Goal: Task Accomplishment & Management: Manage account settings

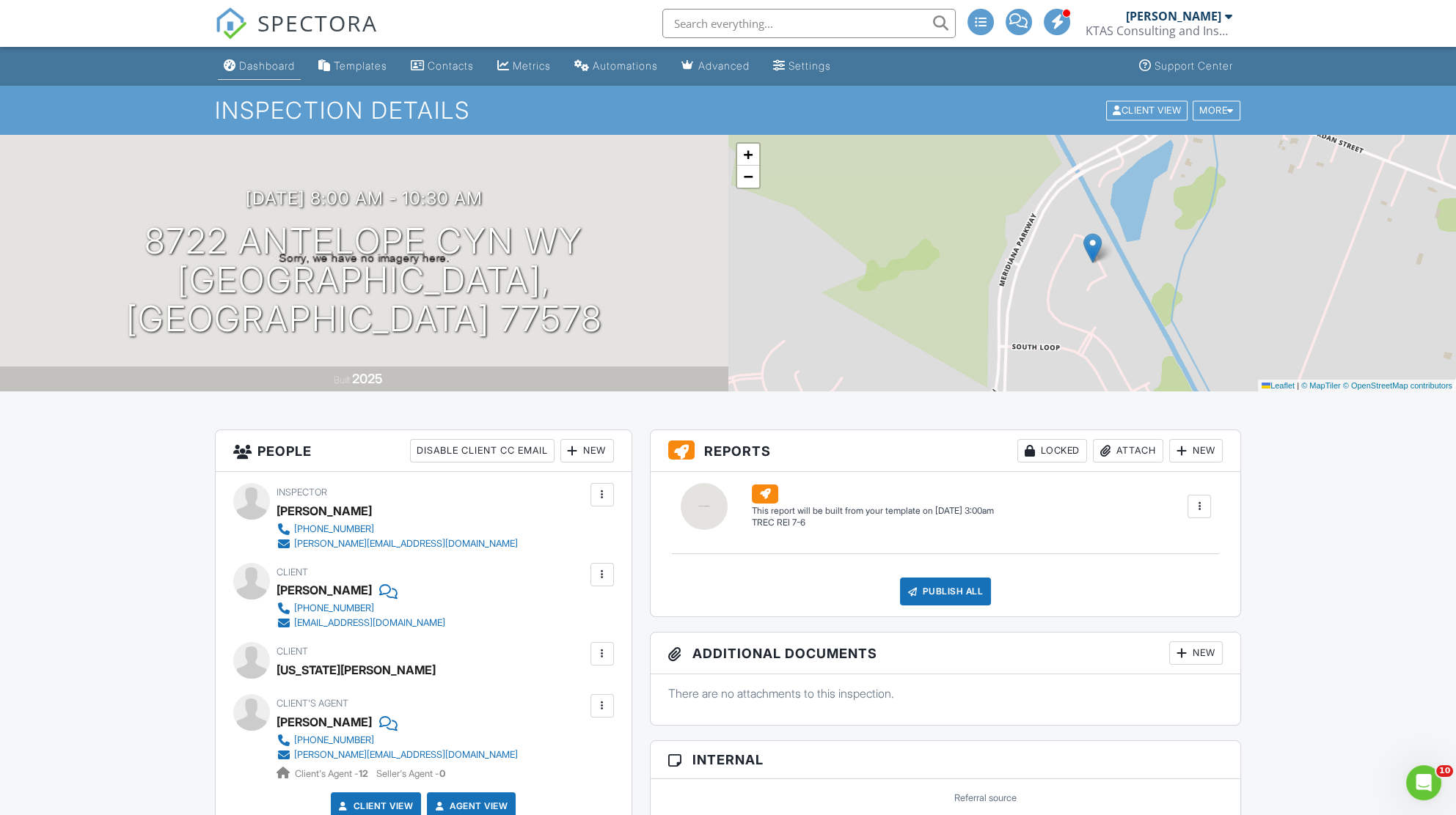
click at [277, 64] on div "Dashboard" at bounding box center [267, 65] width 56 height 12
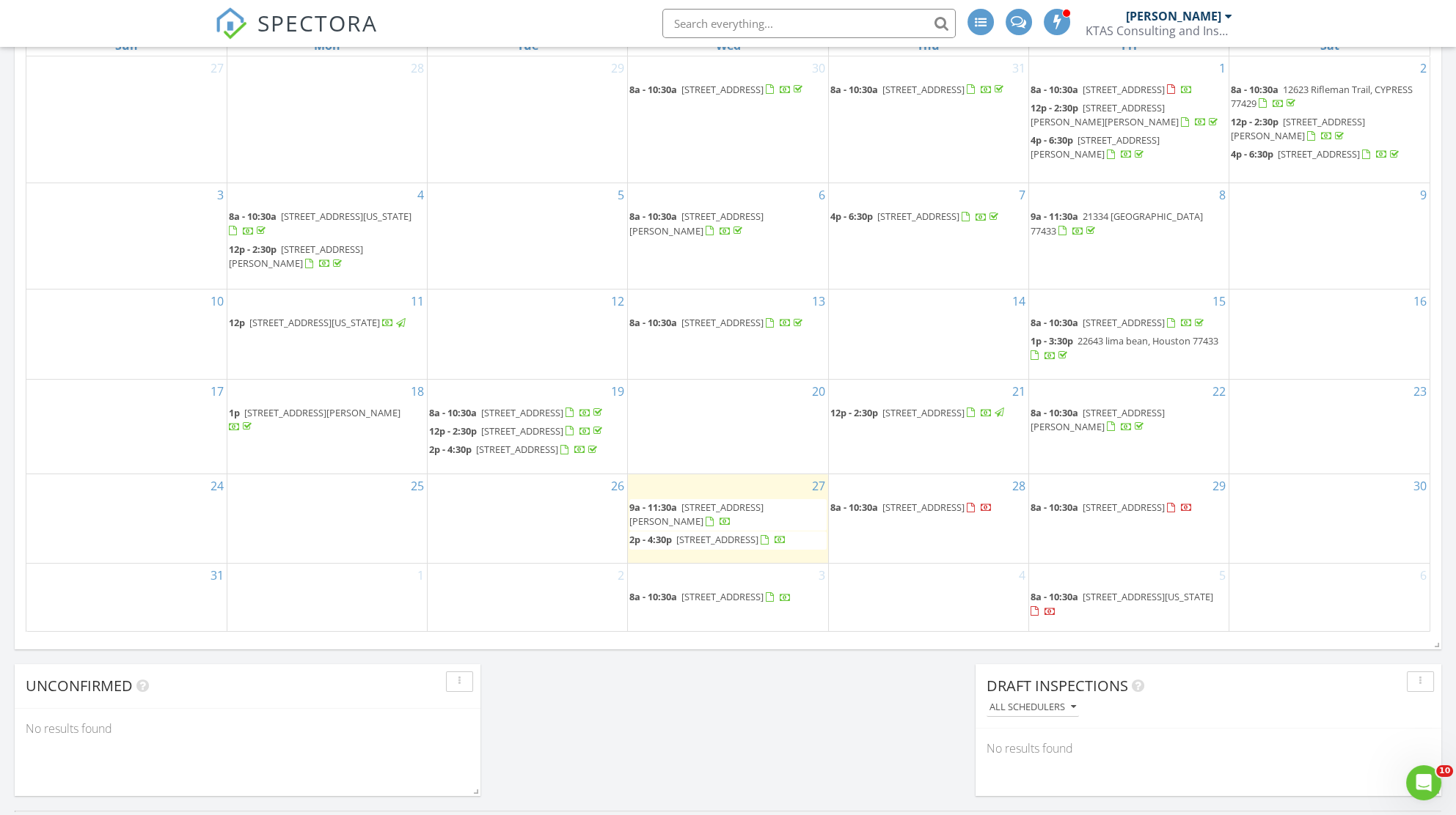
scroll to position [711, 0]
click at [903, 565] on div "28 8a - 10:30a [STREET_ADDRESS]" at bounding box center [919, 521] width 198 height 89
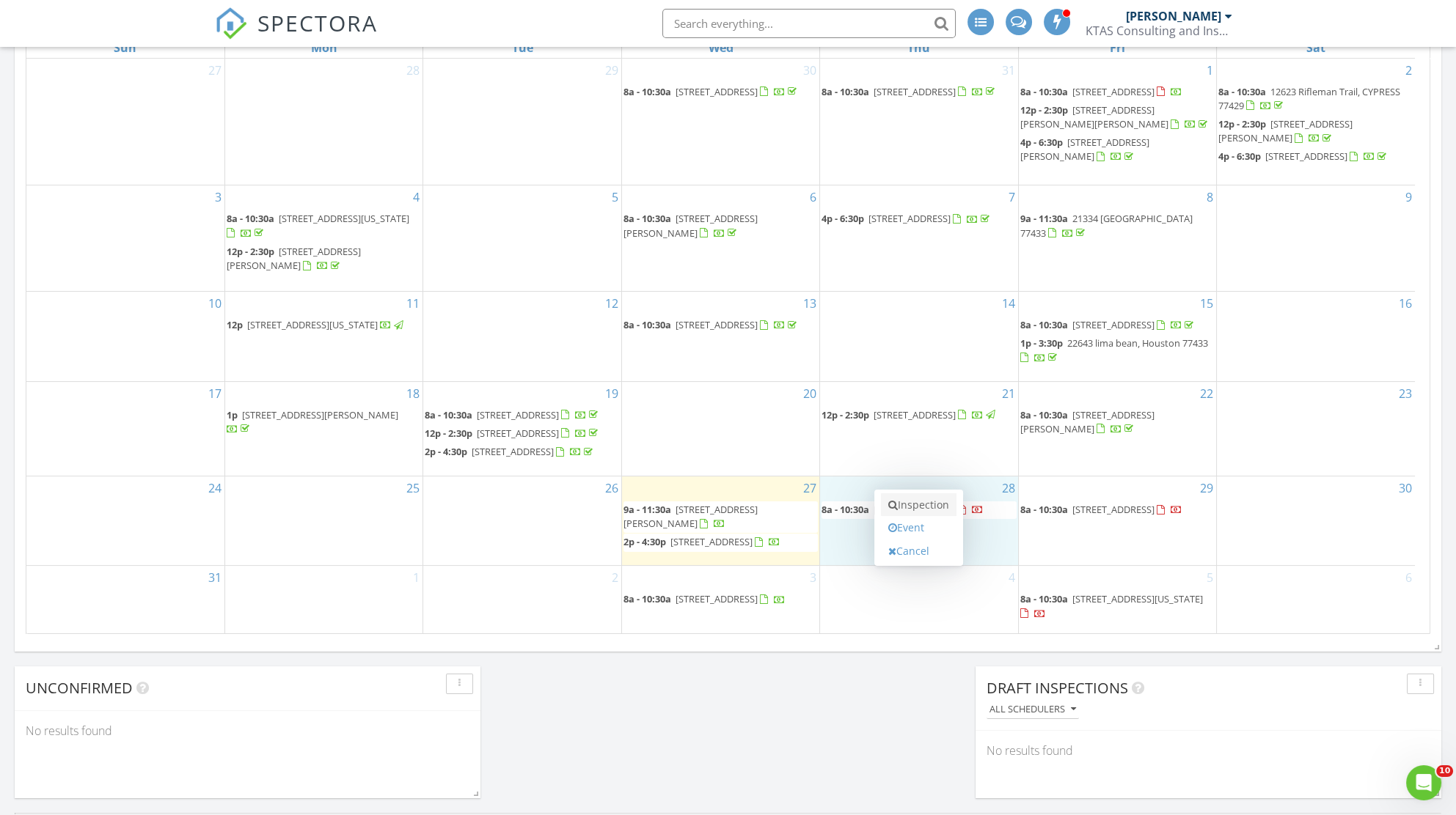
click at [926, 503] on link "Inspection" at bounding box center [918, 505] width 76 height 23
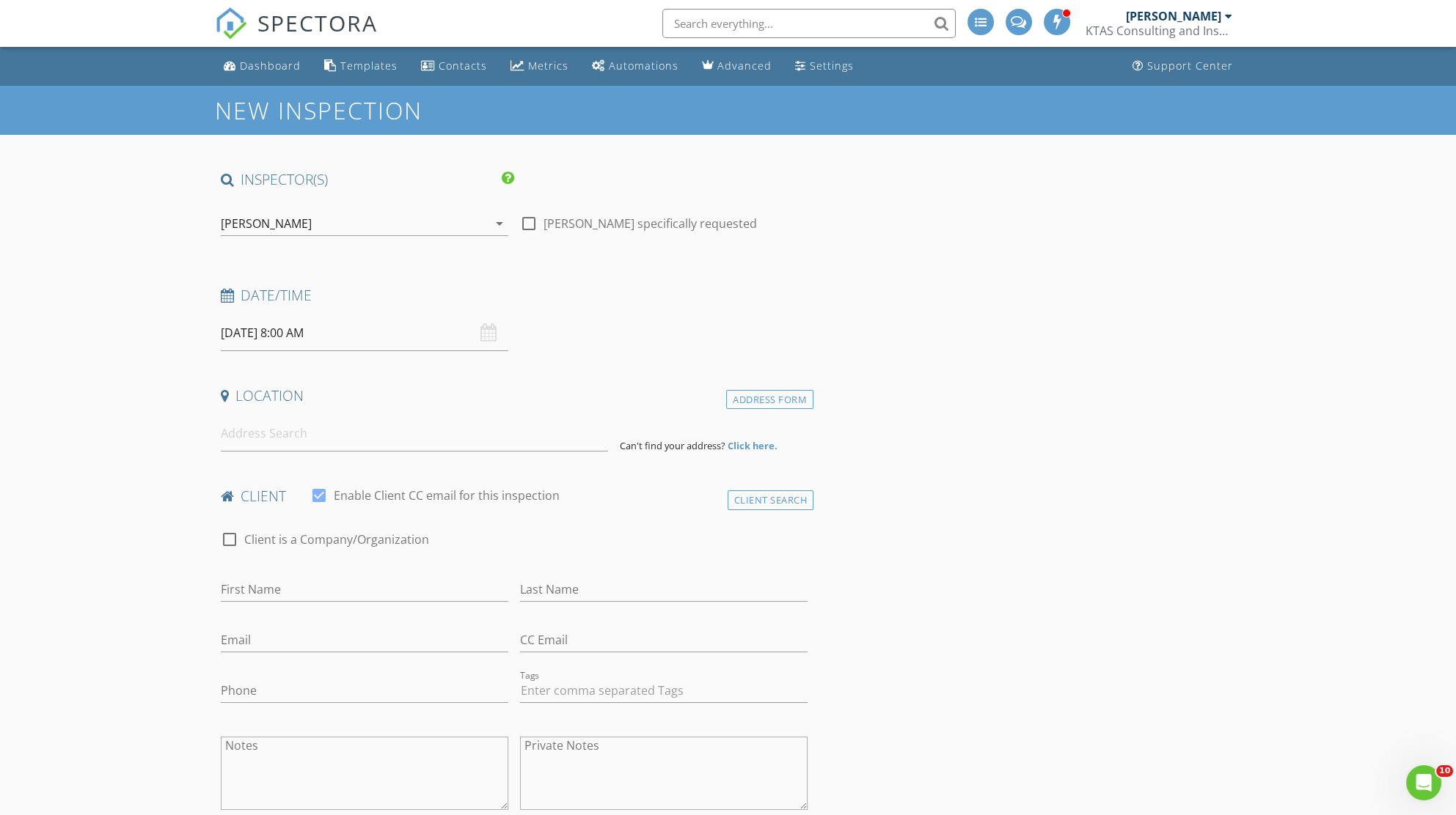
click at [444, 331] on input "08/28/2025 8:00 AM" at bounding box center [364, 333] width 288 height 35
click at [310, 441] on input at bounding box center [414, 433] width 387 height 35
type input "31902 Sorrel Copley Ln, Hockley, TX, USA"
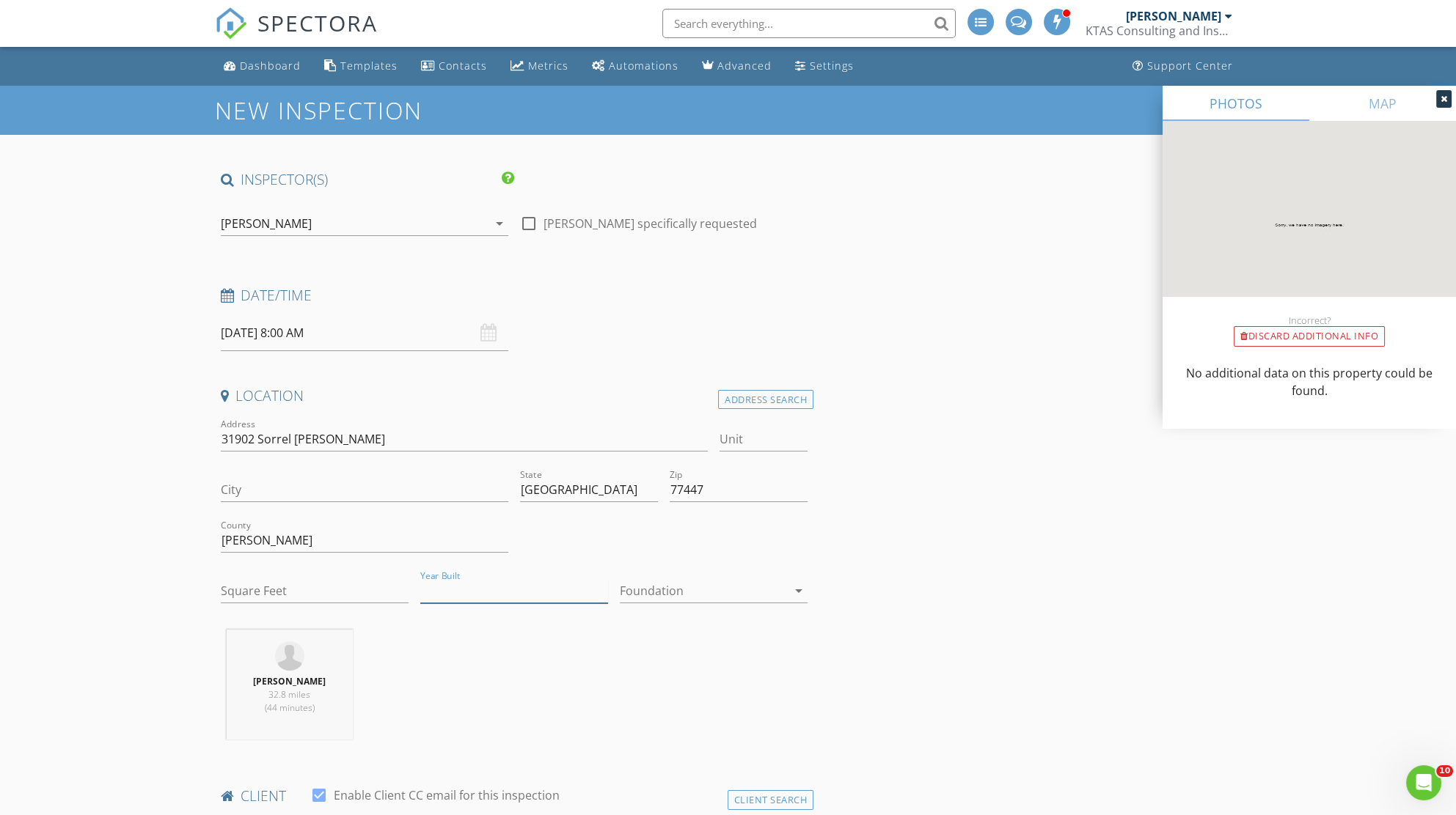
click at [506, 583] on input "Year Built" at bounding box center [514, 591] width 188 height 24
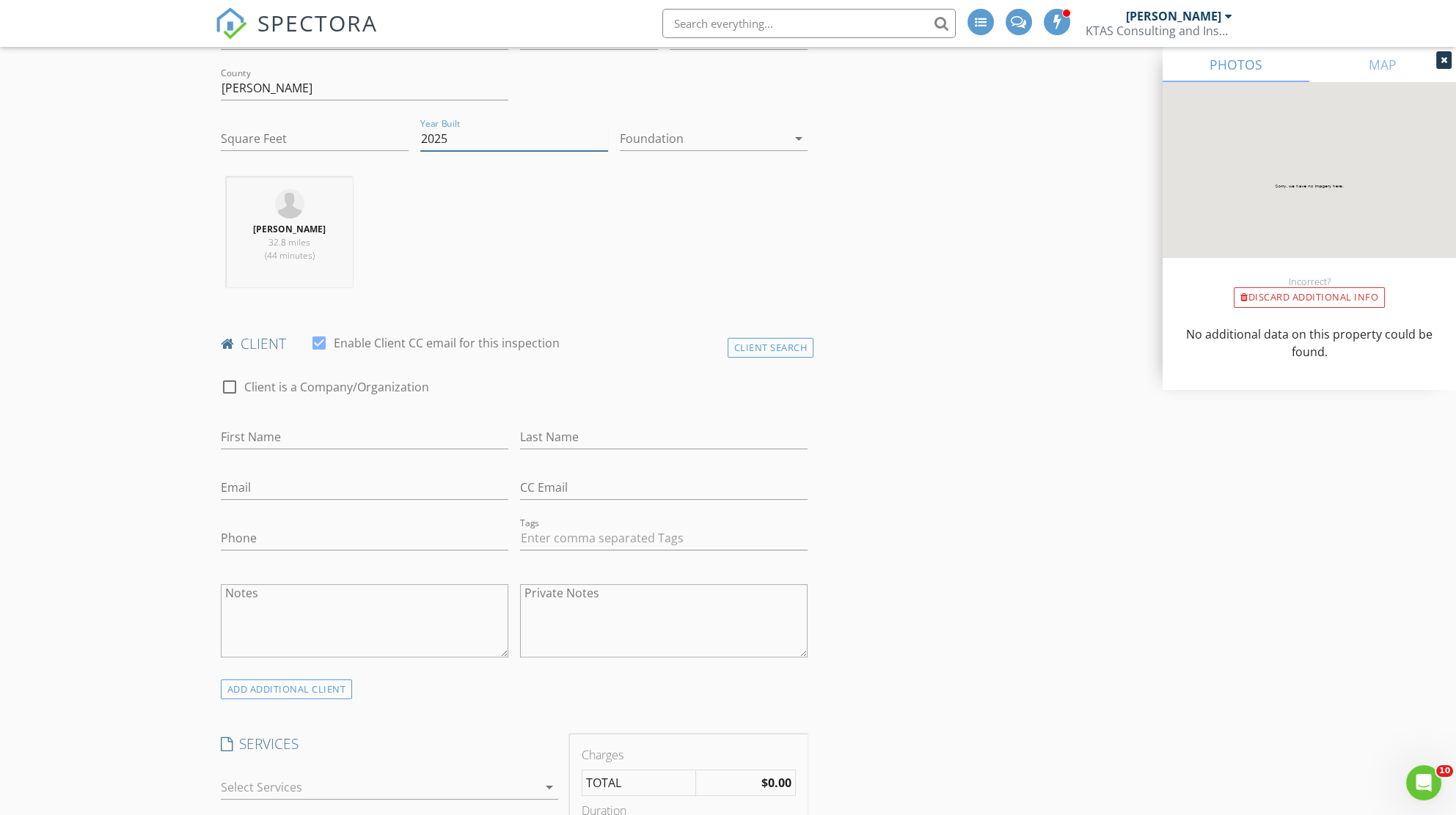
scroll to position [509, 0]
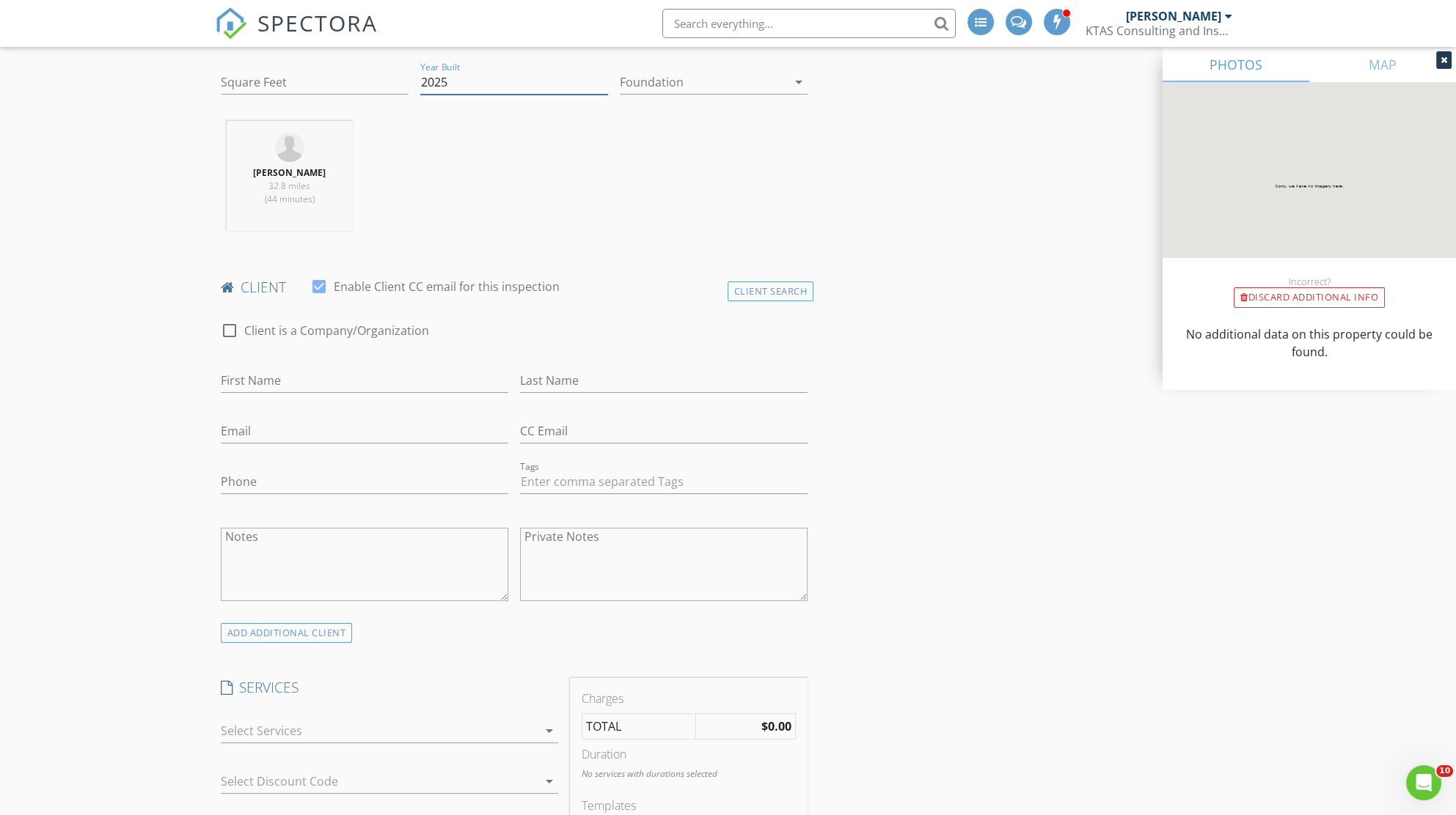
type input "2025"
click at [368, 377] on input "First Name" at bounding box center [364, 381] width 288 height 24
type input "Aurelia"
type input "Wardsworth"
type input "lilrereof06@sbcglobal.net"
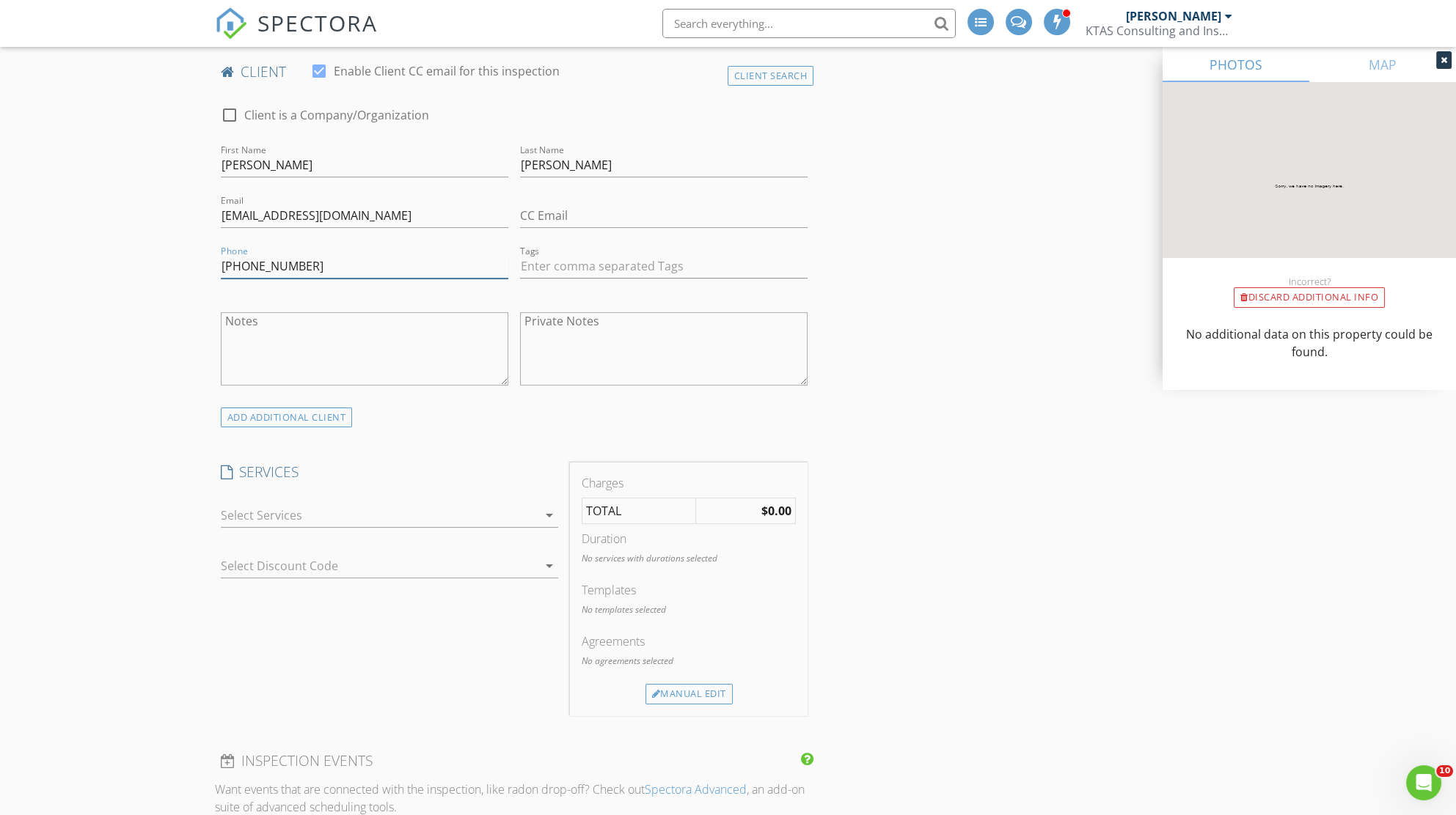
scroll to position [850, 0]
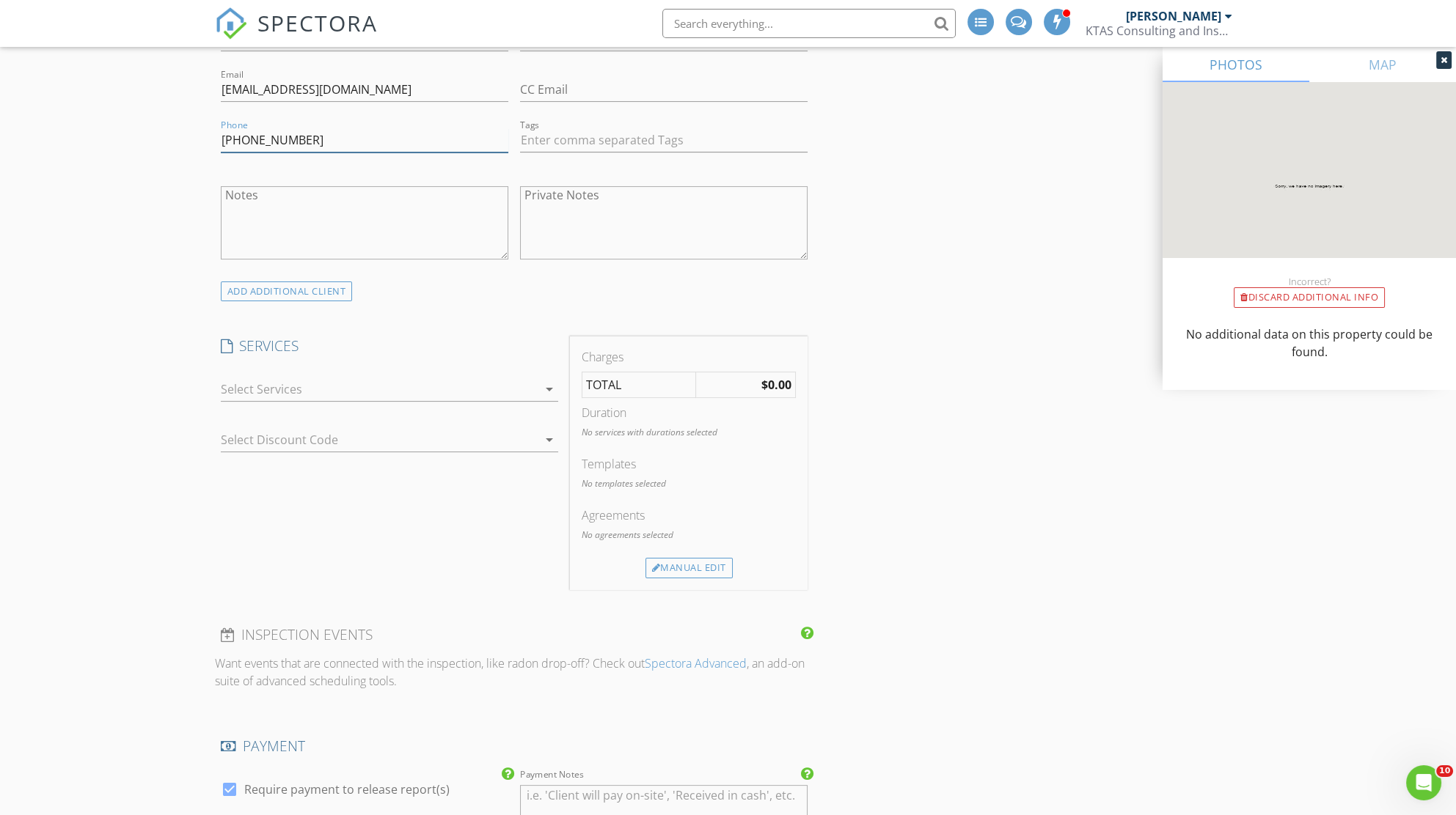
type input "[PHONE_NUMBER]"
click at [536, 384] on div at bounding box center [379, 389] width 317 height 23
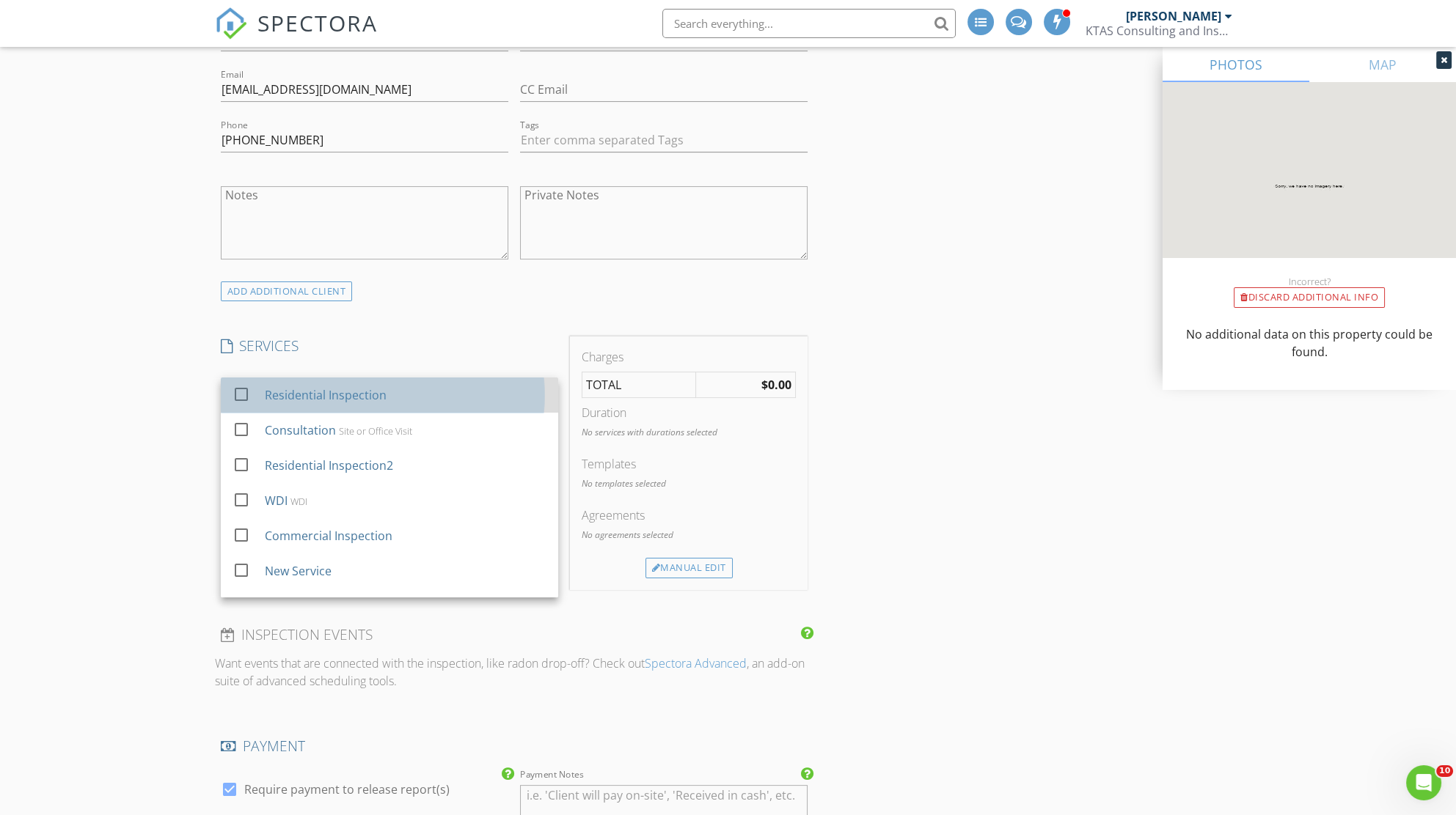
click at [433, 404] on div "Residential Inspection" at bounding box center [405, 395] width 282 height 30
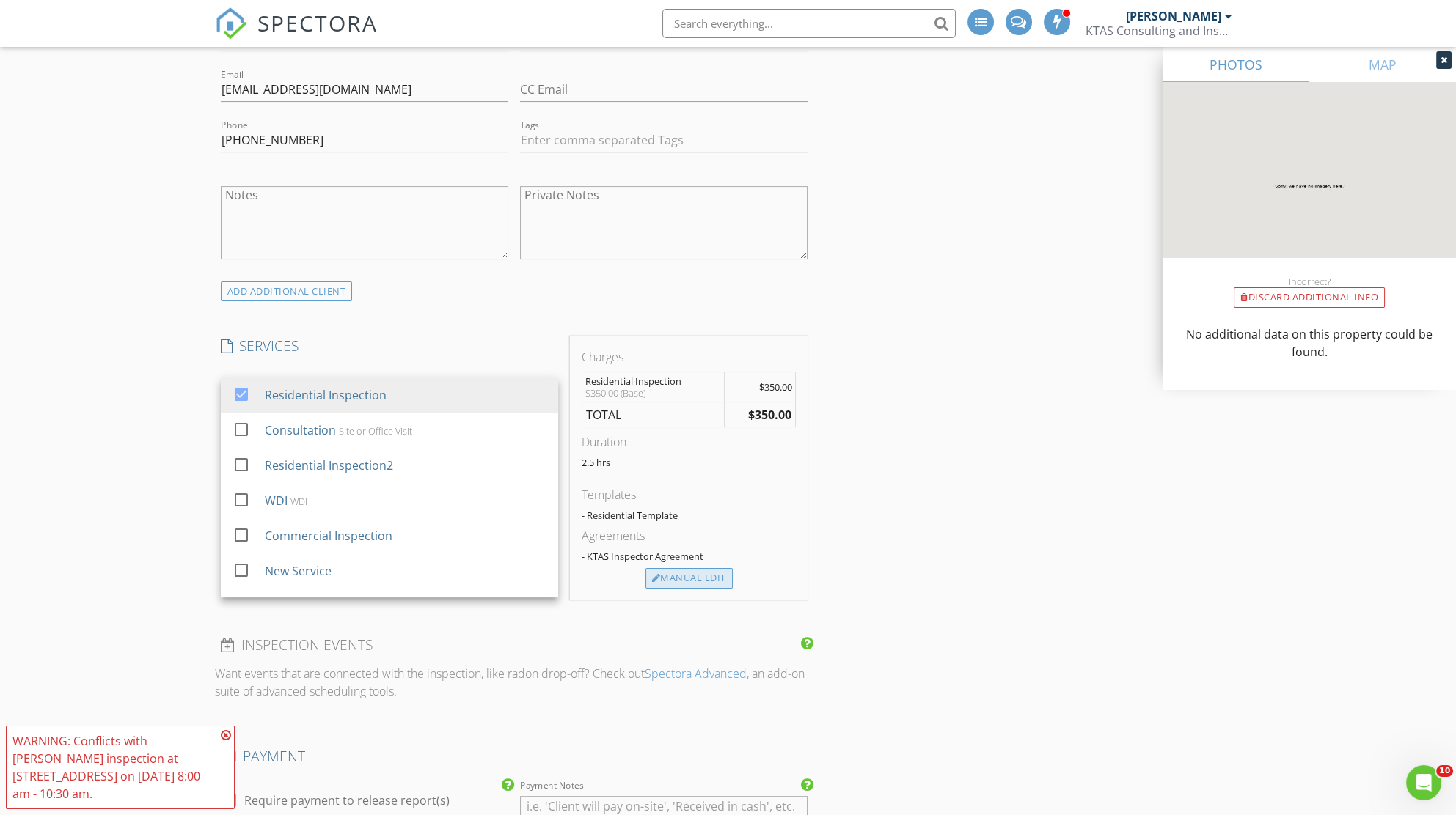
click at [671, 574] on div "Manual Edit" at bounding box center [689, 578] width 87 height 20
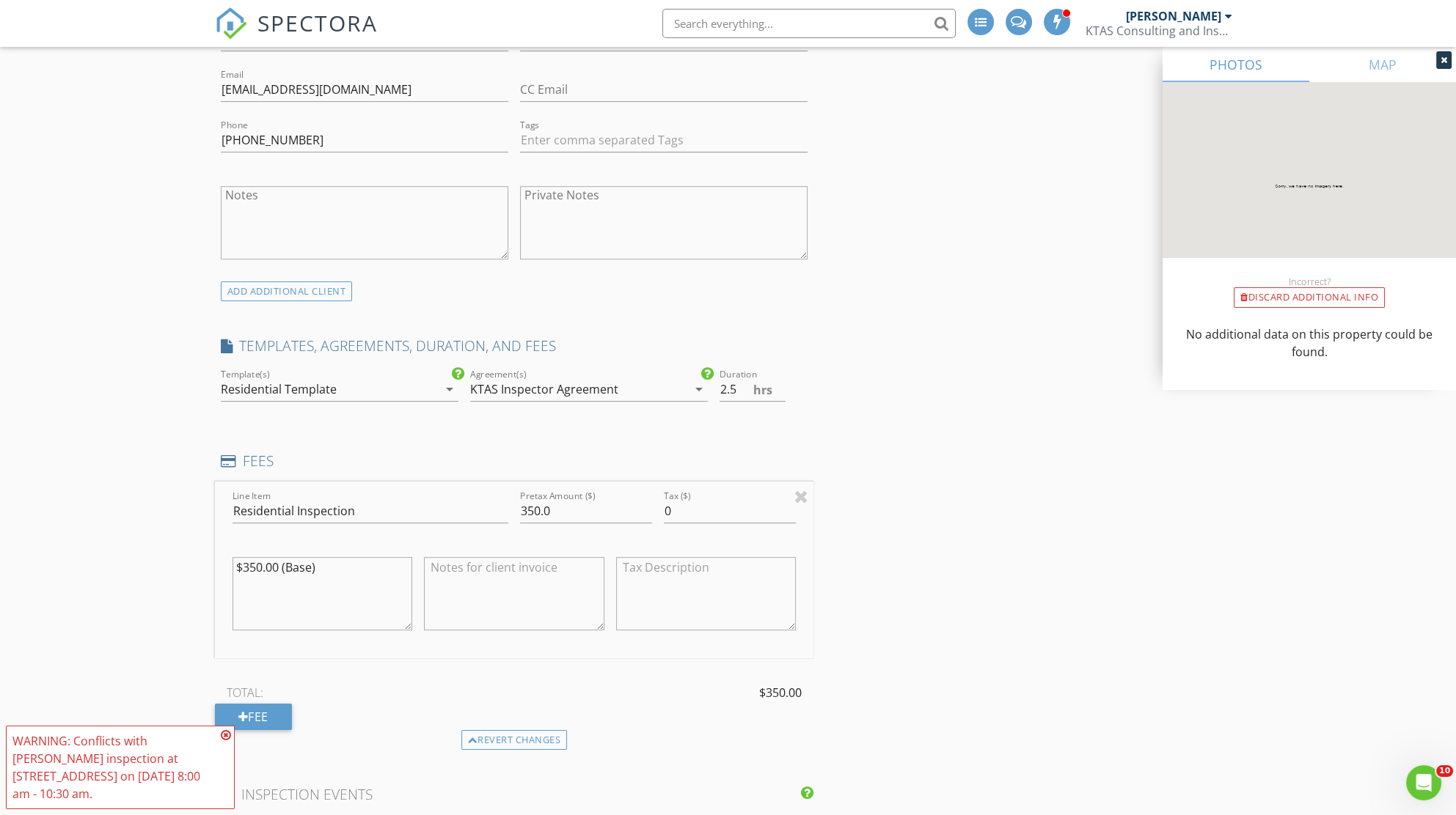
click at [450, 391] on icon "arrow_drop_down" at bounding box center [450, 389] width 17 height 17
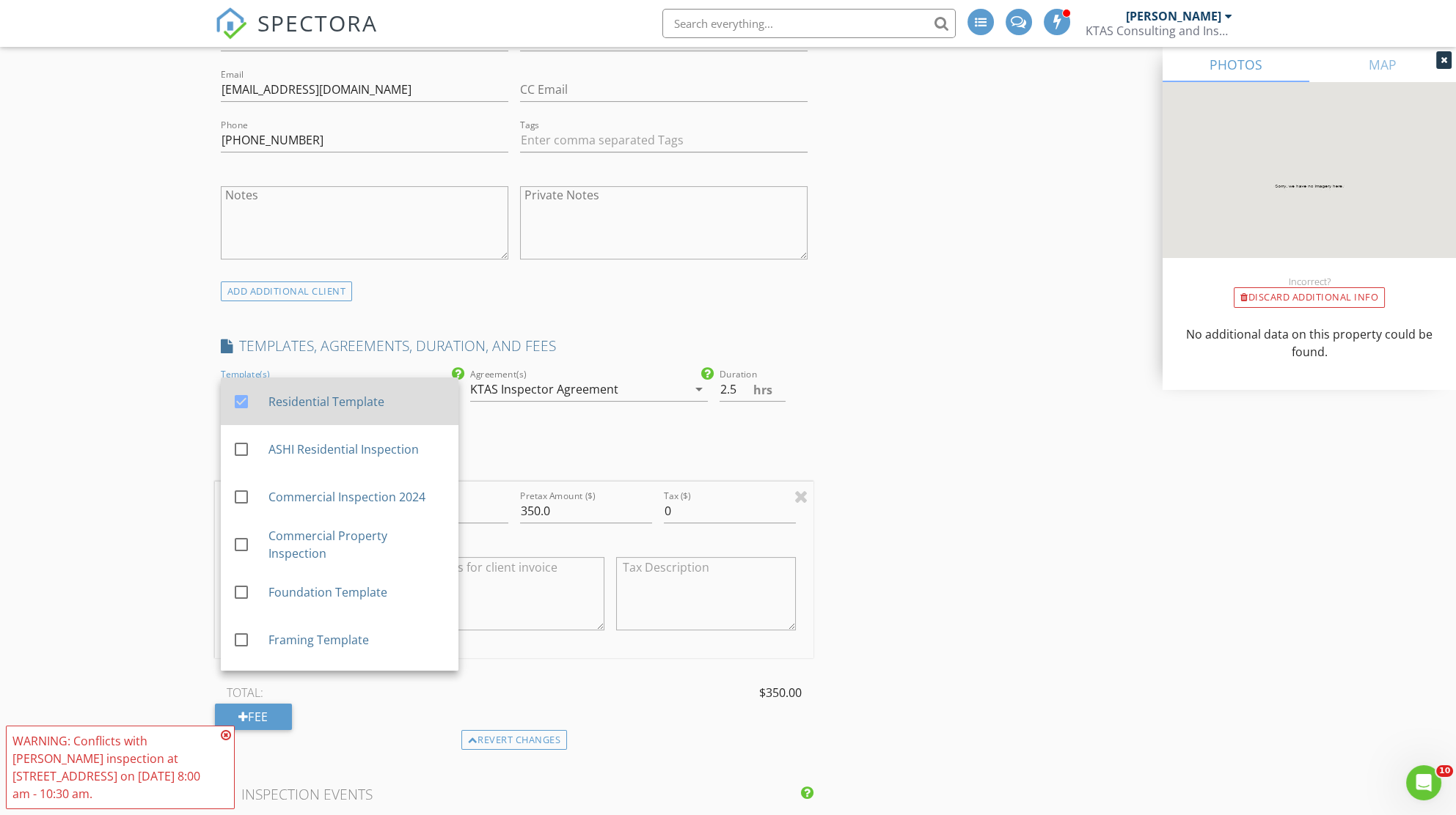
click at [243, 401] on div at bounding box center [242, 402] width 25 height 25
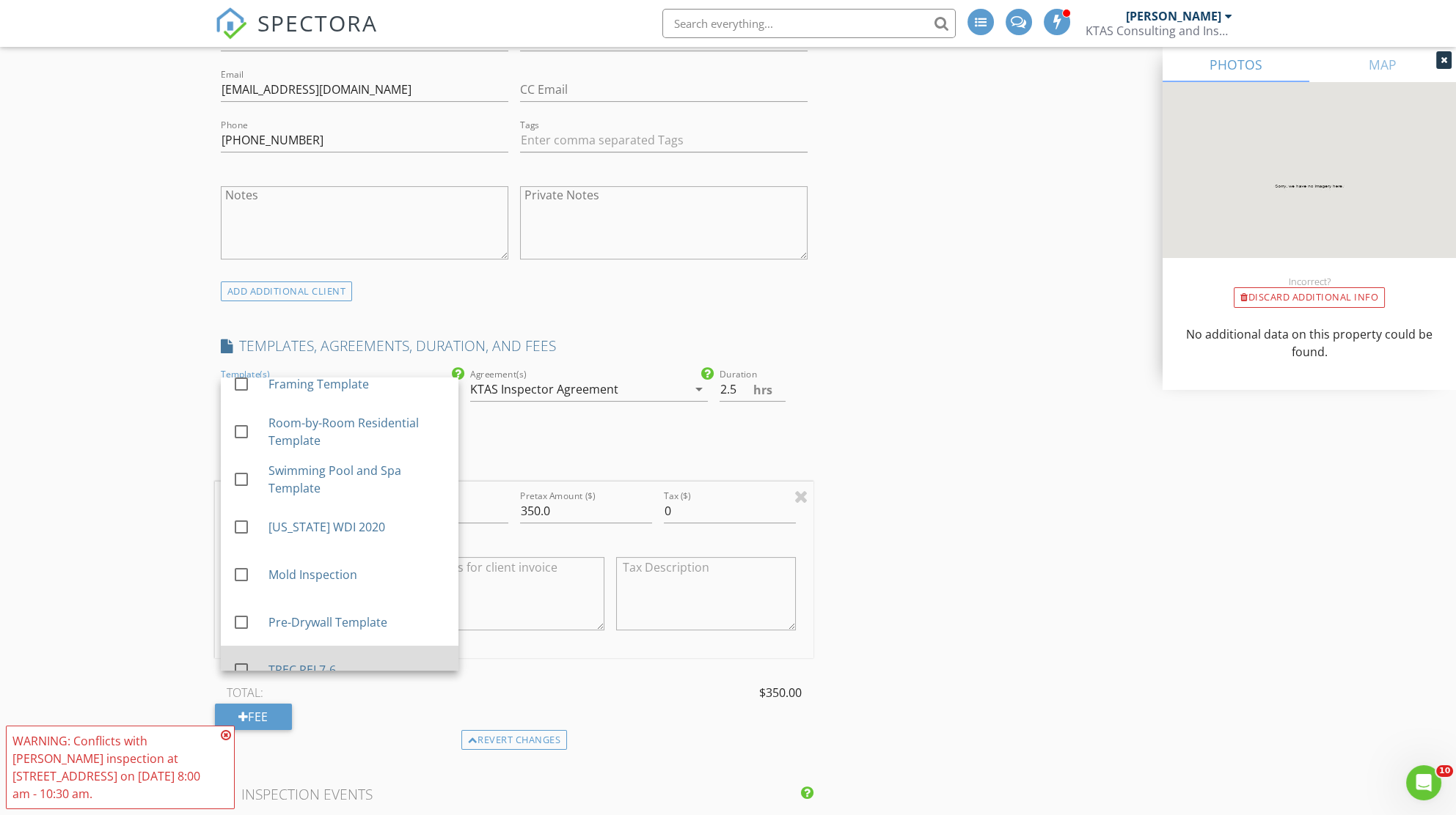
click at [245, 668] on div at bounding box center [242, 670] width 25 height 25
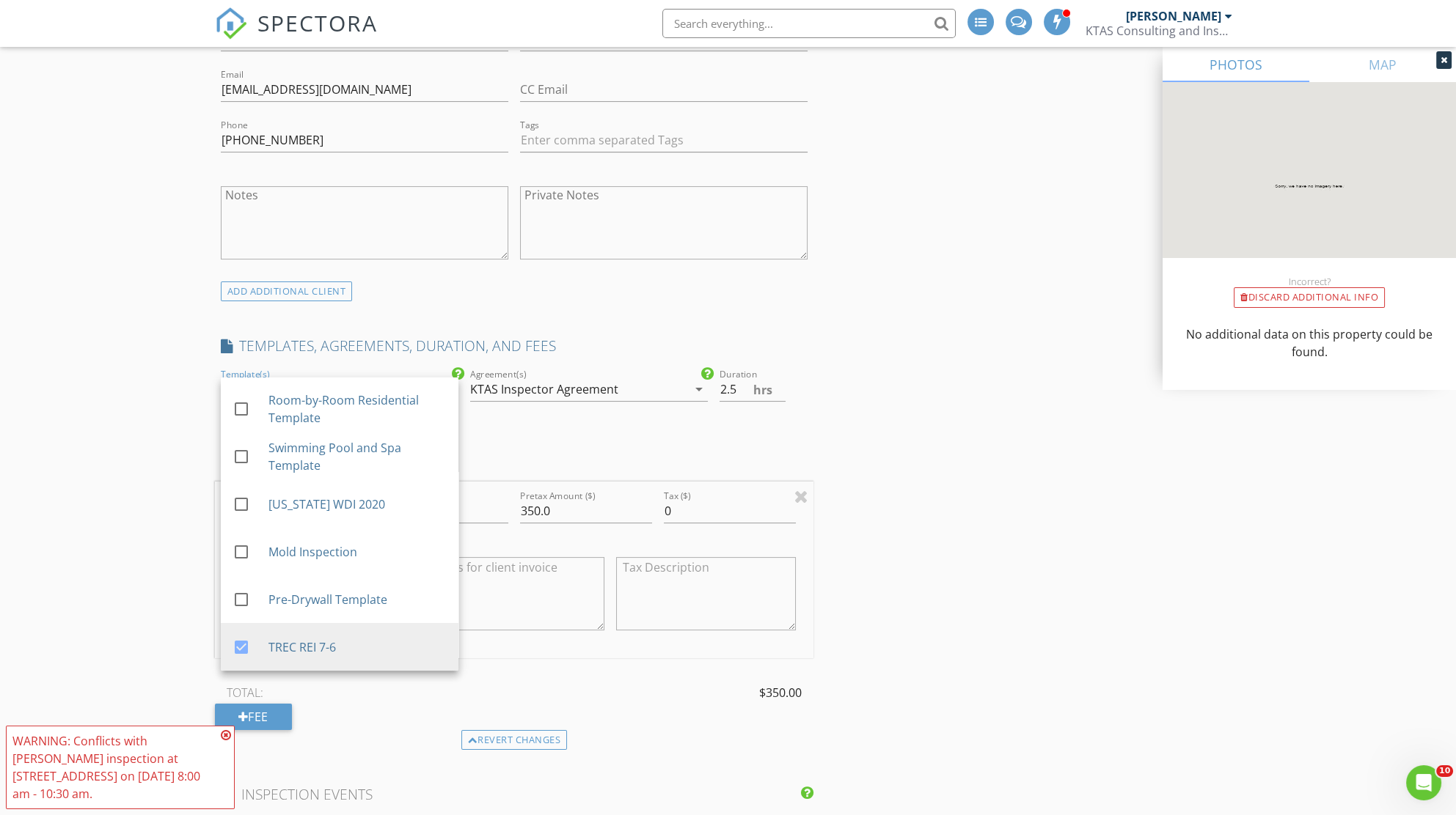
click at [968, 564] on div "INSPECTOR(S) check_box Daniel Preciado PRIMARY Daniel Preciado arrow_drop_down …" at bounding box center [728, 682] width 1026 height 2725
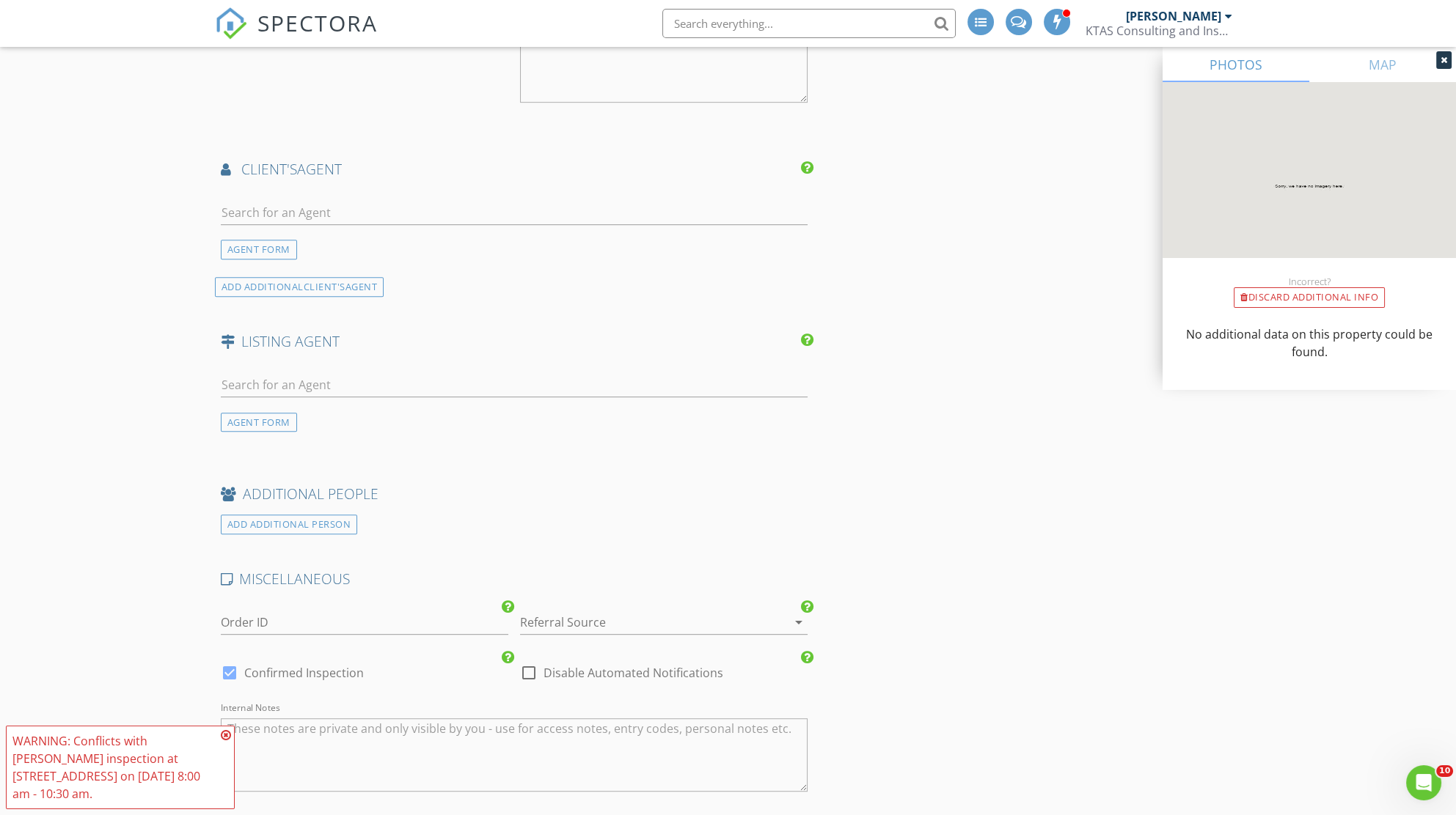
scroll to position [1768, 0]
click at [260, 244] on div "AGENT FORM" at bounding box center [259, 247] width 77 height 20
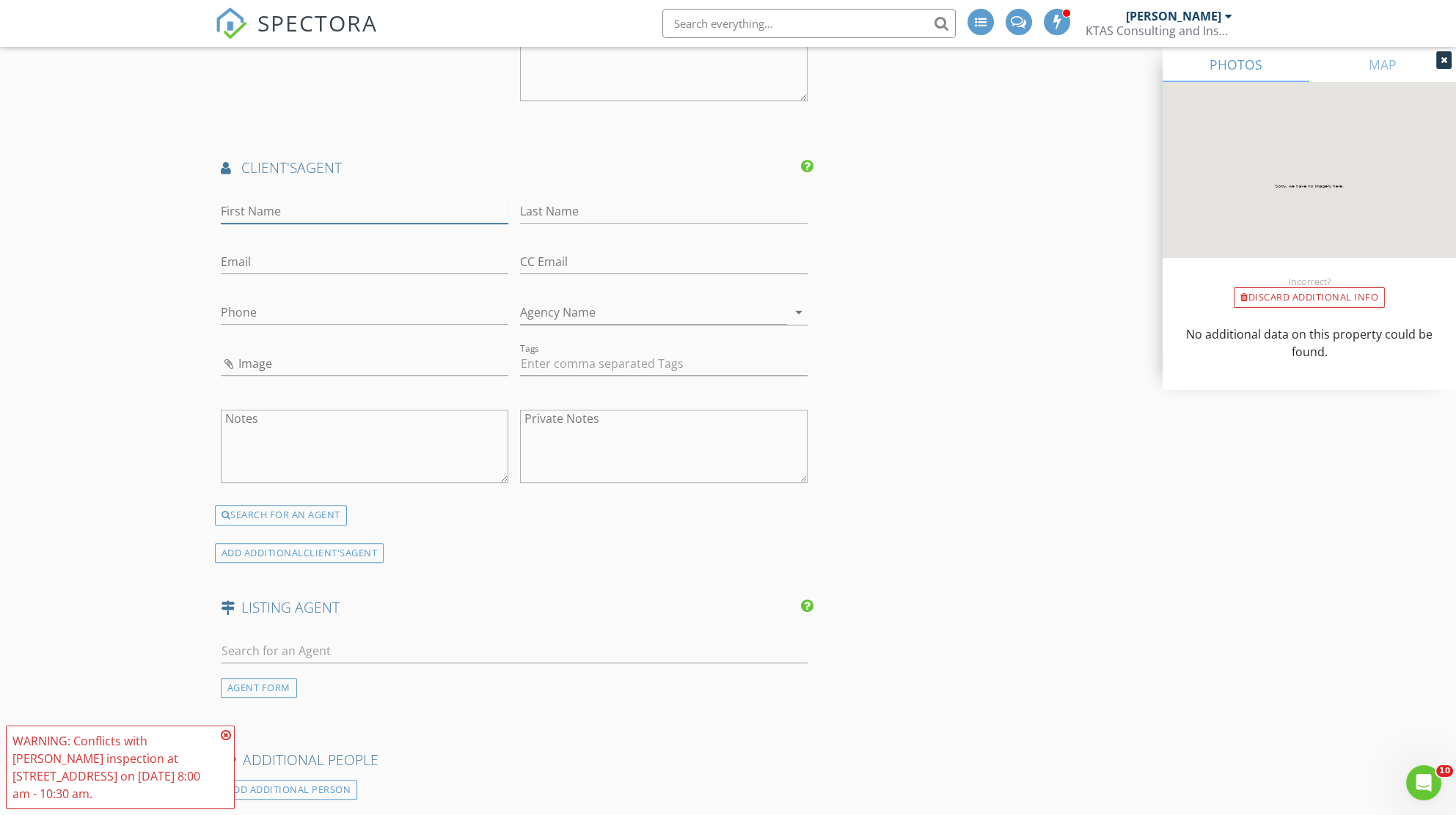
click at [331, 204] on input "First Name" at bounding box center [364, 211] width 288 height 24
type input "Mahogany"
type input "McKee"
type input "vetmckeerealty@gmail.com"
click at [282, 304] on input "Phone" at bounding box center [364, 312] width 288 height 24
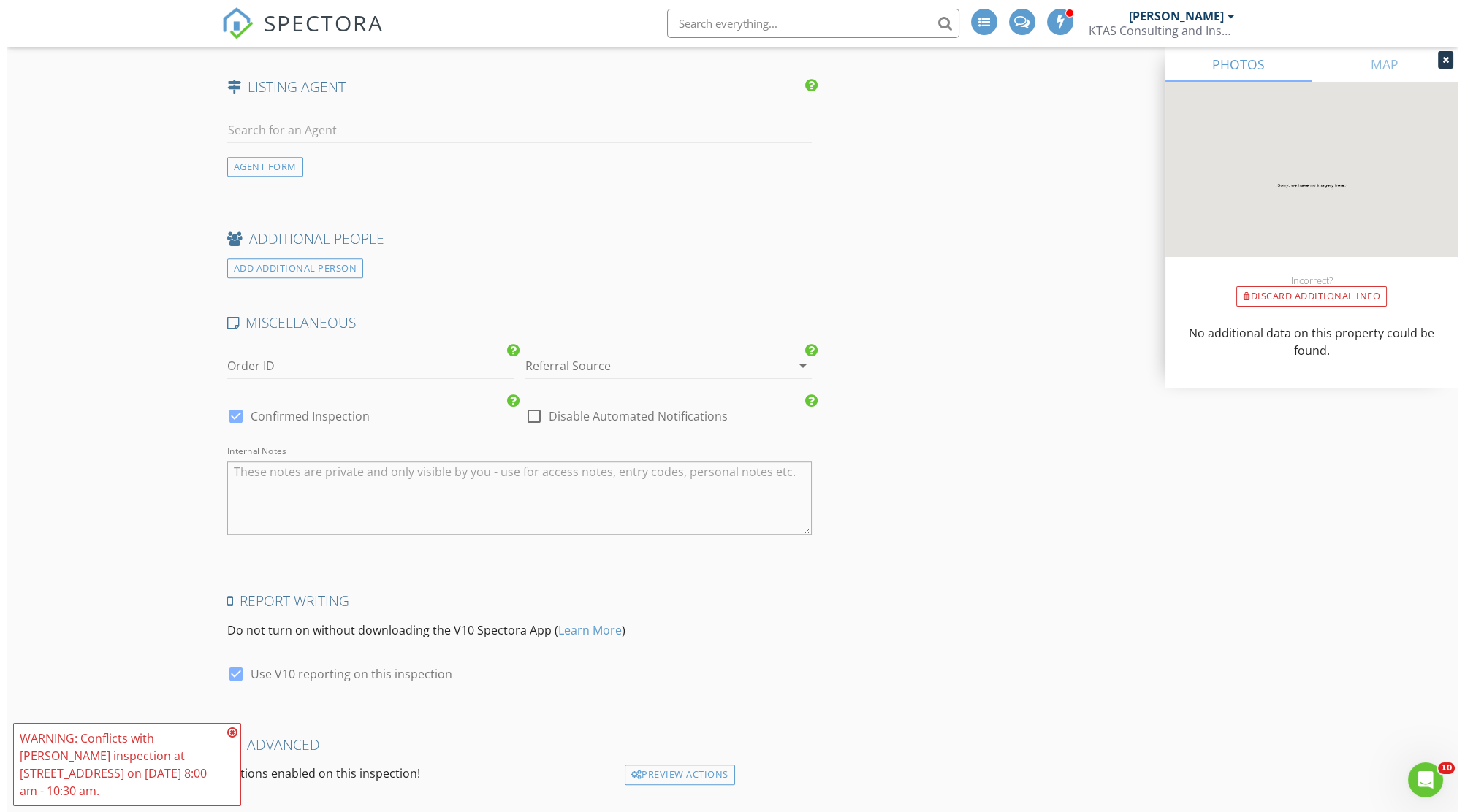
scroll to position [2369, 0]
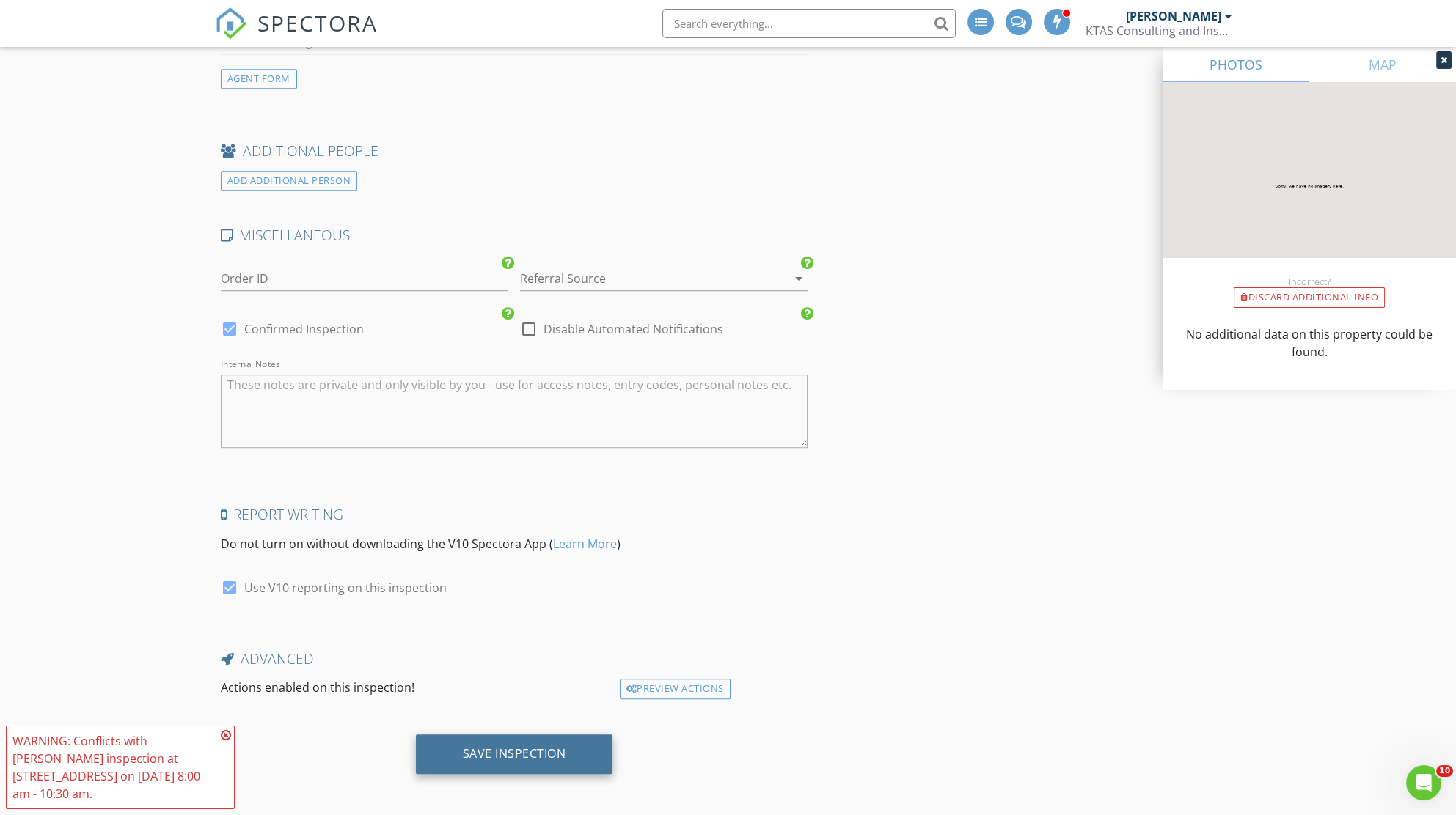
type input "832-233-8637"
click at [502, 750] on div "Save Inspection" at bounding box center [514, 753] width 104 height 14
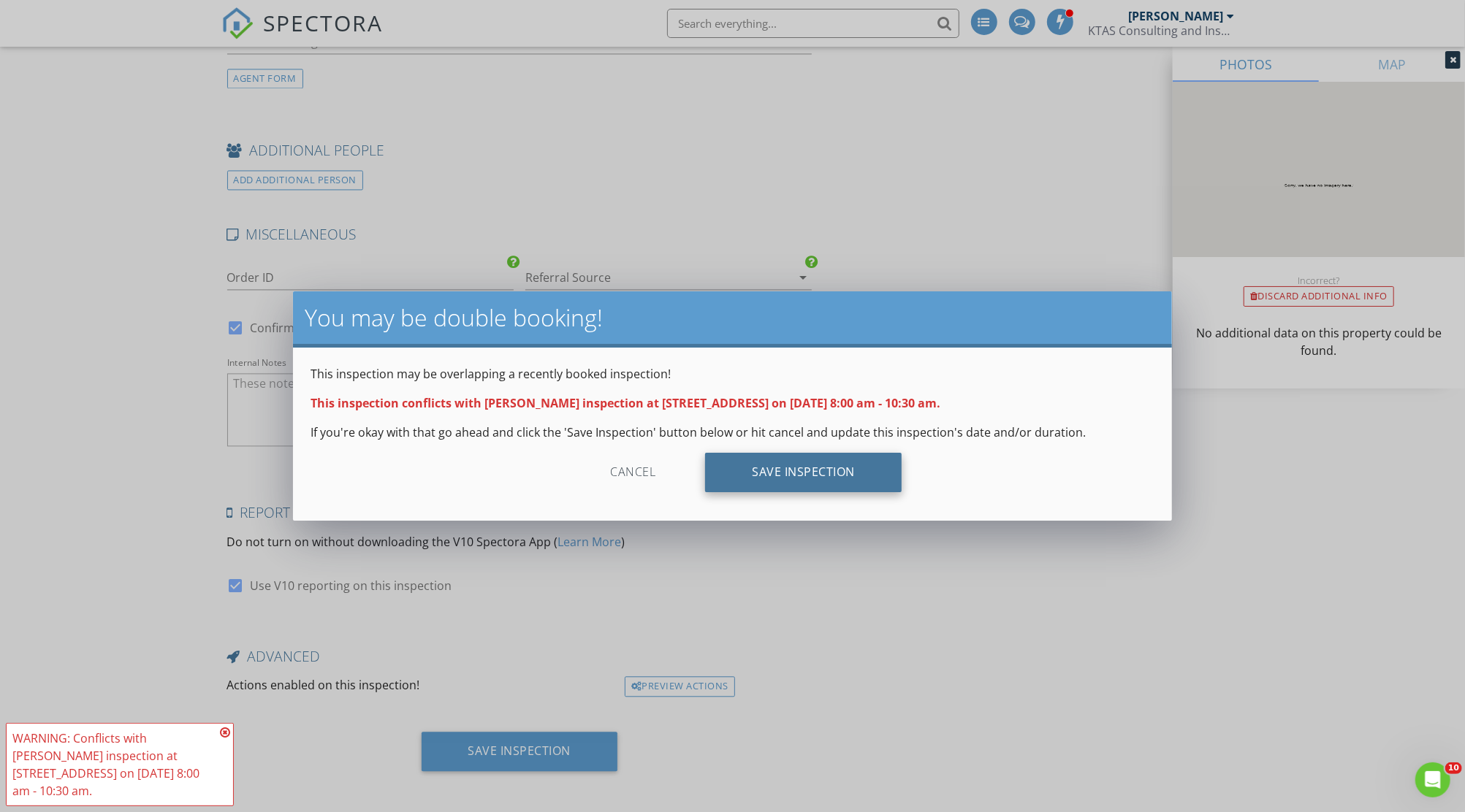
click at [812, 474] on div "Save Inspection" at bounding box center [804, 472] width 197 height 39
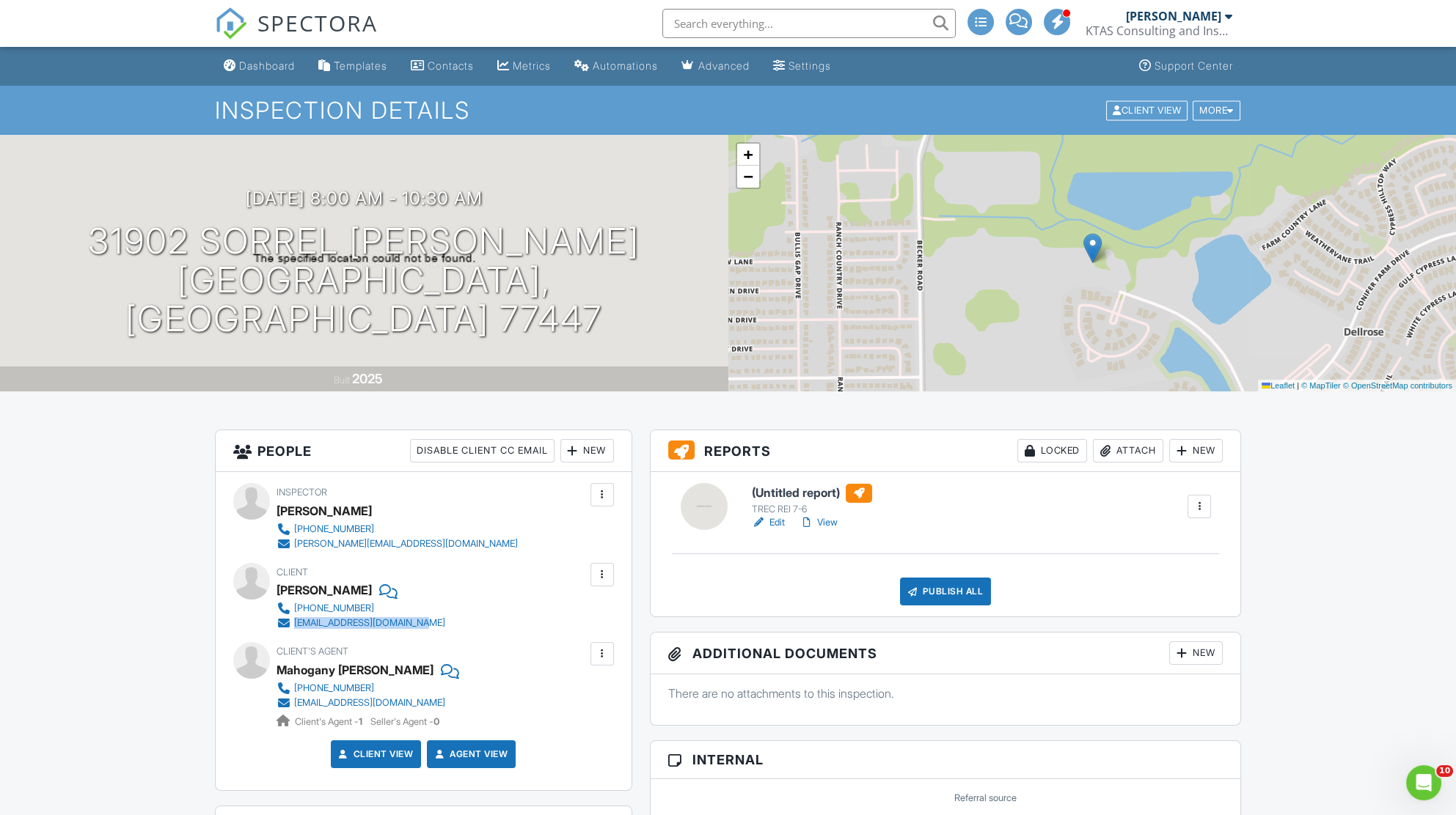
drag, startPoint x: 410, startPoint y: 621, endPoint x: 289, endPoint y: 631, distance: 121.4
click at [289, 631] on div "Inspector Daniel Preciado +17134747102 daniel@k-tas.com Make Invisible Mark As …" at bounding box center [424, 631] width 416 height 318
copy link "lilrereof06@sbcglobal.net"
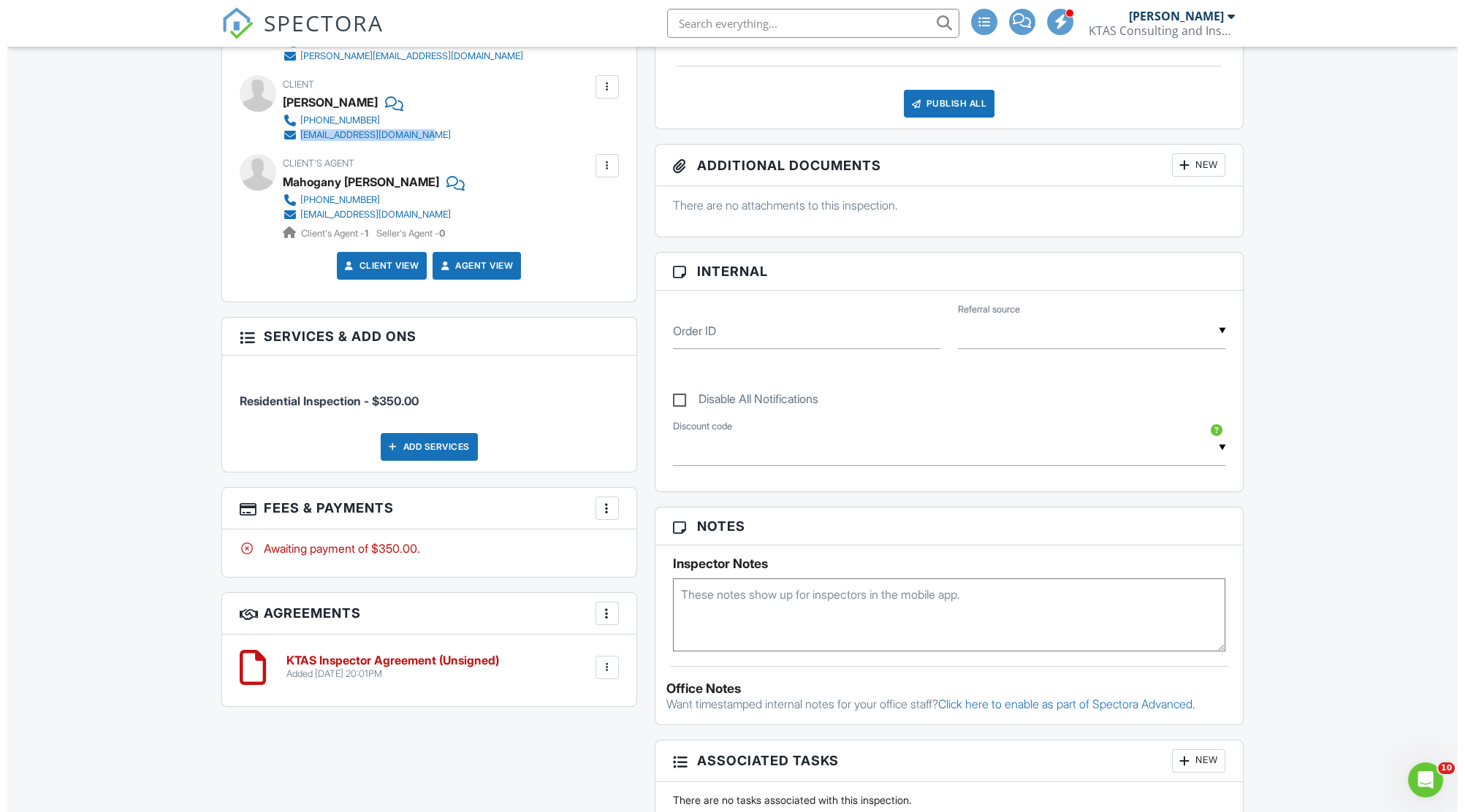
scroll to position [994, 0]
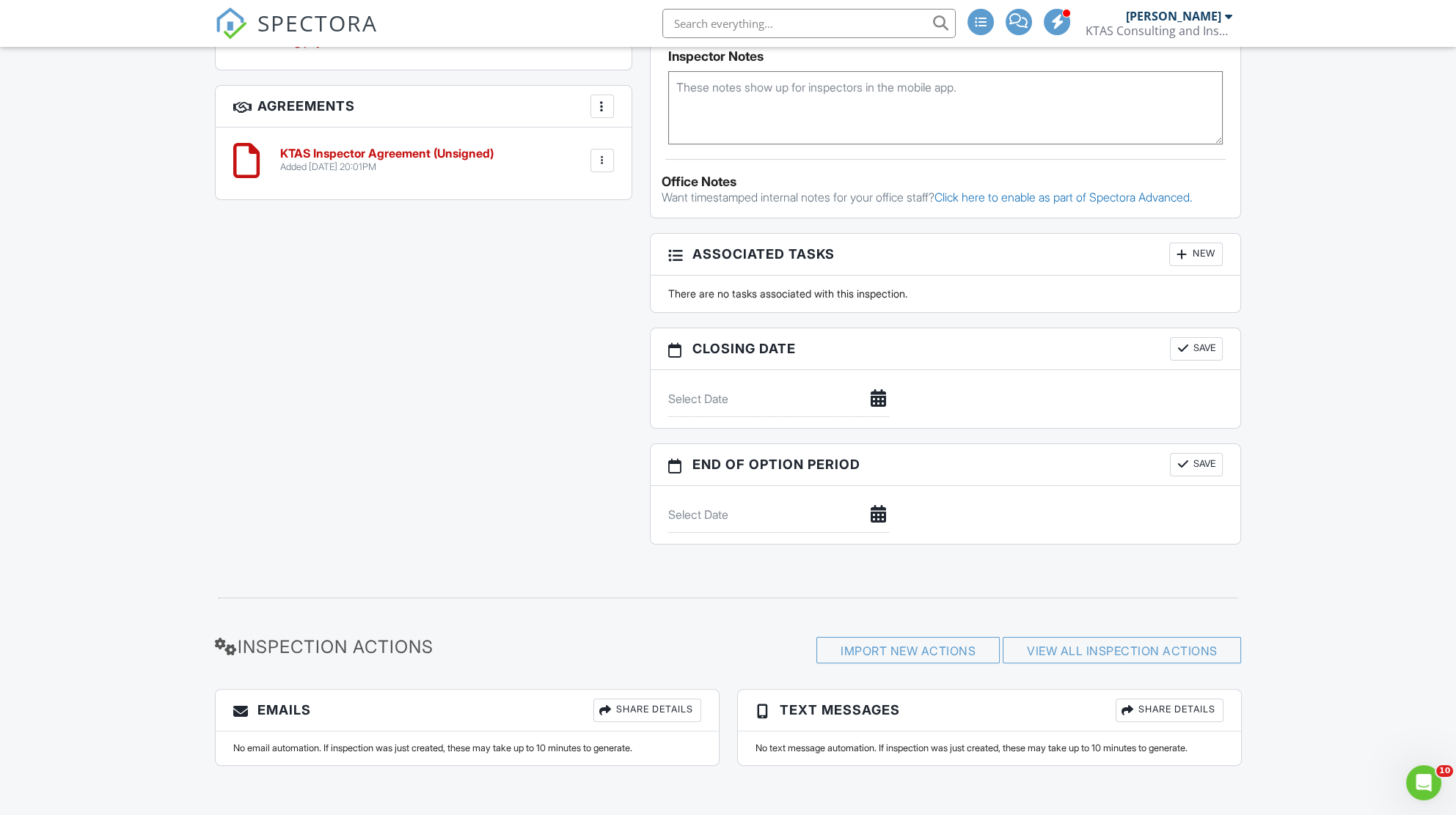
click at [650, 710] on div "Share Details" at bounding box center [647, 710] width 107 height 23
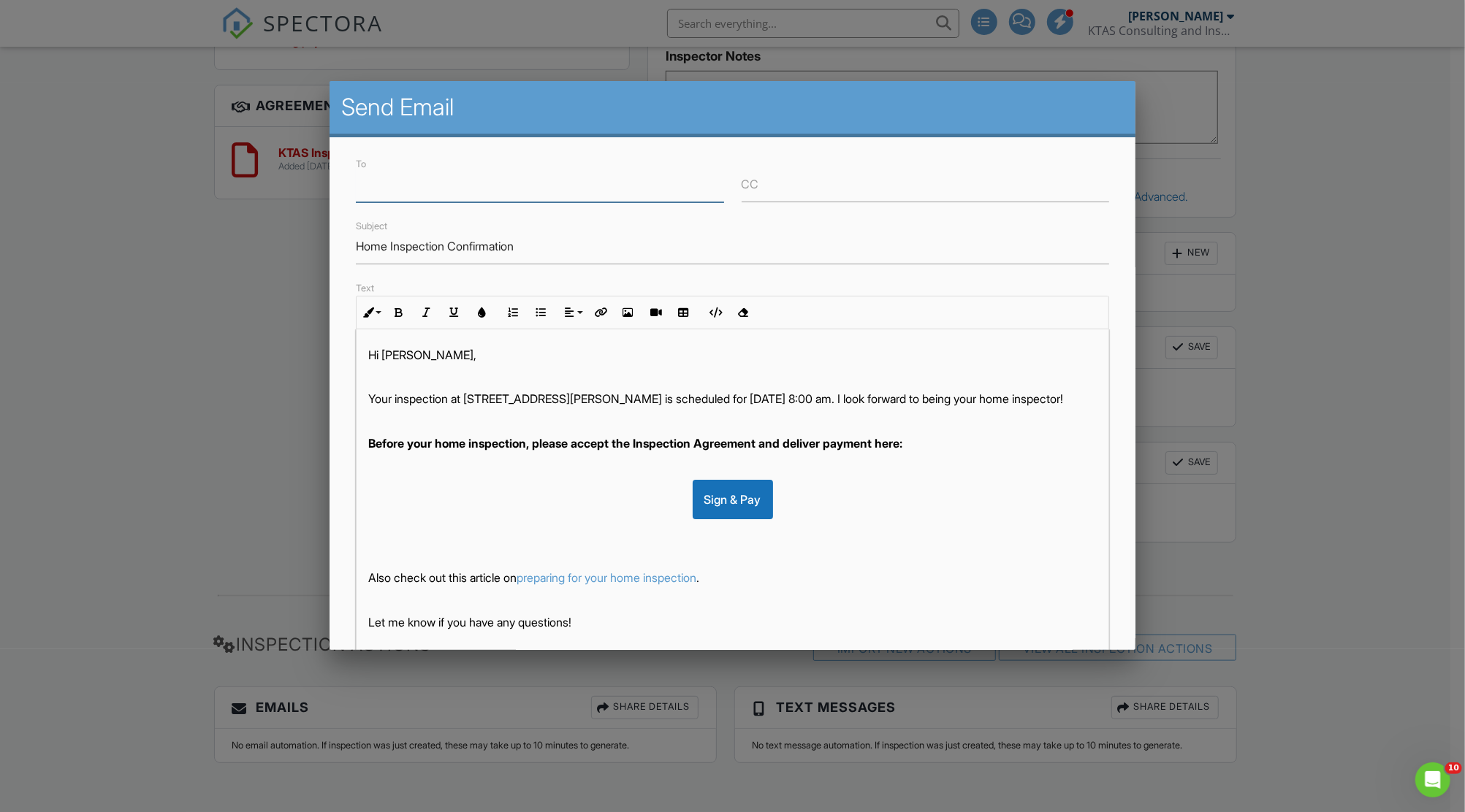
click at [465, 192] on input "To" at bounding box center [539, 183] width 368 height 35
paste input "[EMAIL_ADDRESS][DOMAIN_NAME]"
type input "lilrereof06@sbcglobal.net"
click at [786, 186] on input "CC" at bounding box center [925, 183] width 368 height 35
type input "Daniel@k-tas.com"
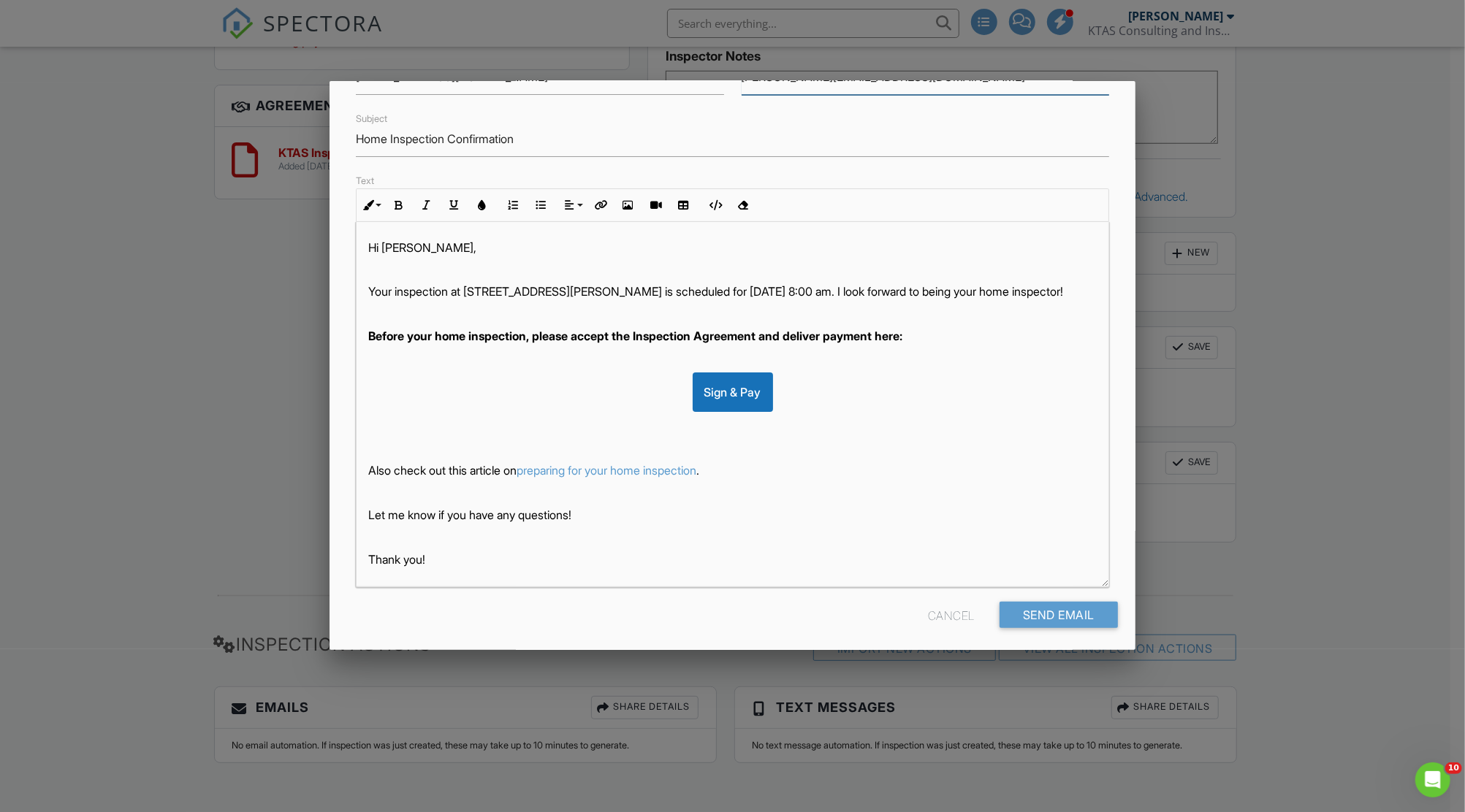
scroll to position [111, 0]
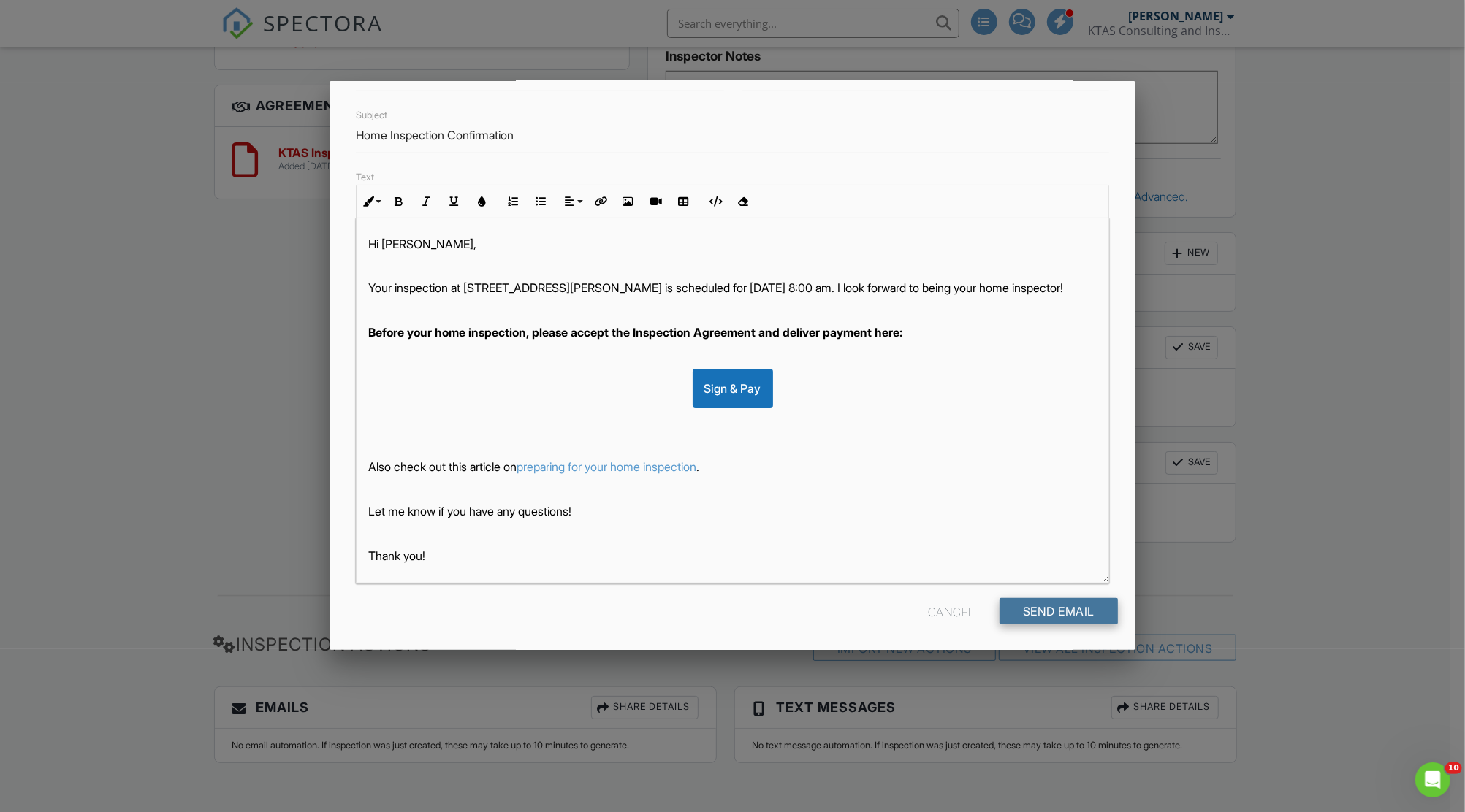
click at [1022, 609] on div "Send Email" at bounding box center [1059, 611] width 118 height 27
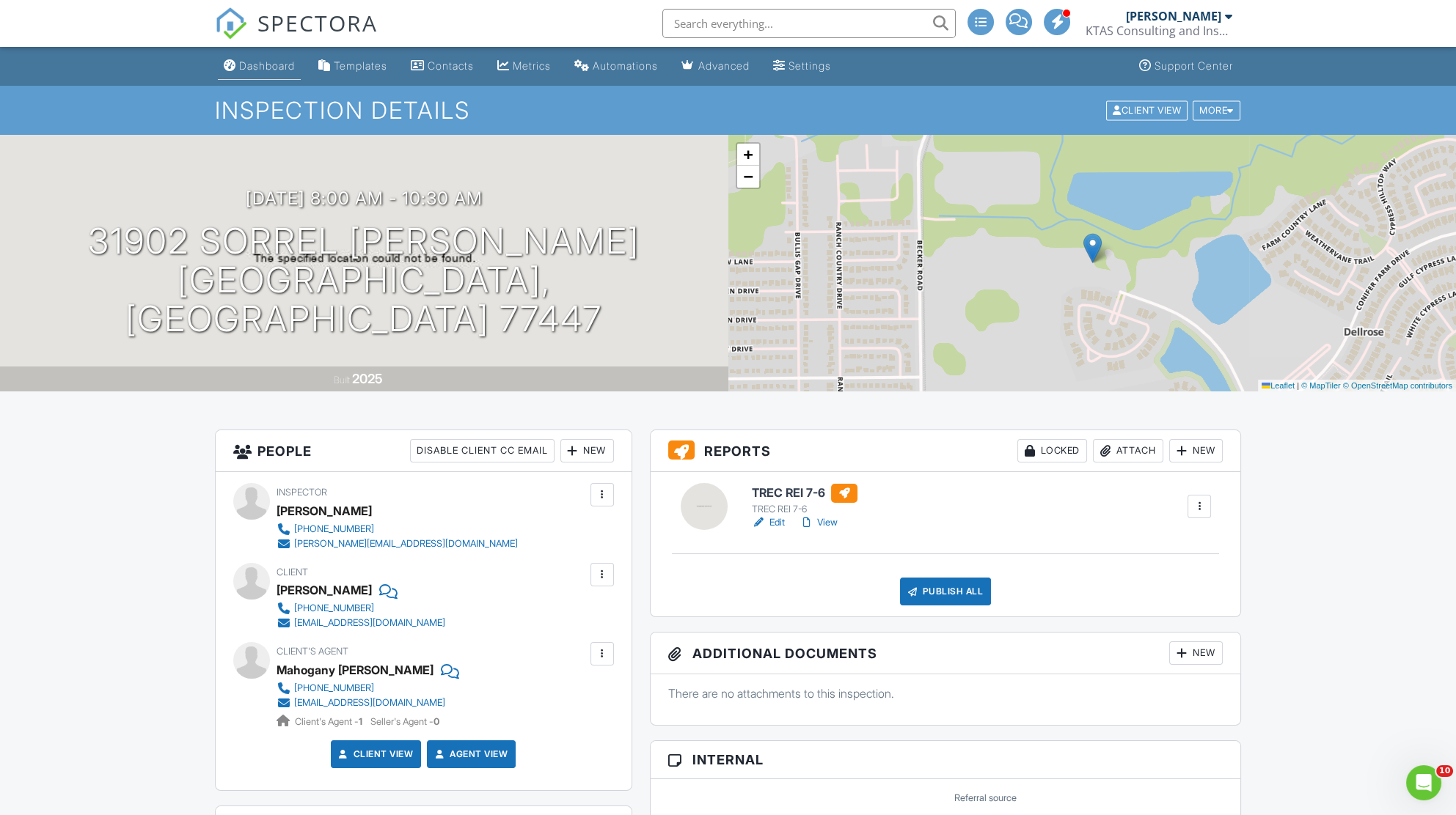
click at [270, 59] on div "Dashboard" at bounding box center [267, 65] width 56 height 12
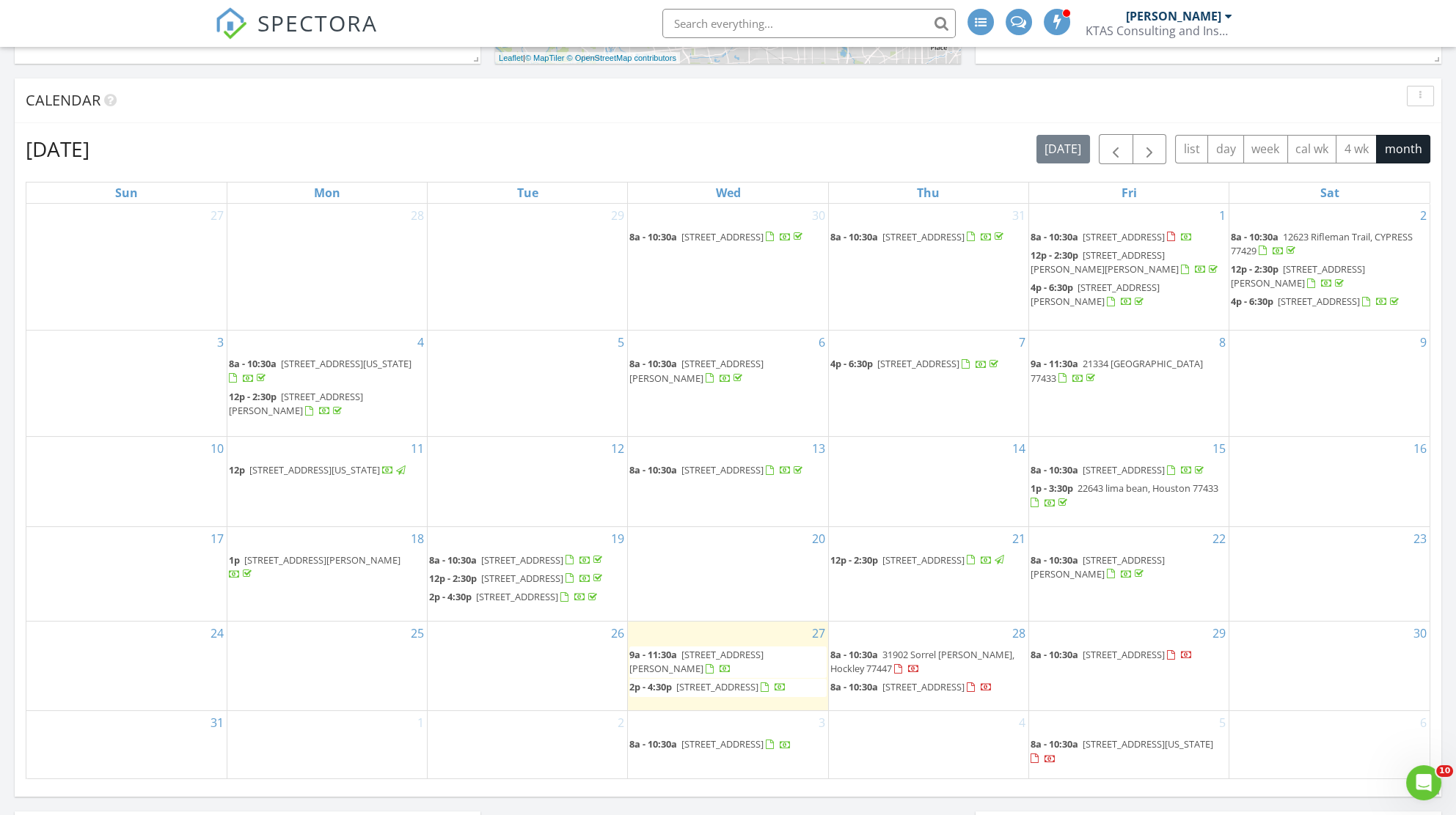
scroll to position [604, 0]
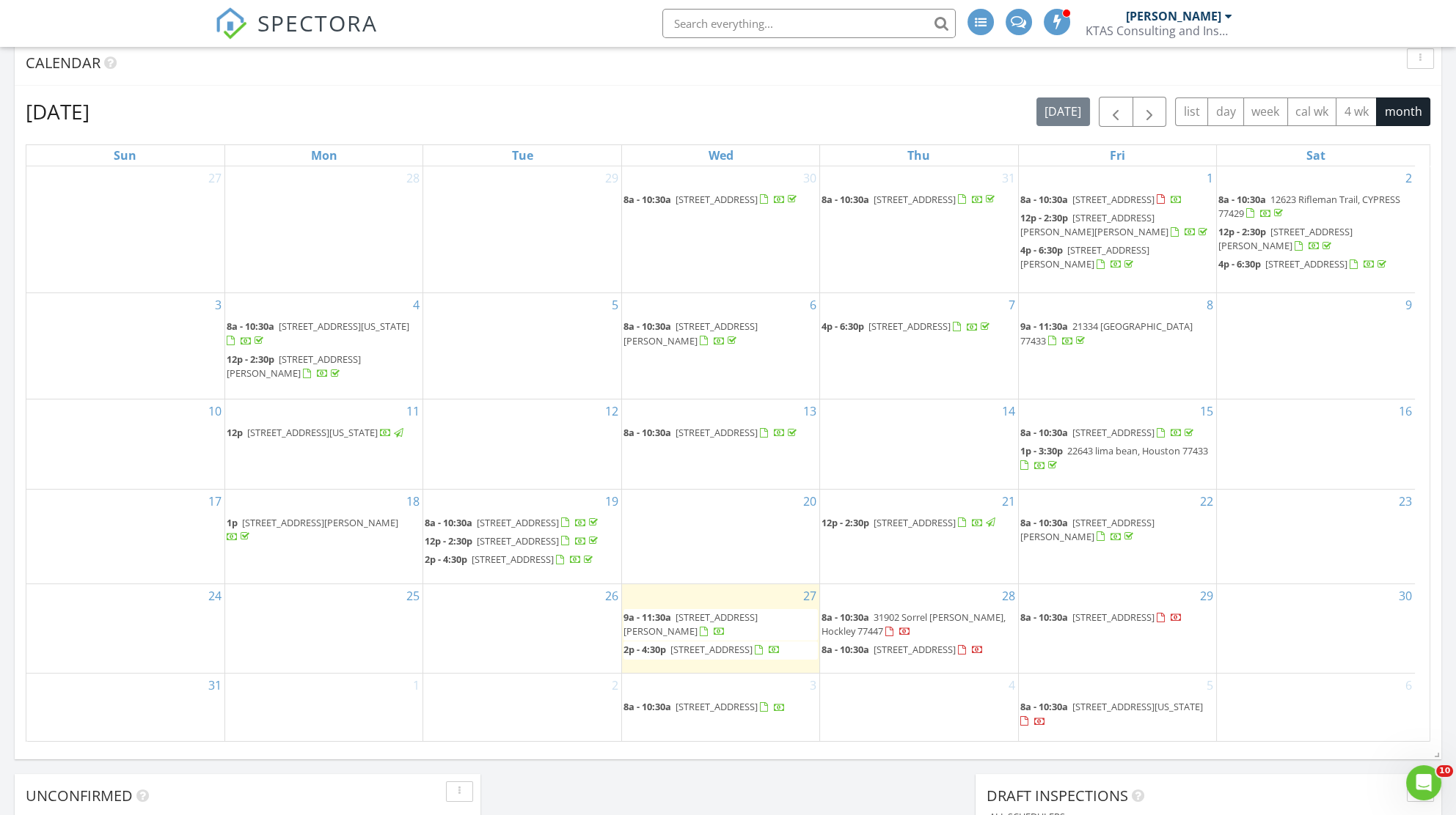
click at [1104, 624] on span "[STREET_ADDRESS]" at bounding box center [1114, 617] width 82 height 13
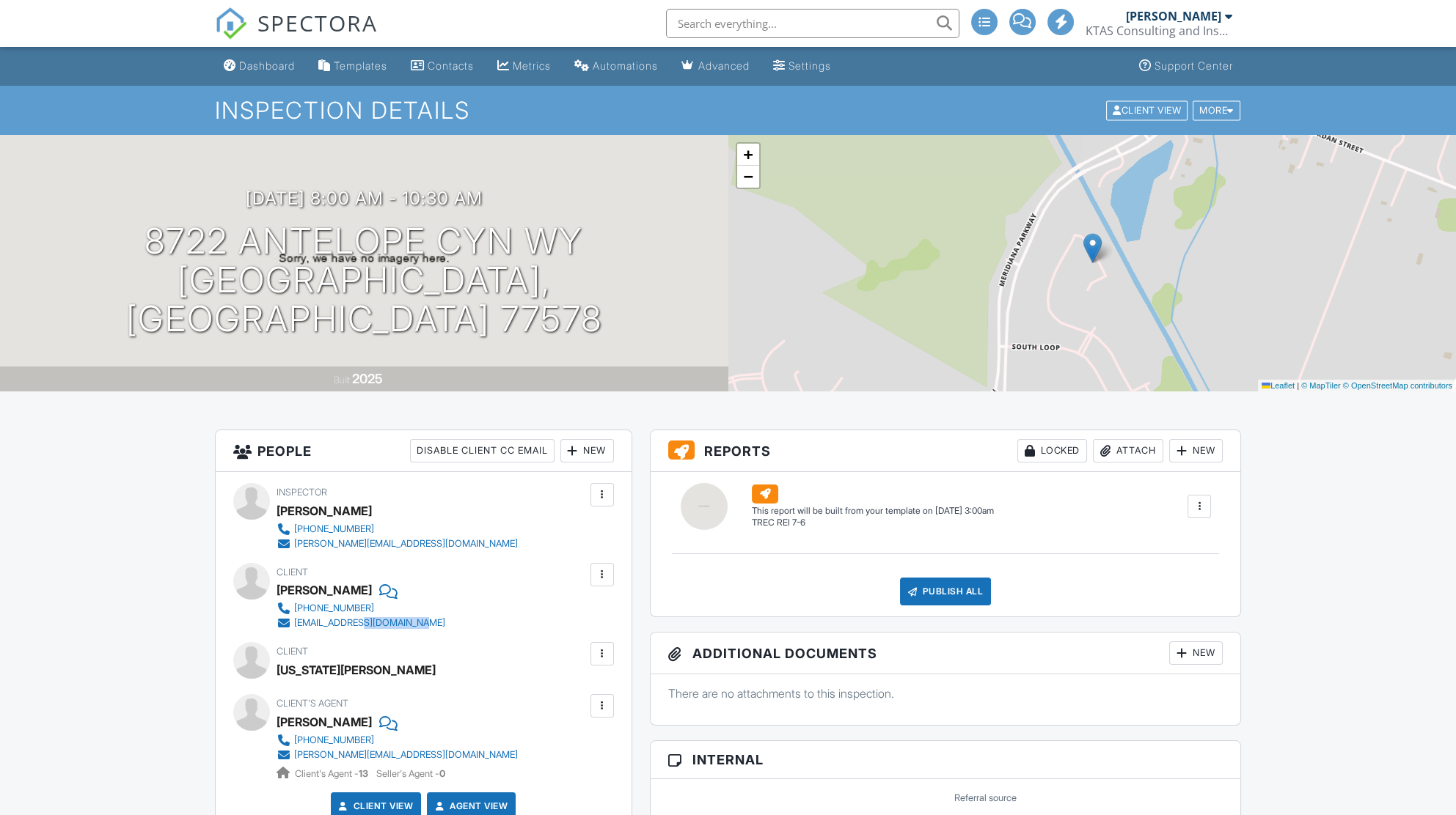
drag, startPoint x: 0, startPoint y: 0, endPoint x: 362, endPoint y: 624, distance: 721.4
click at [362, 624] on div "214-729-6352 delmatucker@sbcglobal.net" at bounding box center [366, 616] width 180 height 30
click at [422, 622] on div "214-729-6352 delmatucker@sbcglobal.net" at bounding box center [366, 616] width 180 height 30
drag, startPoint x: 422, startPoint y: 622, endPoint x: 290, endPoint y: 630, distance: 132.2
click at [290, 630] on div "214-729-6352 delmatucker@sbcglobal.net" at bounding box center [366, 616] width 180 height 30
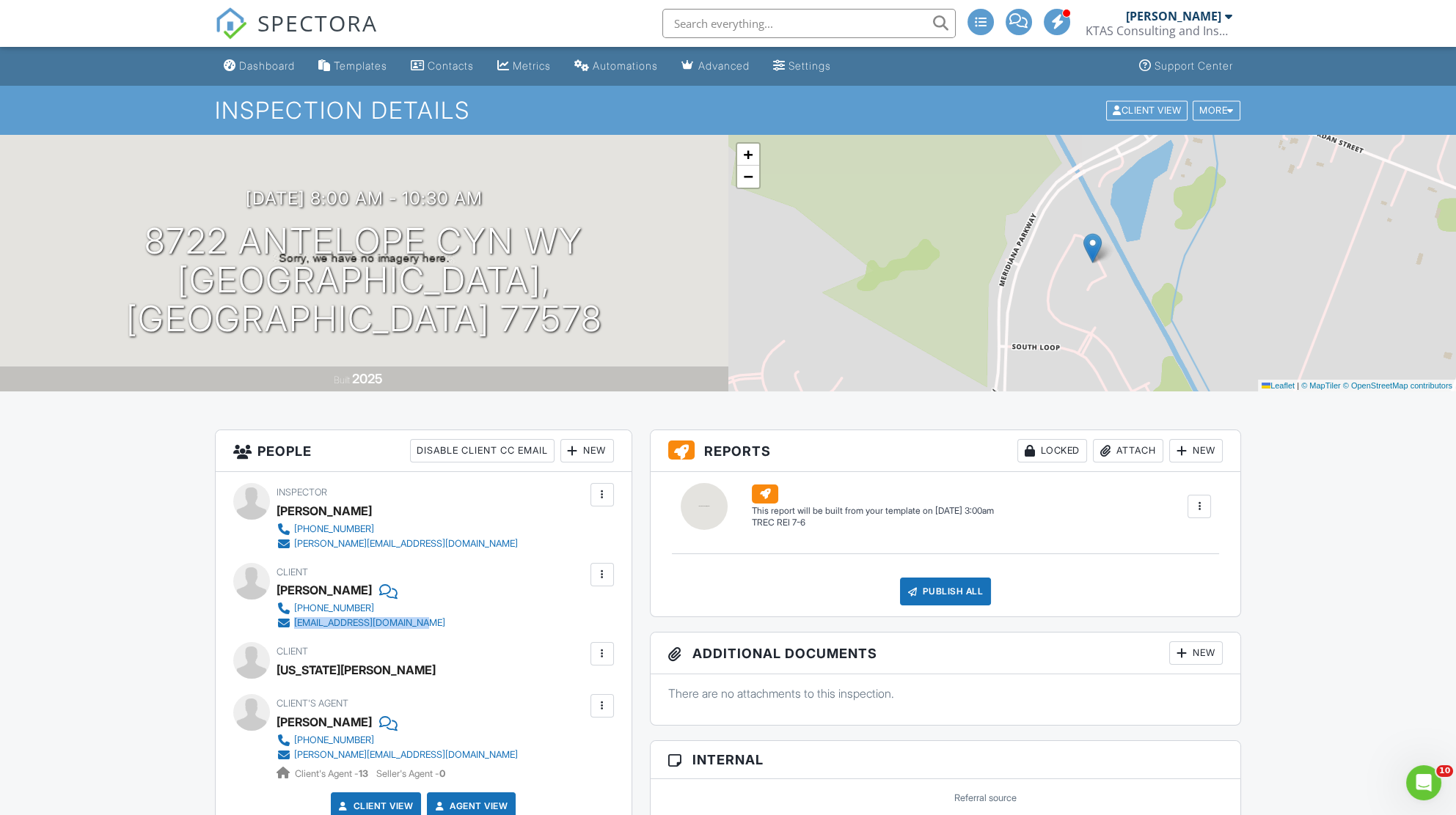
copy link "delmatucker@sbcglobal.net"
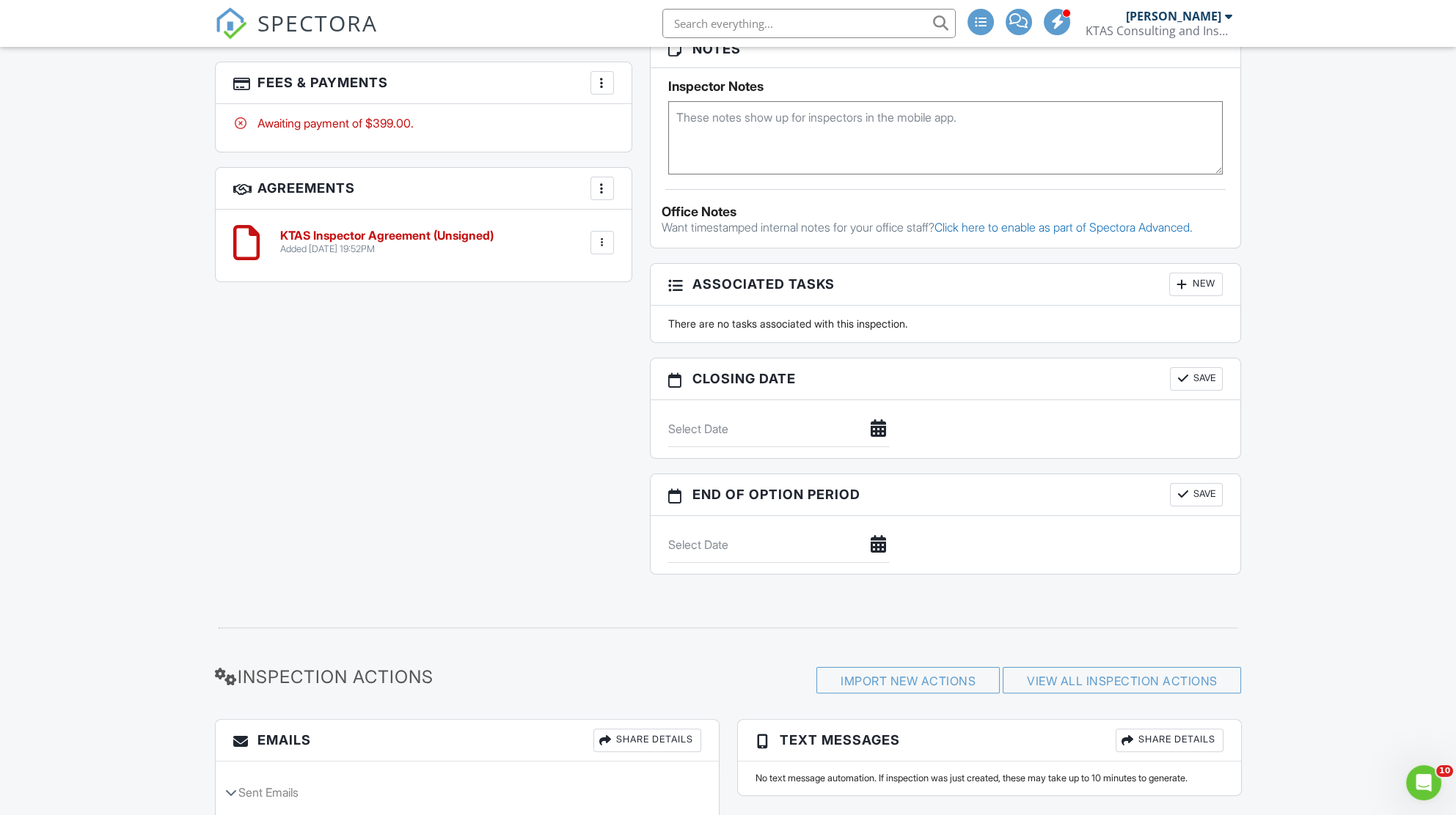
scroll to position [1242, 0]
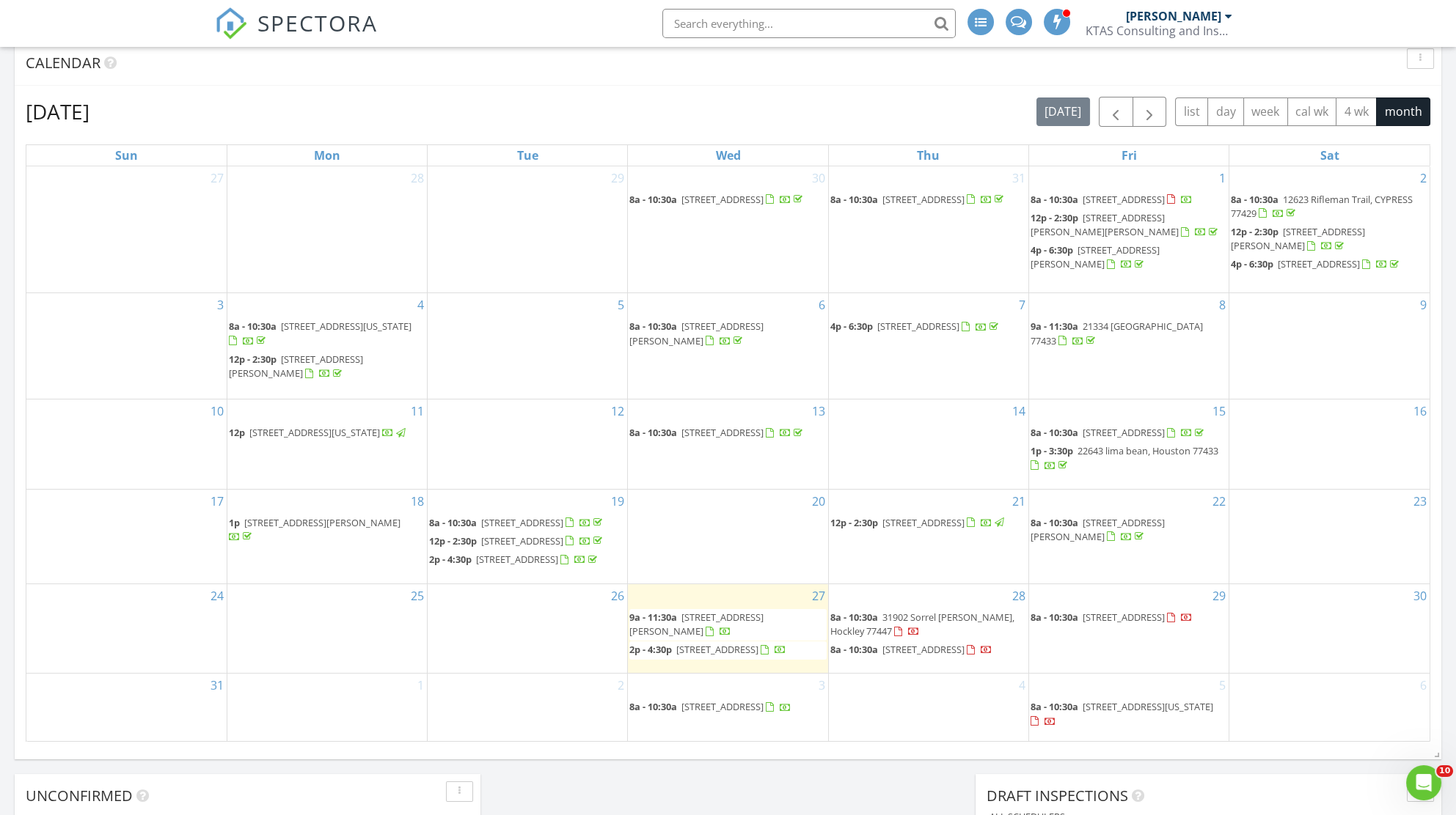
scroll to position [6, 0]
click at [1311, 367] on div "9" at bounding box center [1328, 346] width 200 height 105
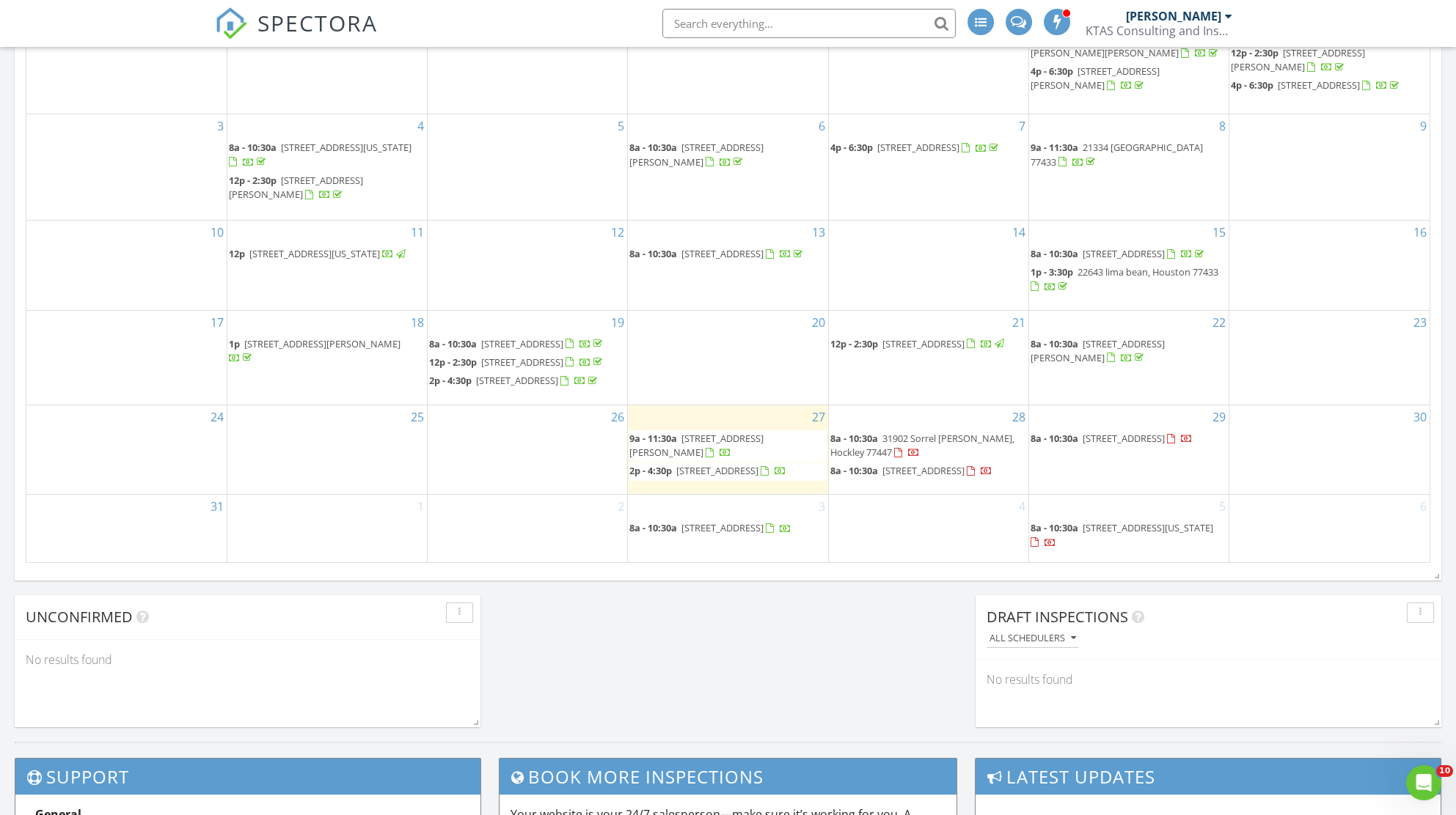
scroll to position [805, 0]
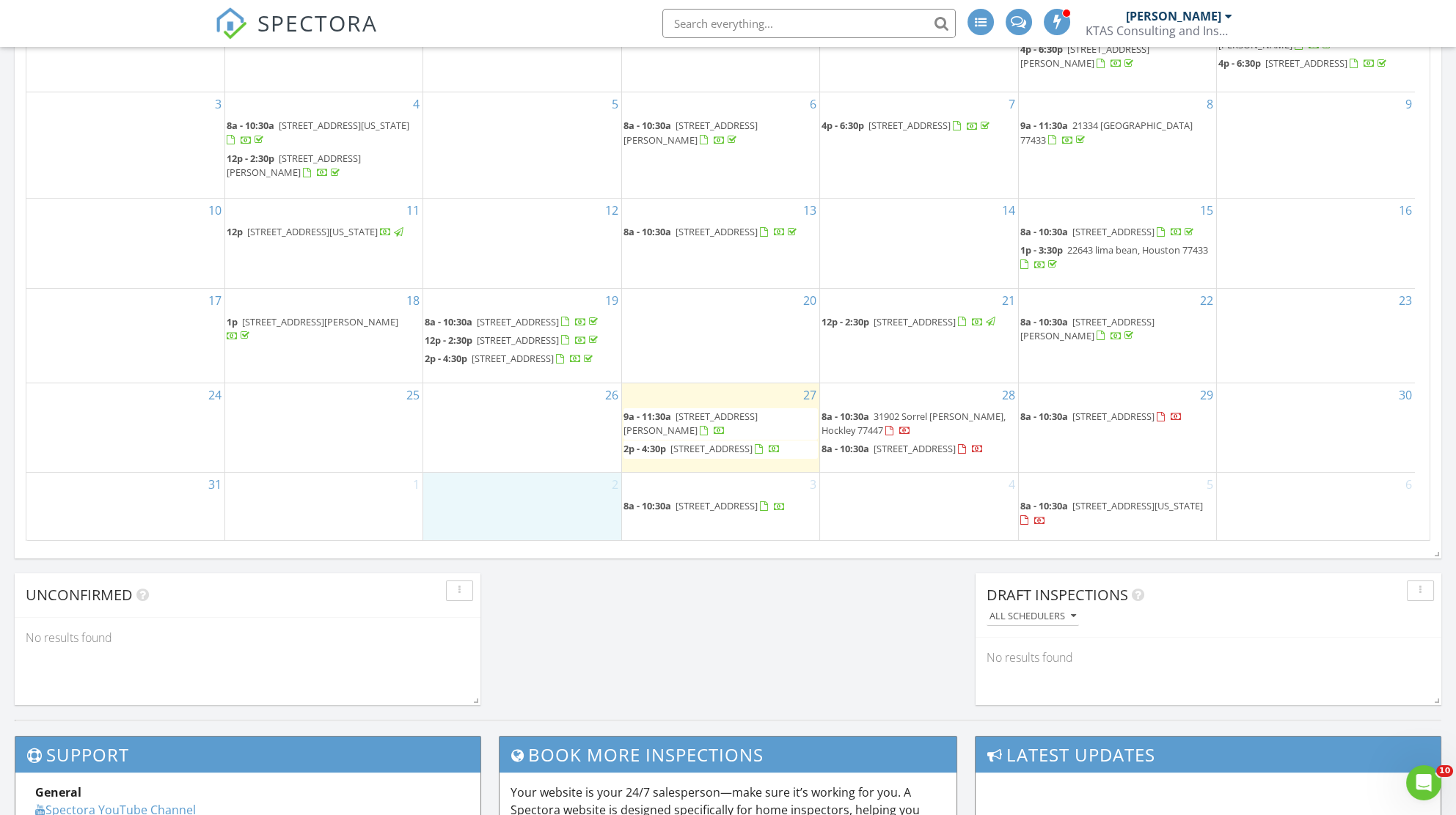
click at [531, 504] on div "2" at bounding box center [522, 506] width 198 height 67
click at [530, 443] on link "Inspection" at bounding box center [521, 447] width 76 height 23
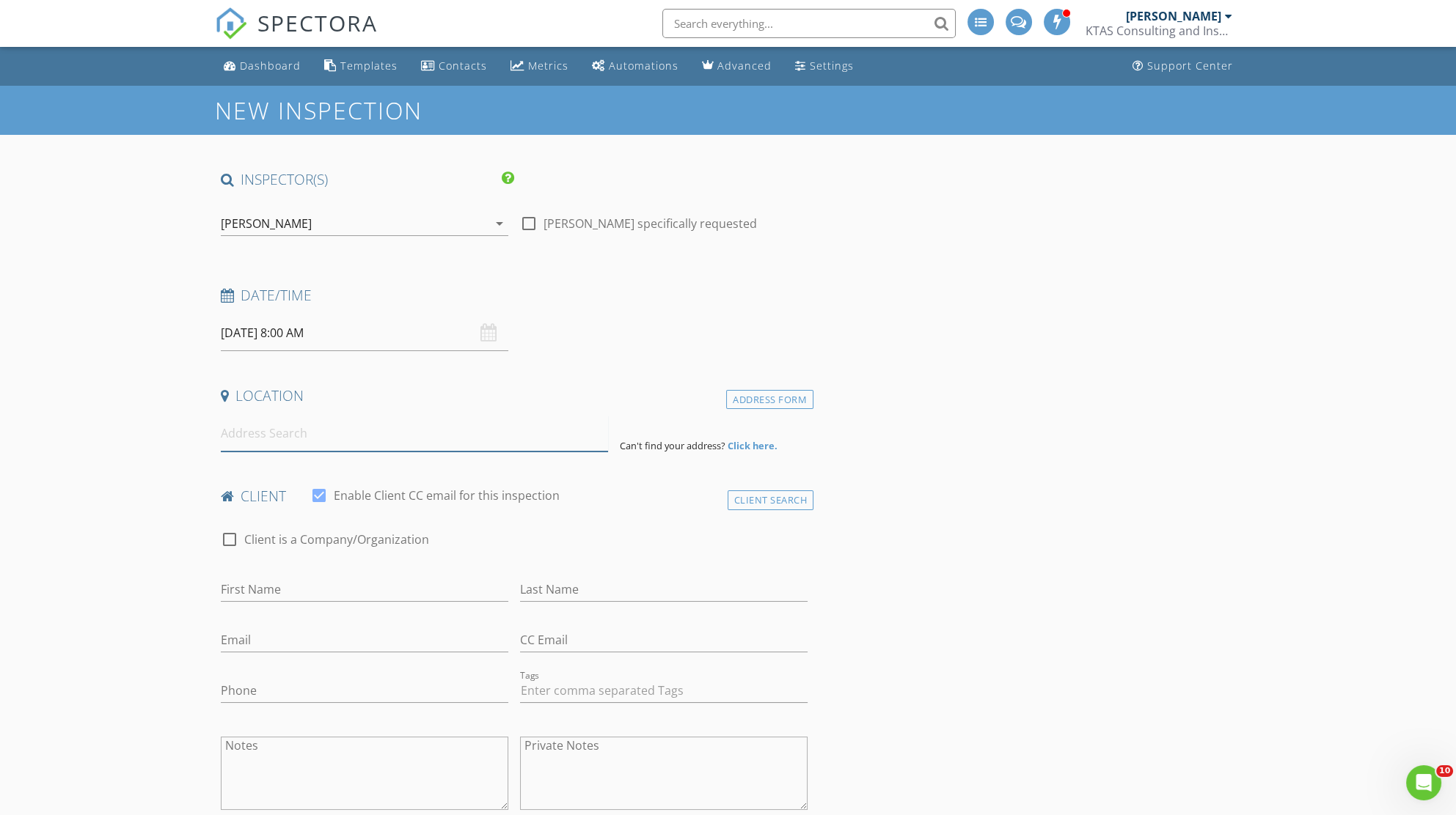
click at [346, 439] on input at bounding box center [414, 433] width 387 height 35
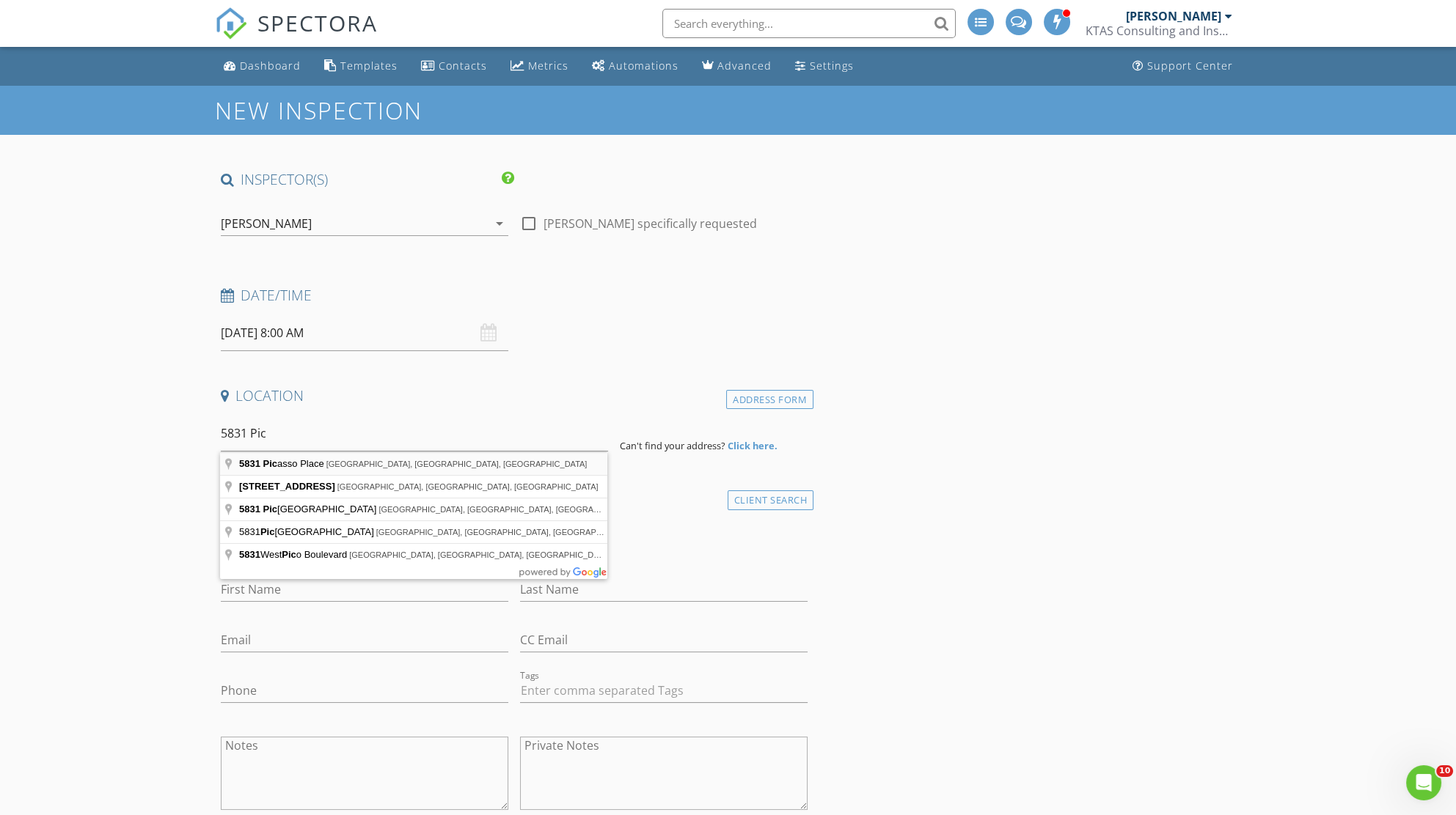
type input "[STREET_ADDRESS]"
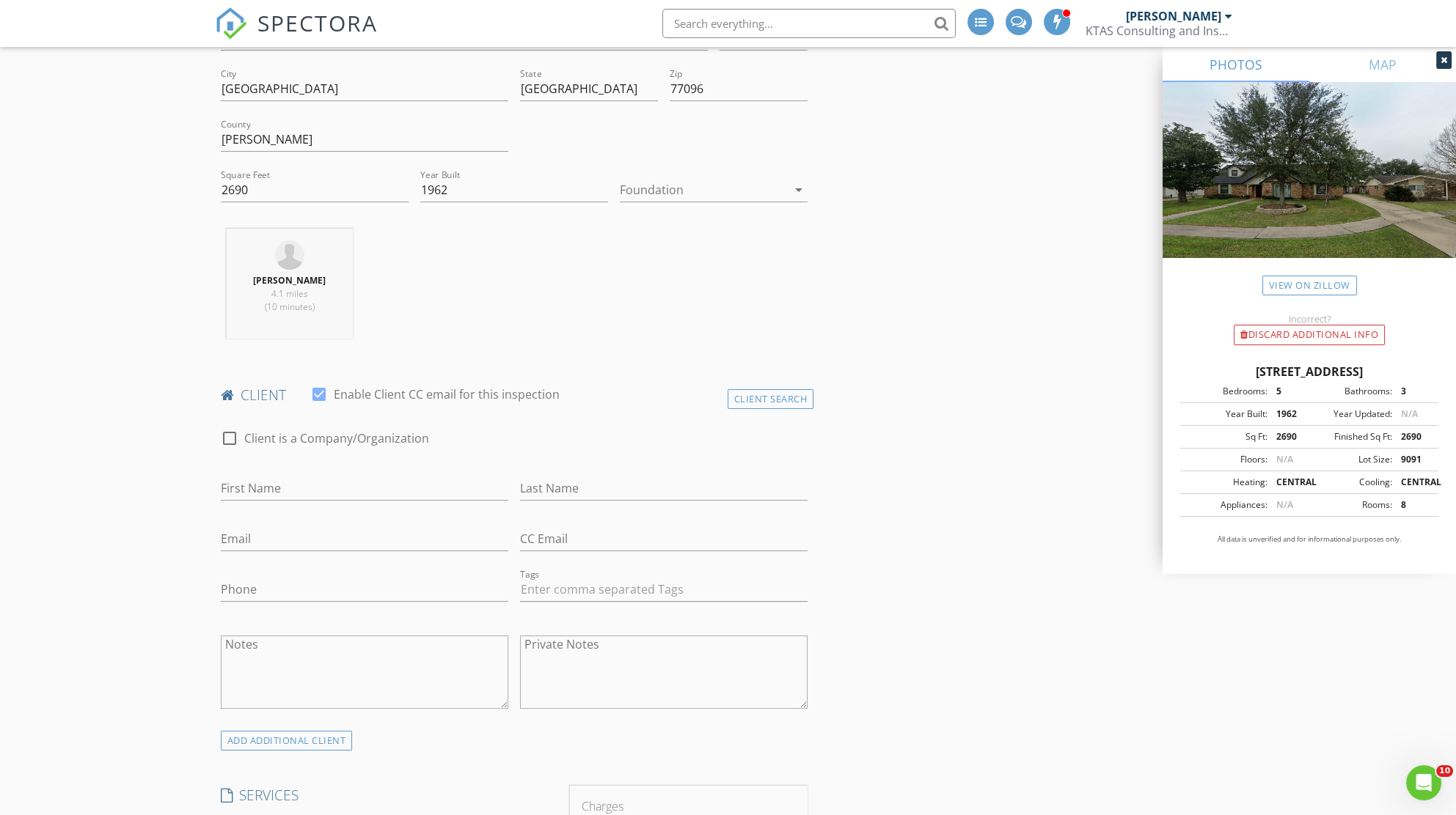
scroll to position [429, 0]
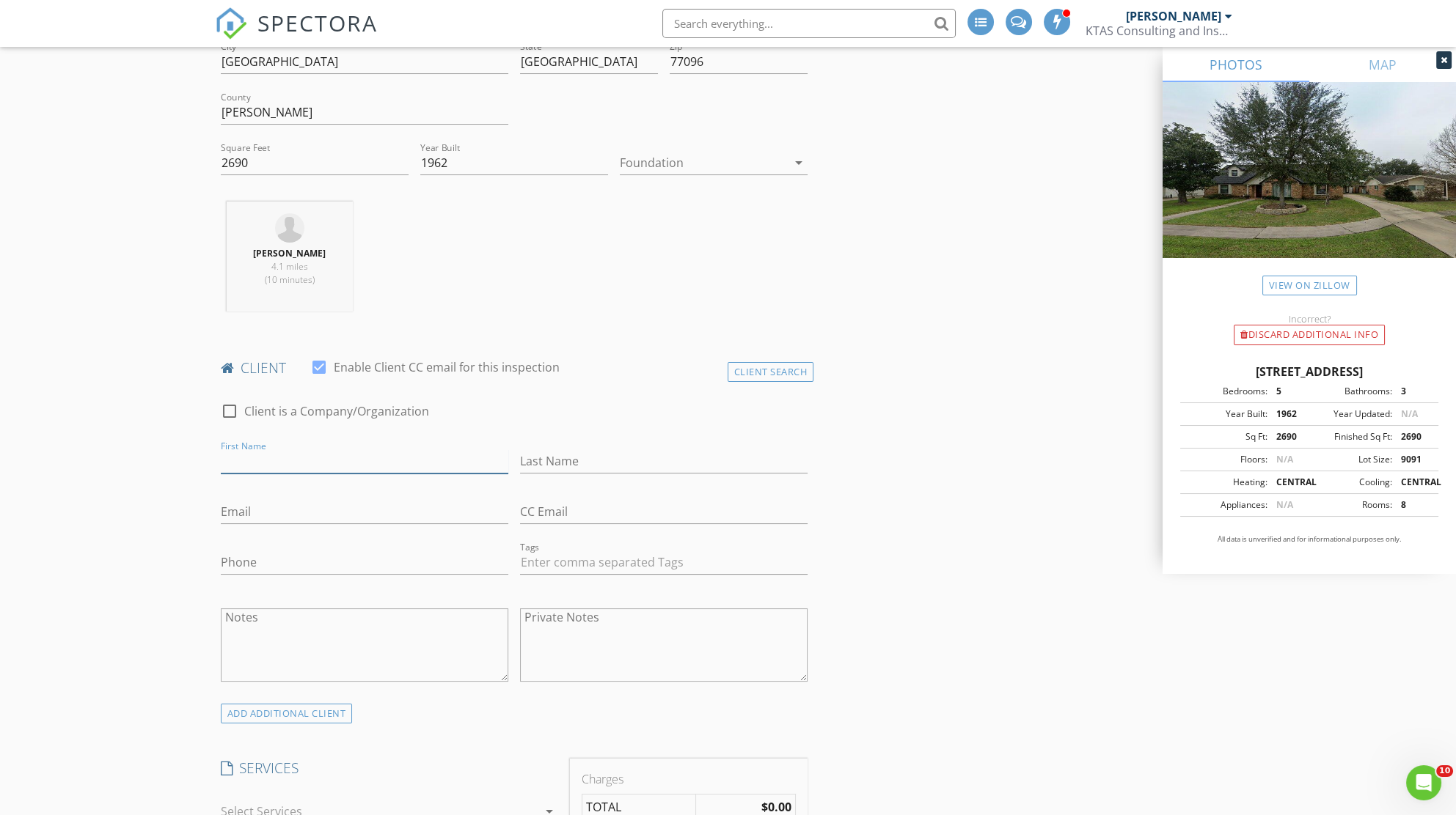
click at [292, 462] on input "First Name" at bounding box center [364, 461] width 288 height 24
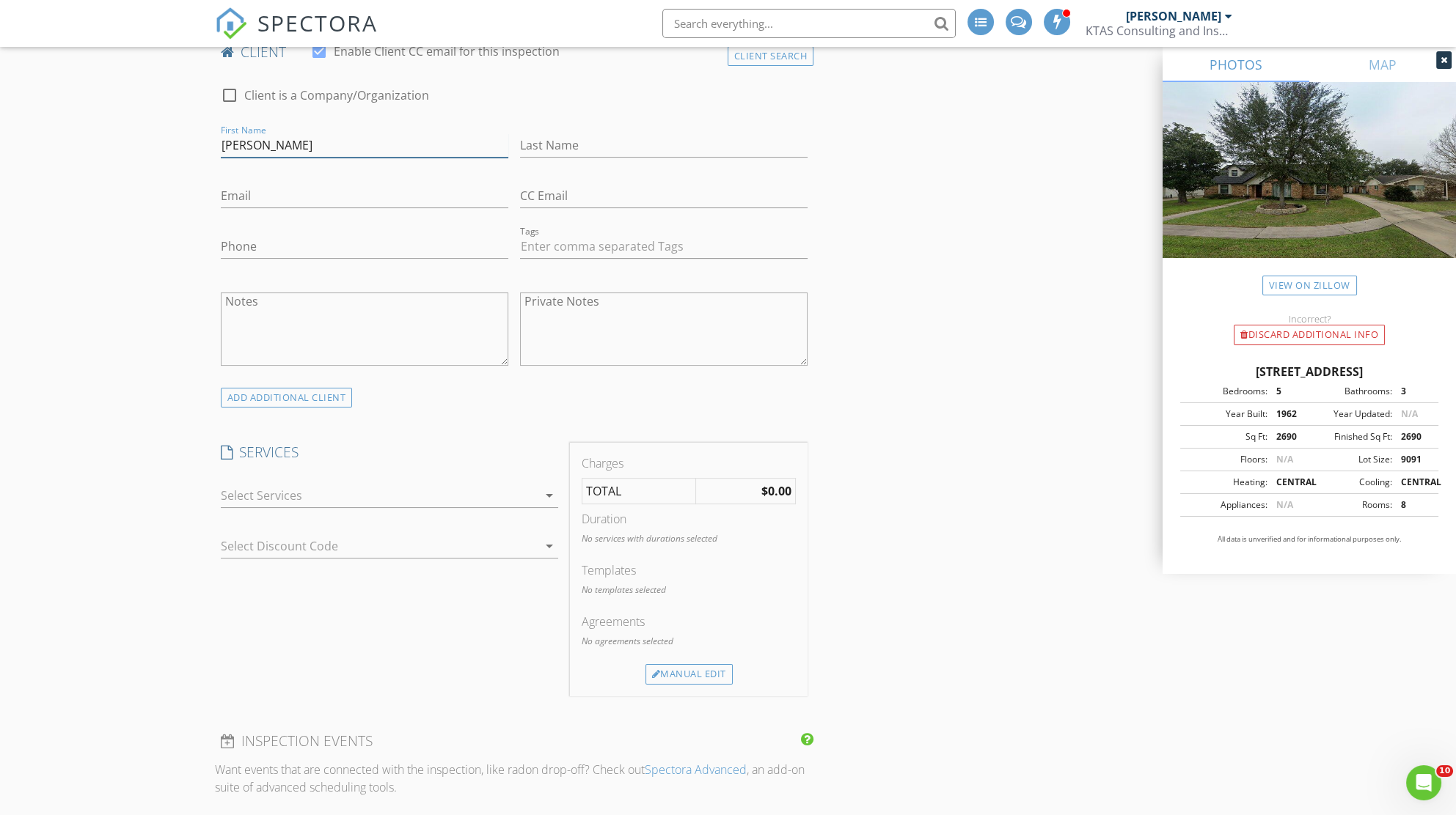
scroll to position [746, 0]
type input "[PERSON_NAME]"
click at [544, 491] on icon "arrow_drop_down" at bounding box center [549, 493] width 17 height 17
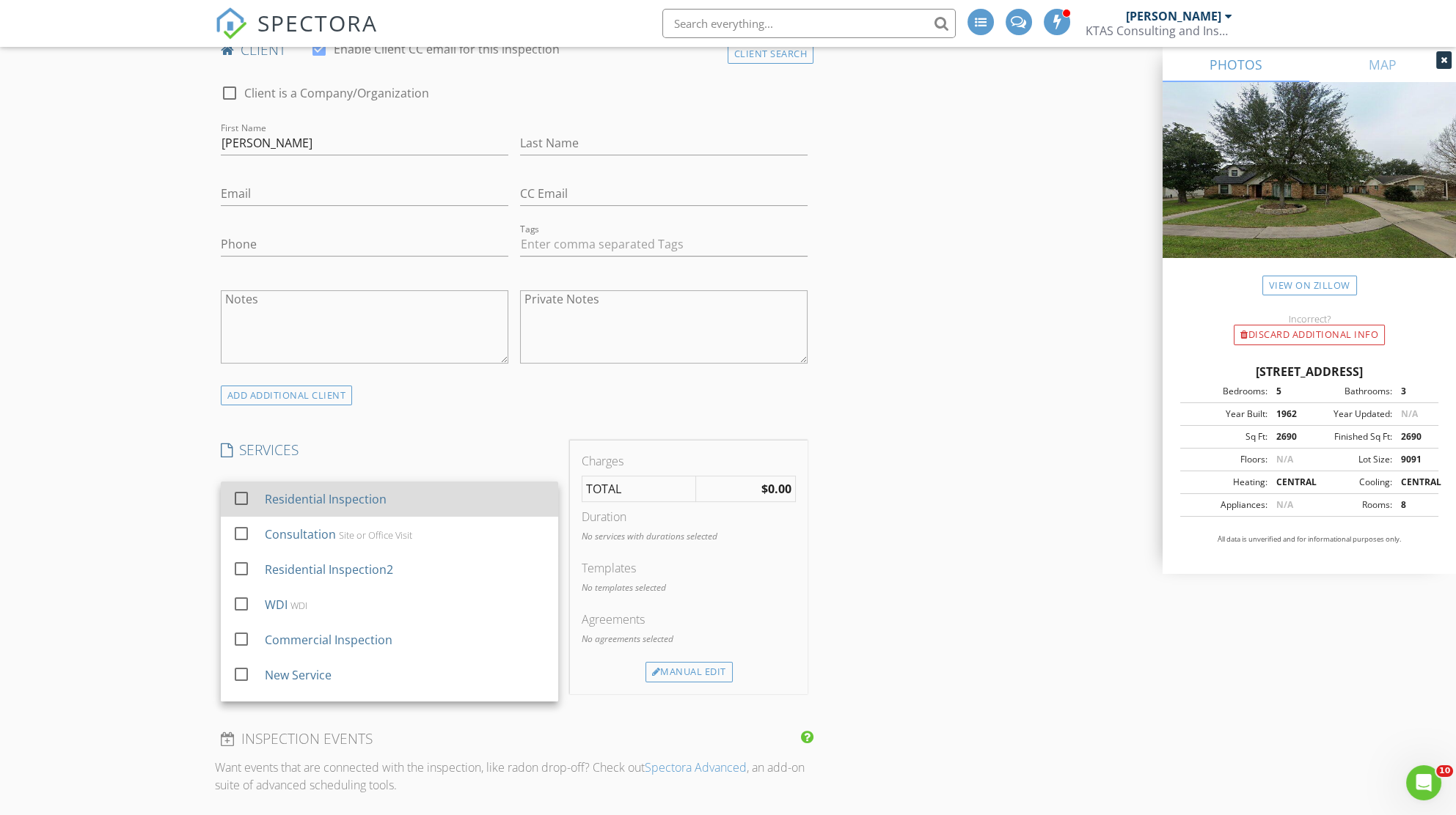
click at [409, 499] on div "Residential Inspection" at bounding box center [405, 499] width 282 height 30
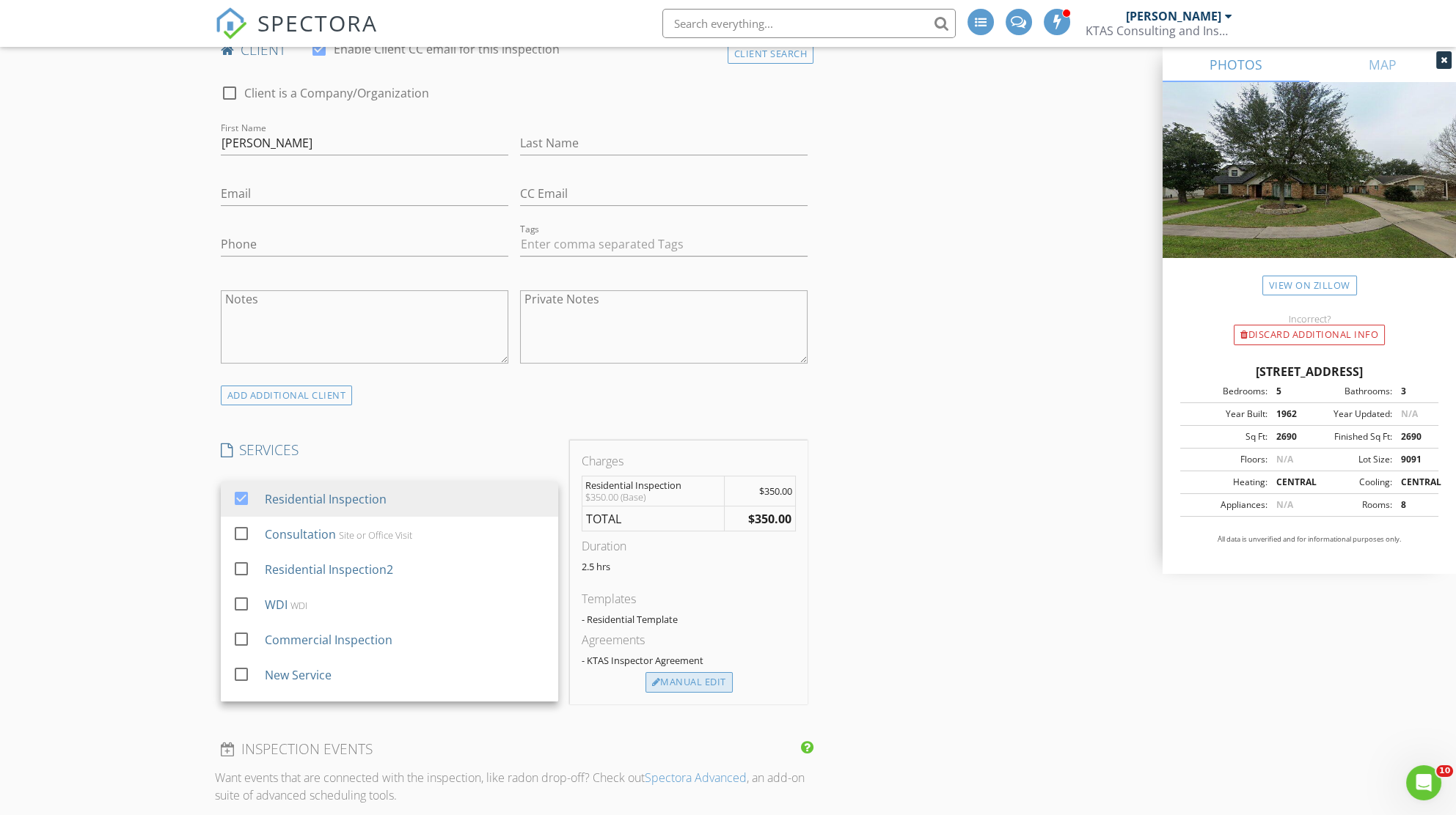
click at [712, 677] on div "Manual Edit" at bounding box center [689, 682] width 87 height 20
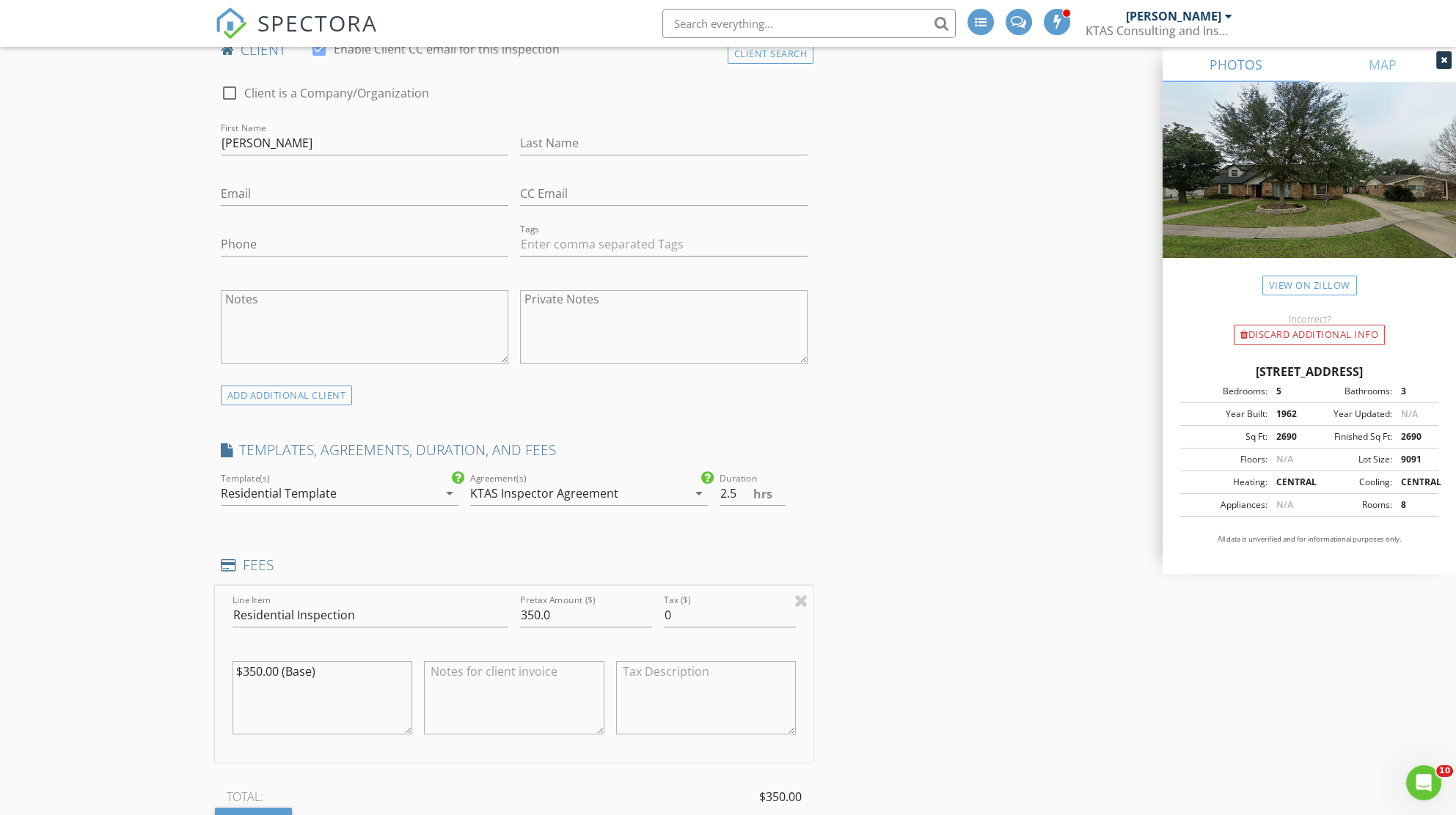
click at [434, 494] on div "Residential Template" at bounding box center [329, 493] width 217 height 23
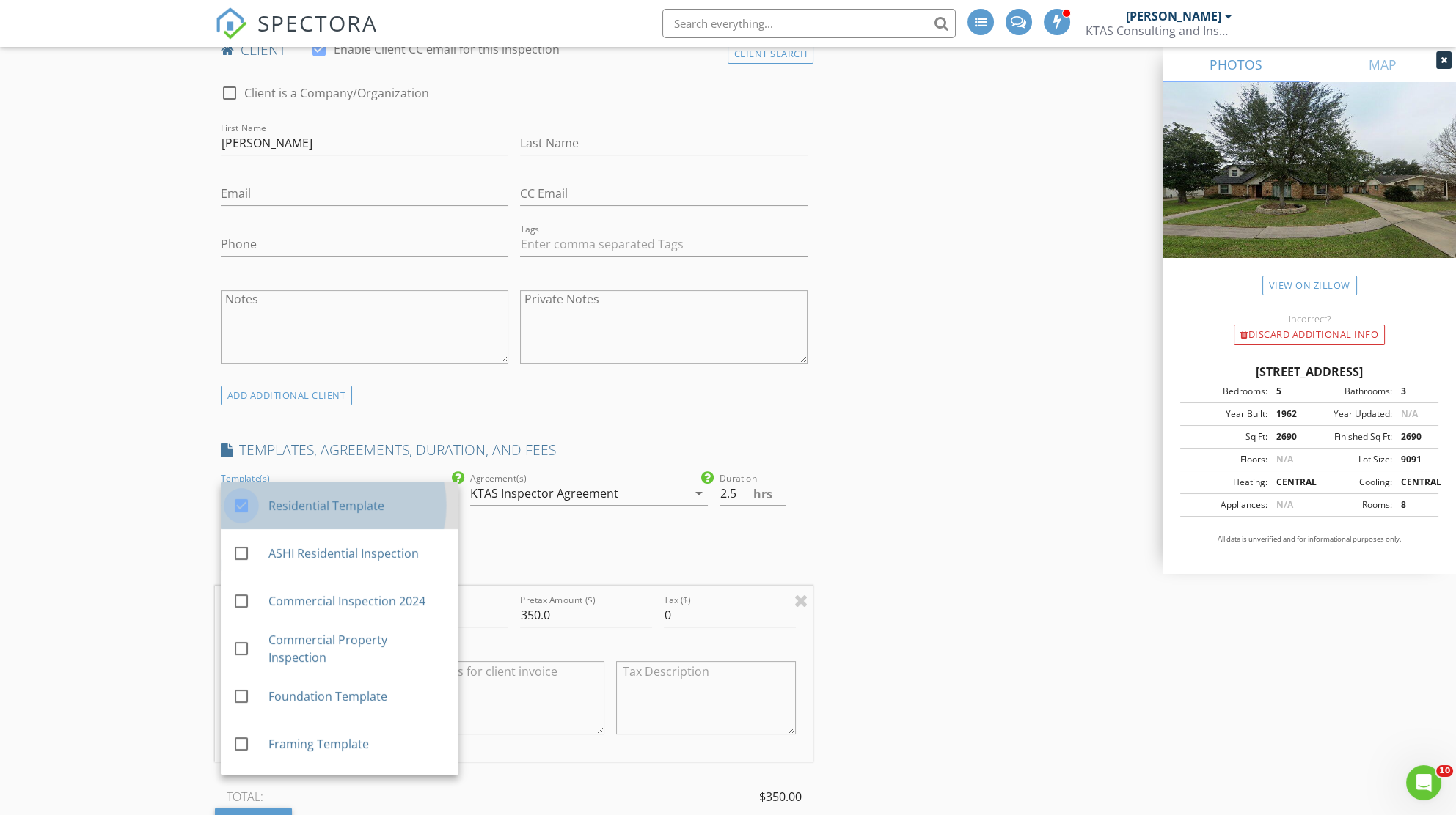
click at [250, 501] on div at bounding box center [242, 506] width 25 height 25
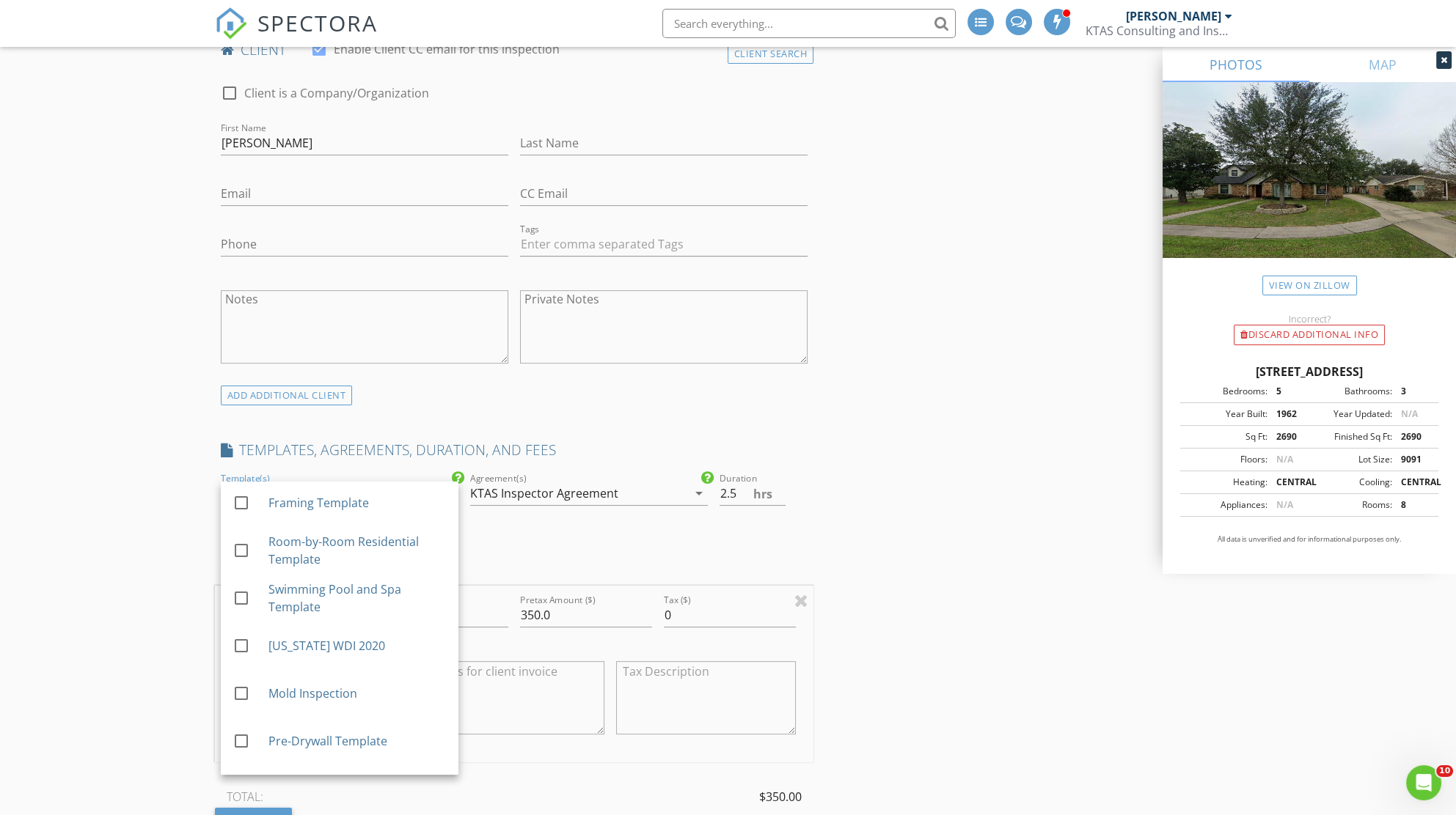
scroll to position [279, 0]
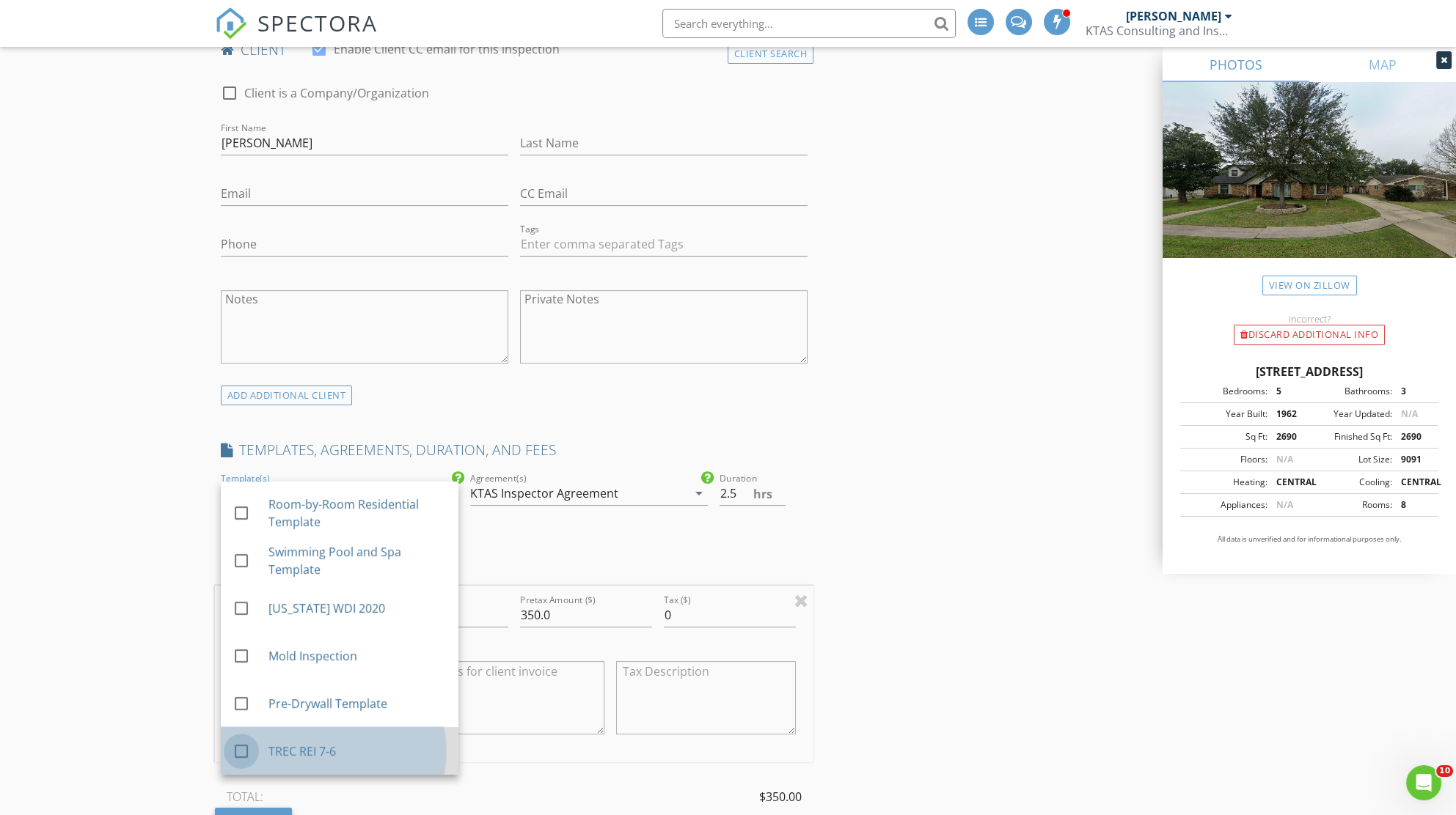
click at [235, 752] on div at bounding box center [242, 752] width 25 height 25
click at [886, 640] on div "INSPECTOR(S) check_box Daniel Preciado PRIMARY Daniel Preciado arrow_drop_down …" at bounding box center [728, 786] width 1026 height 2725
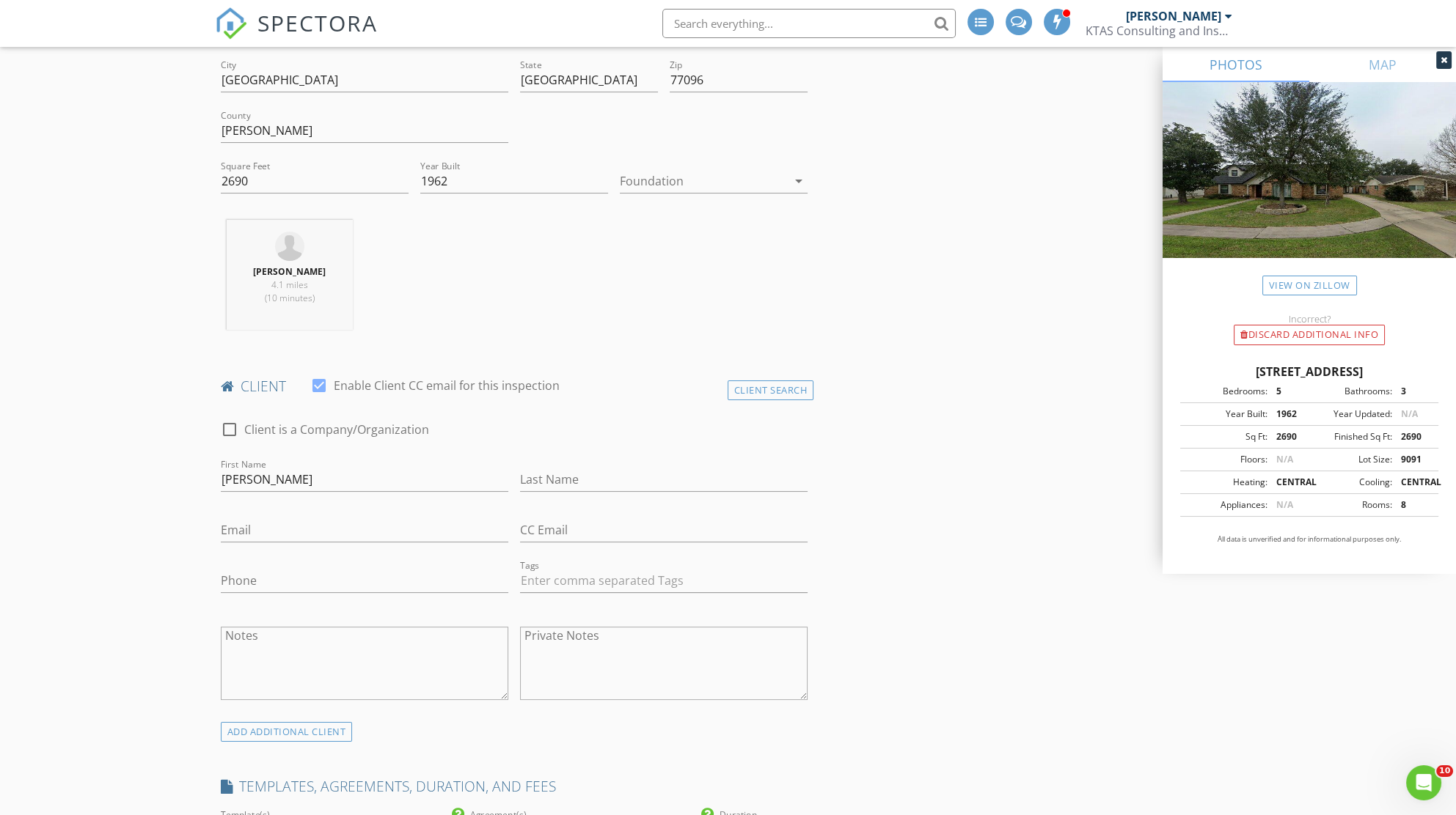
scroll to position [418, 0]
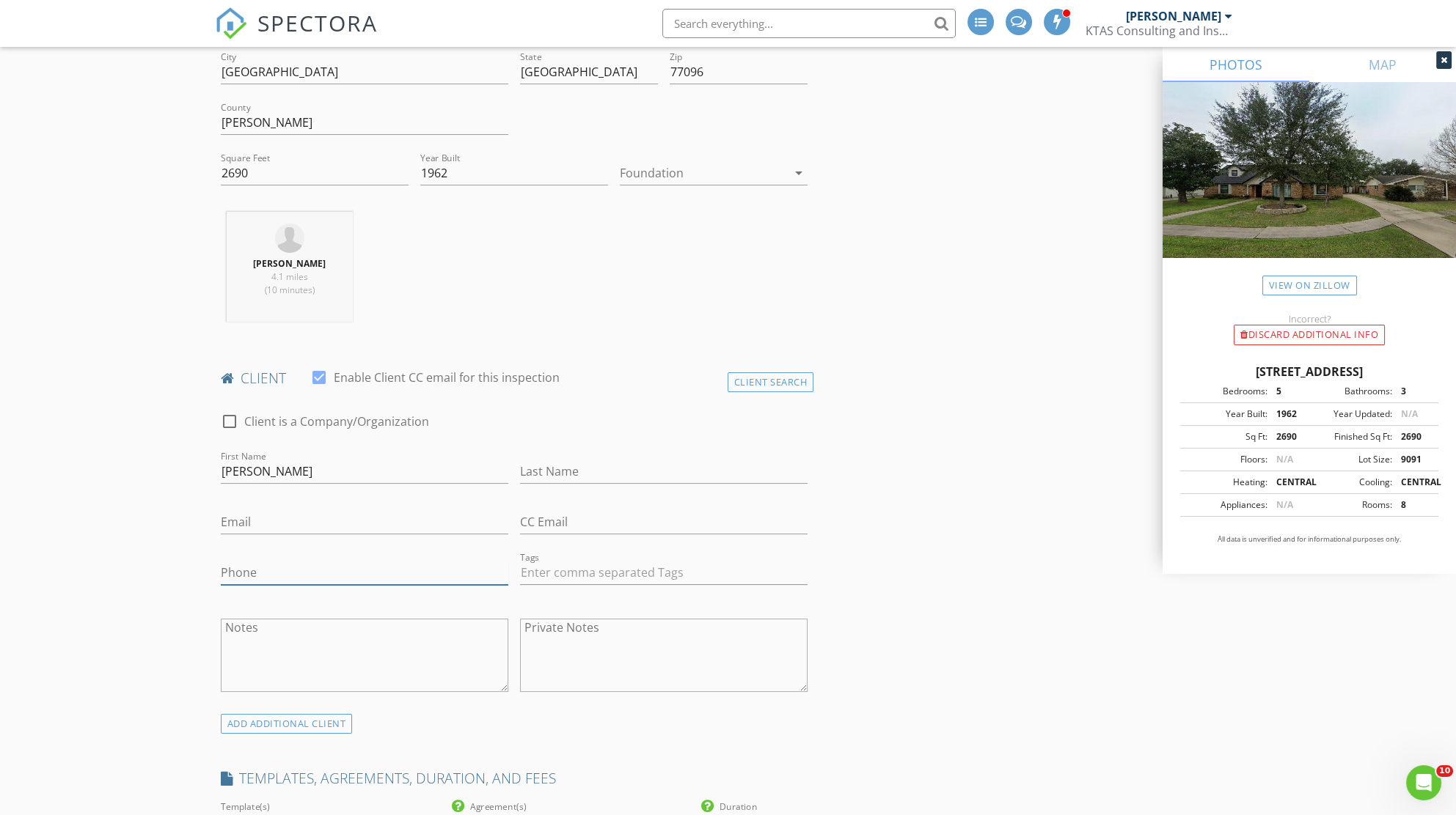
click at [286, 570] on input "Phone" at bounding box center [364, 572] width 288 height 24
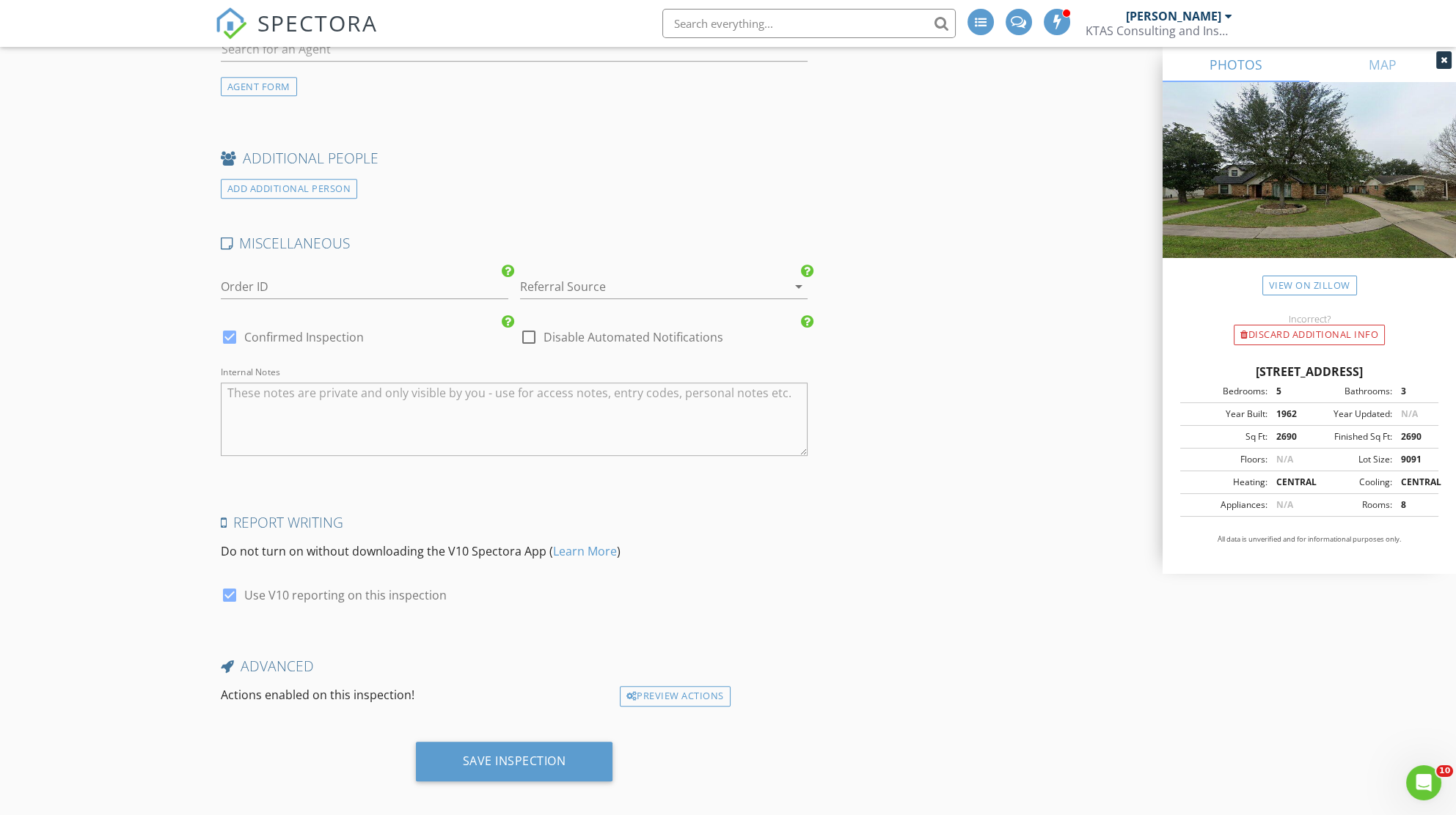
scroll to position [2111, 0]
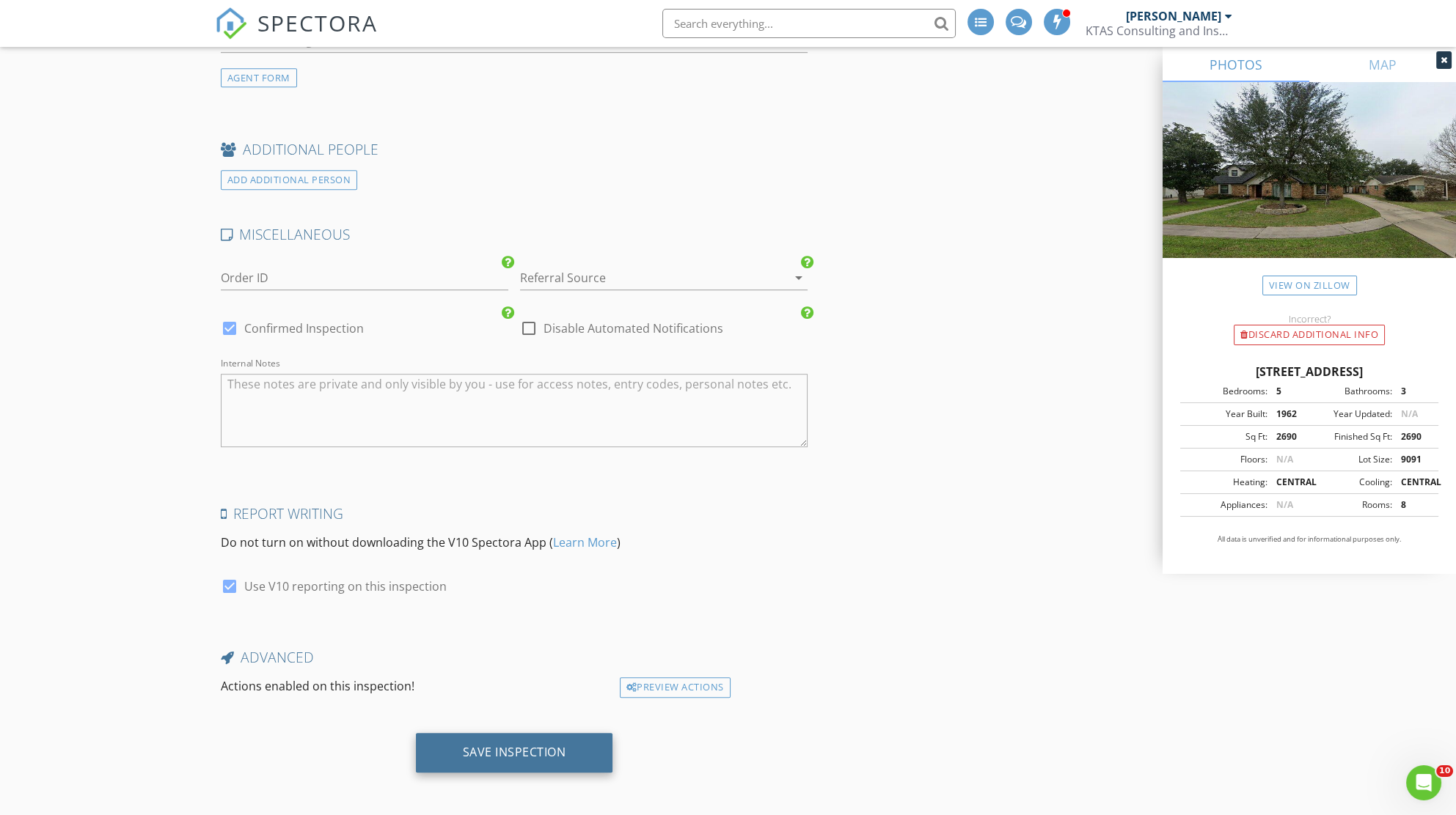
type input "713-304-6369"
click at [496, 745] on div "Save Inspection" at bounding box center [514, 752] width 104 height 14
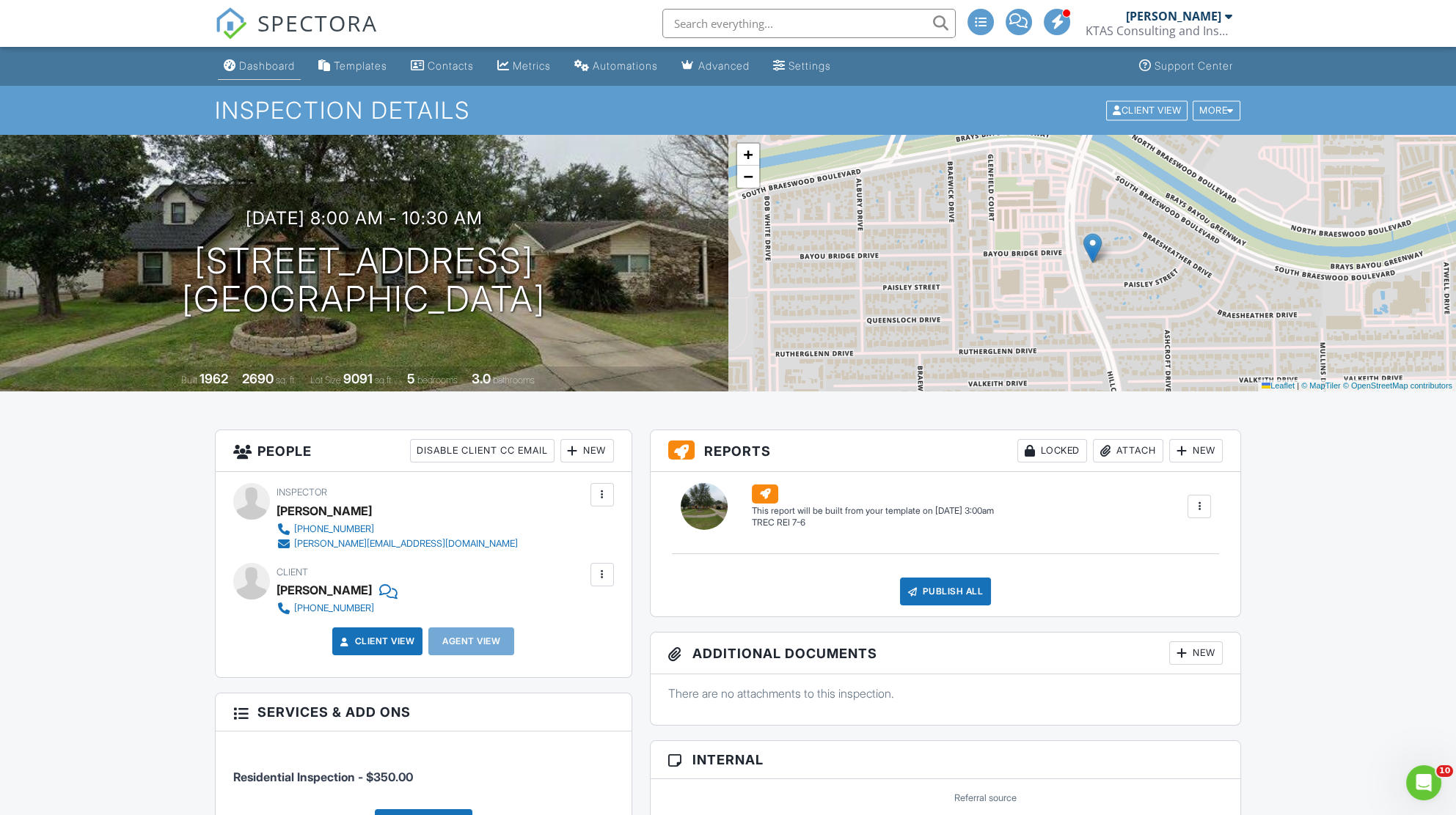
click at [271, 61] on div "Dashboard" at bounding box center [267, 65] width 56 height 12
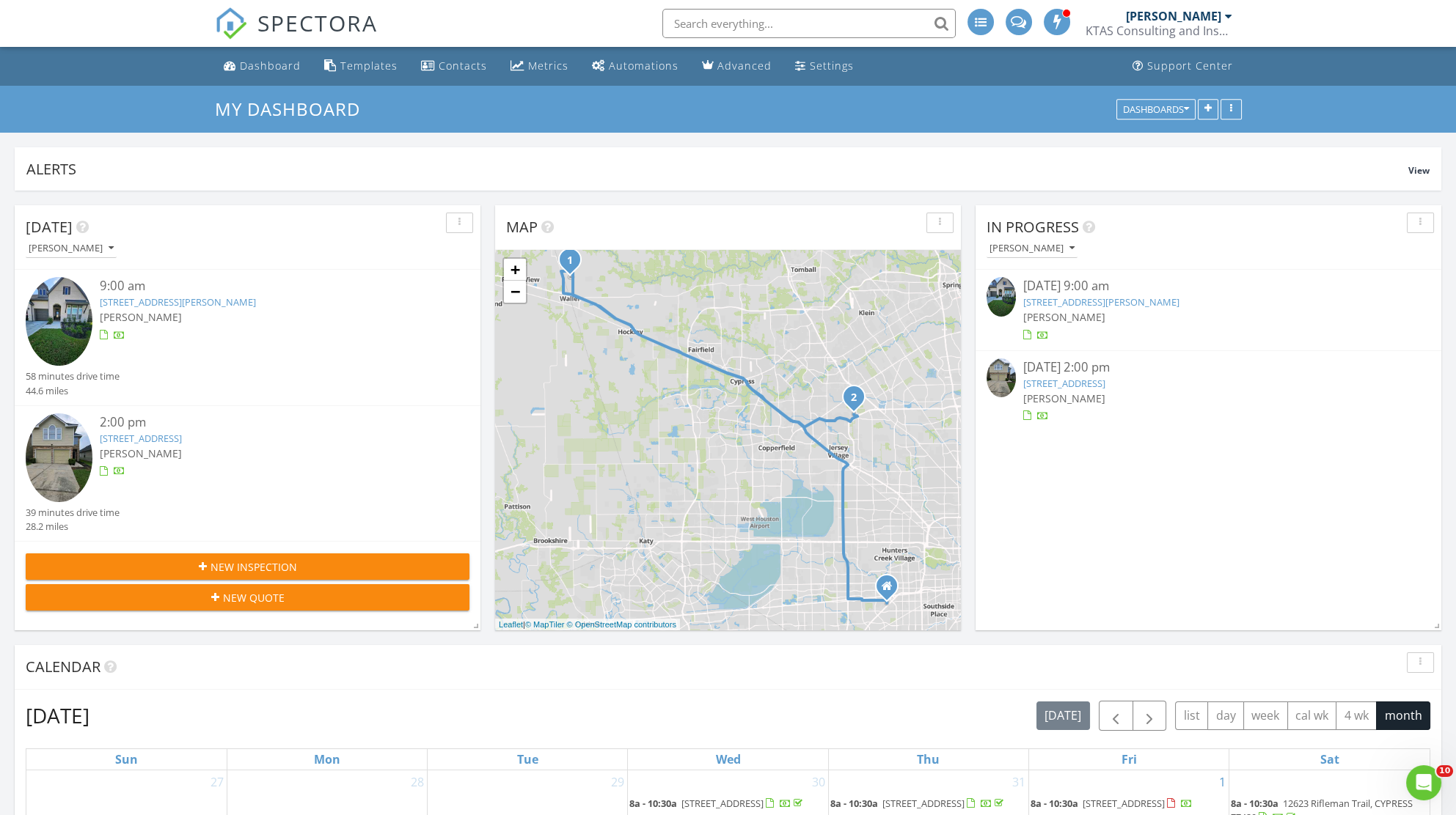
click at [157, 308] on div "21518 Oakwood Dr, Waller, TX 77484" at bounding box center [266, 302] width 333 height 14
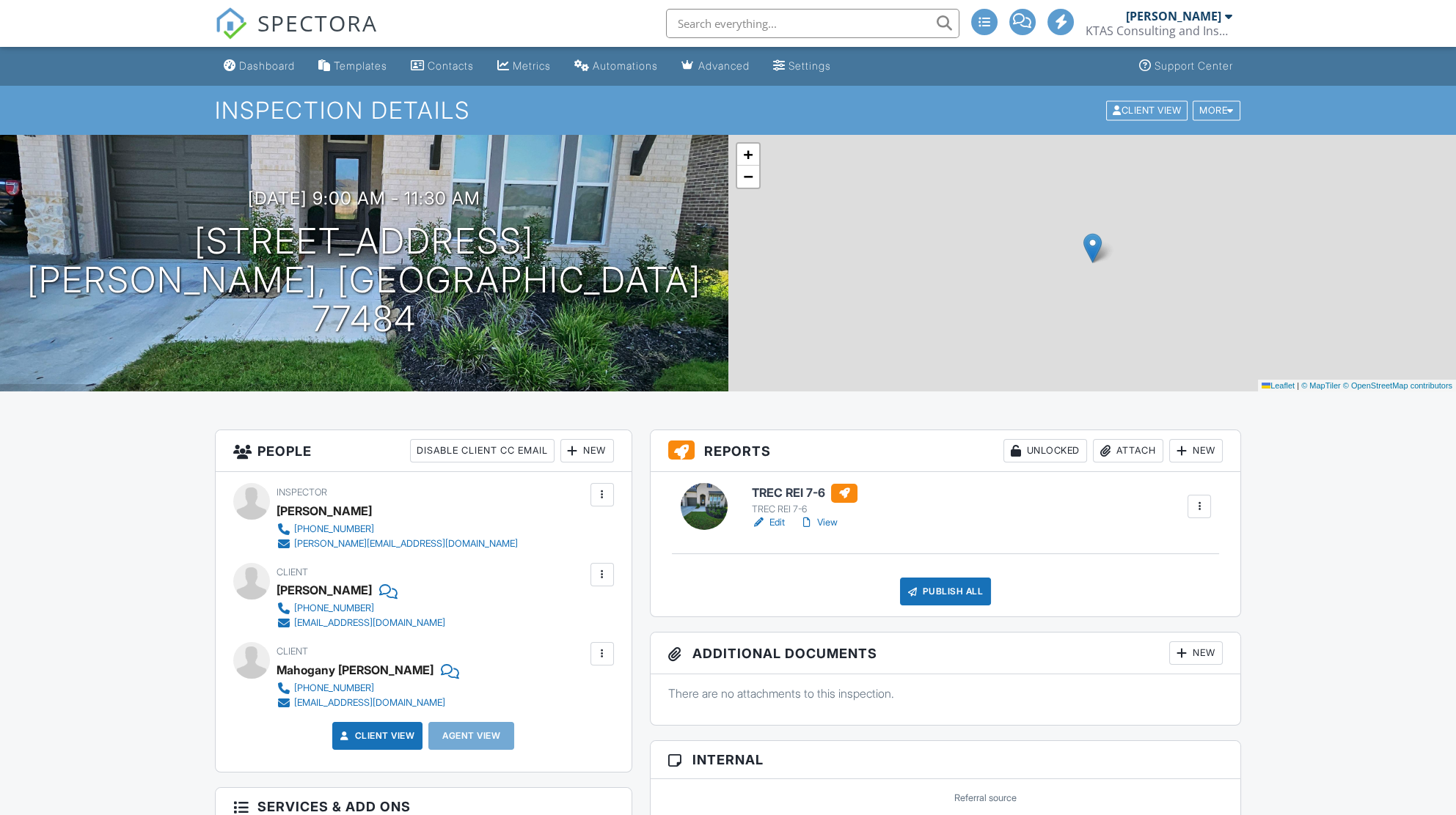
click at [851, 491] on div at bounding box center [844, 494] width 27 height 19
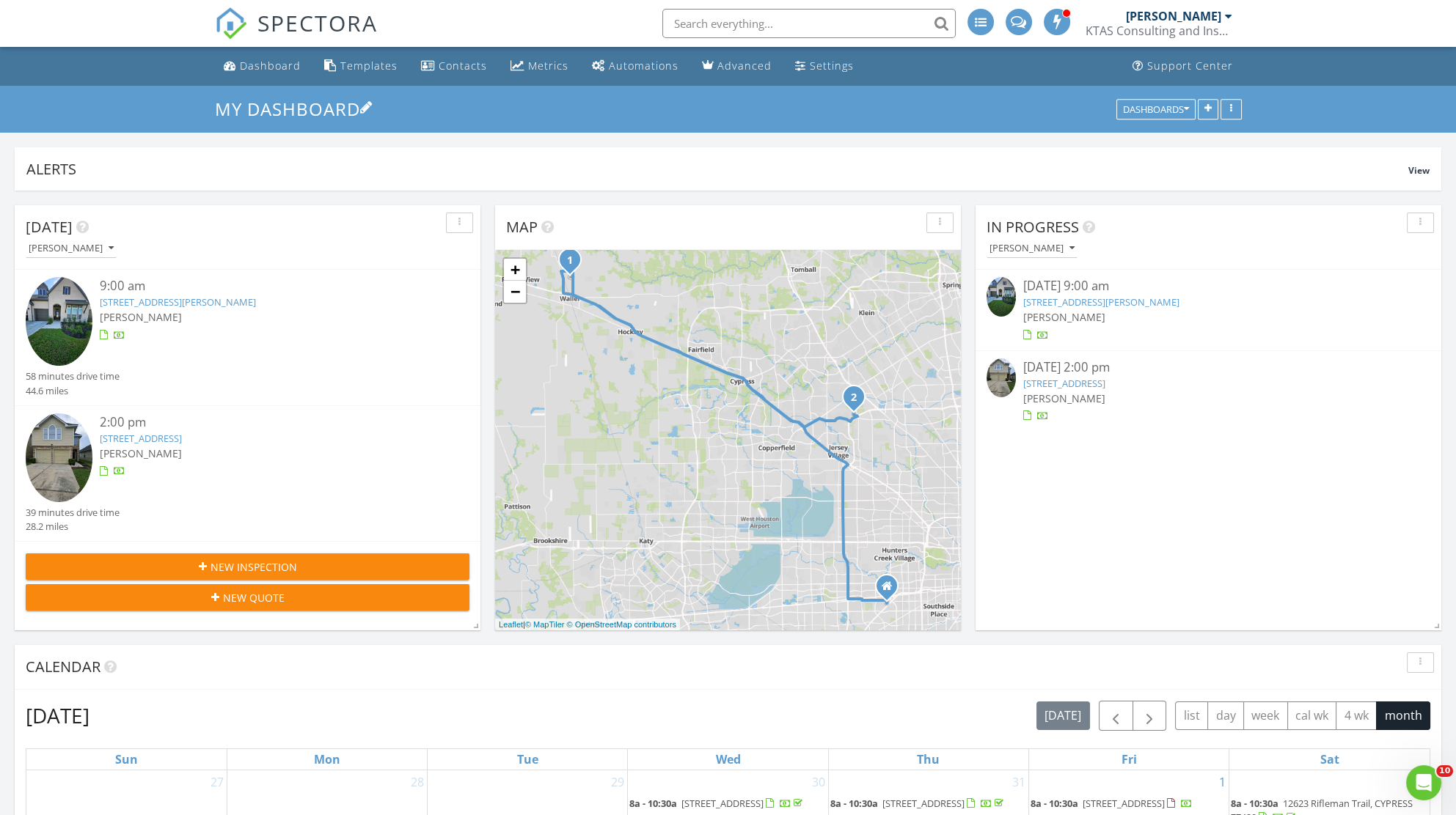
click at [884, 117] on h3 "My Dashboard" at bounding box center [728, 109] width 1026 height 23
click at [179, 441] on link "[STREET_ADDRESS]" at bounding box center [141, 438] width 82 height 13
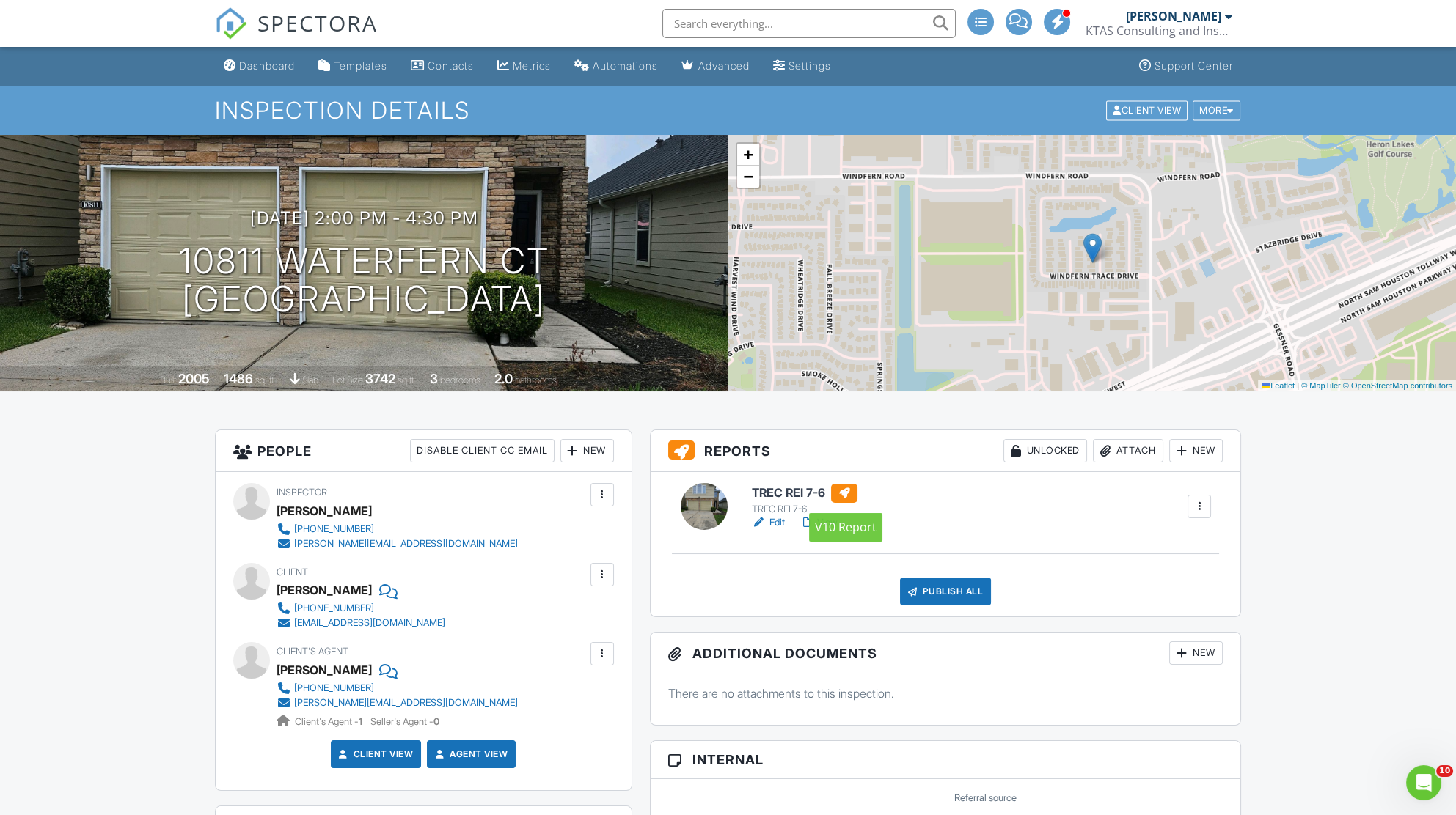
click at [846, 490] on div at bounding box center [844, 494] width 27 height 19
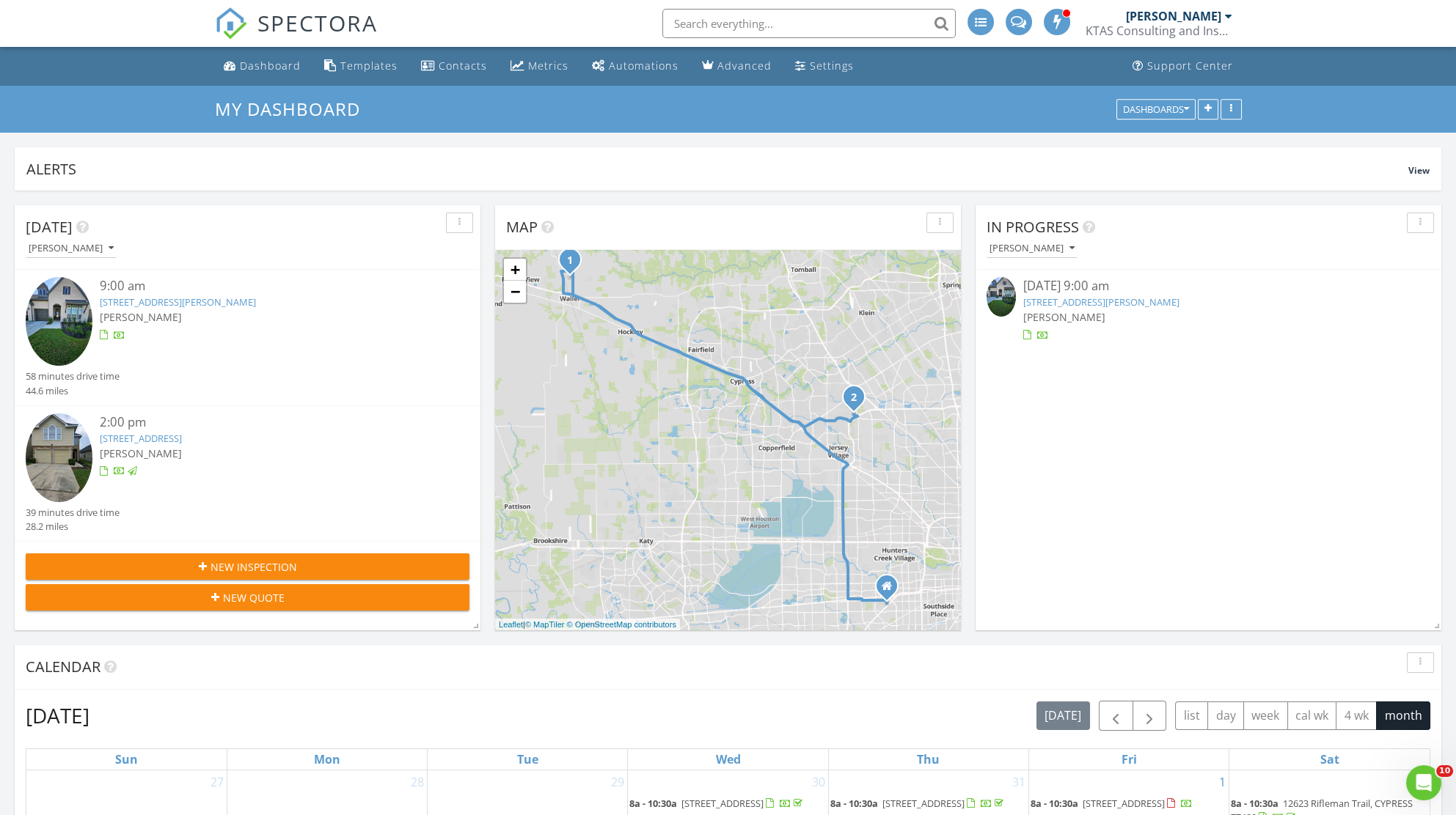
click at [205, 304] on link "[STREET_ADDRESS][PERSON_NAME]" at bounding box center [177, 302] width 156 height 13
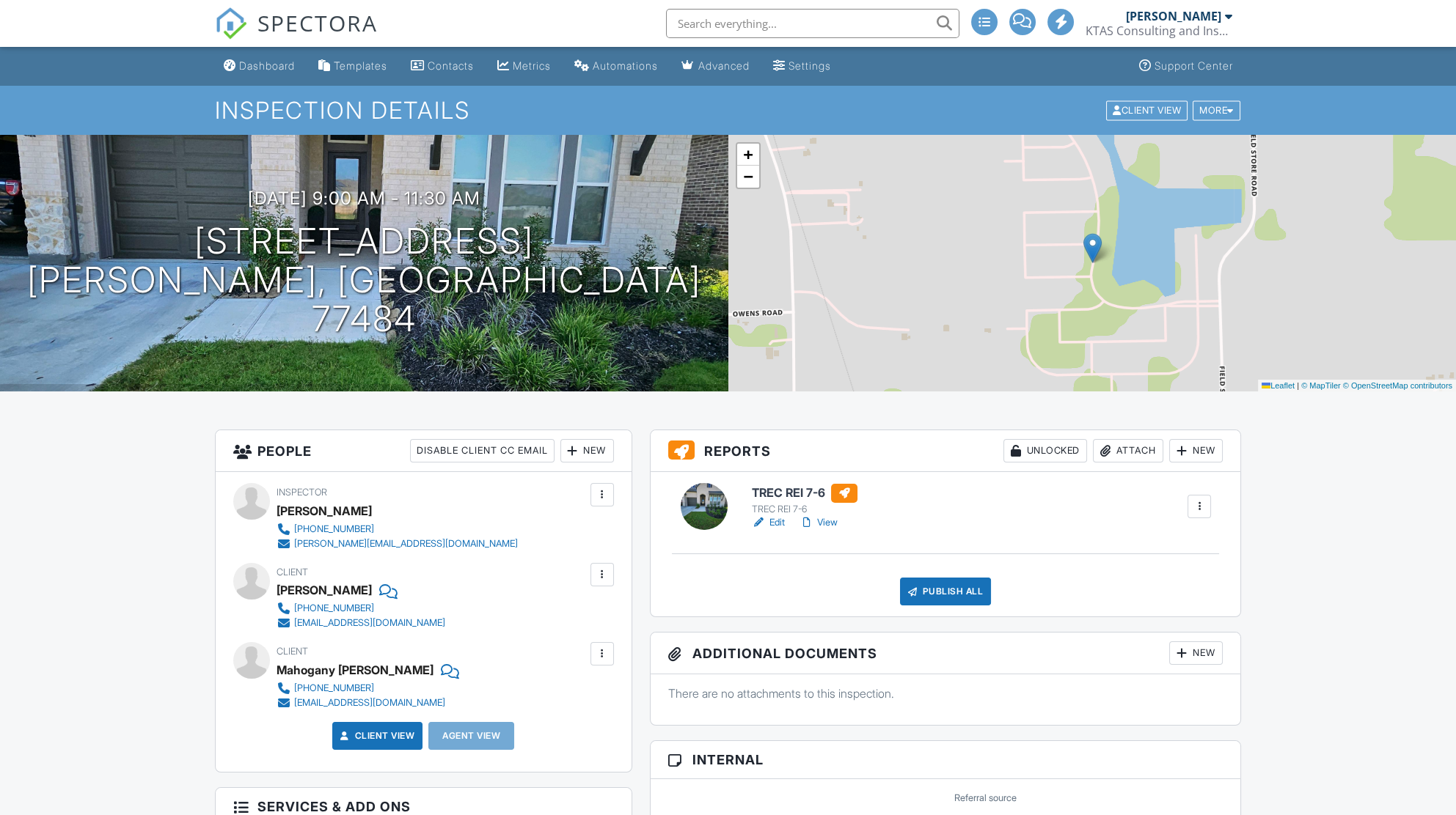
click at [971, 591] on div "Publish All" at bounding box center [946, 591] width 92 height 28
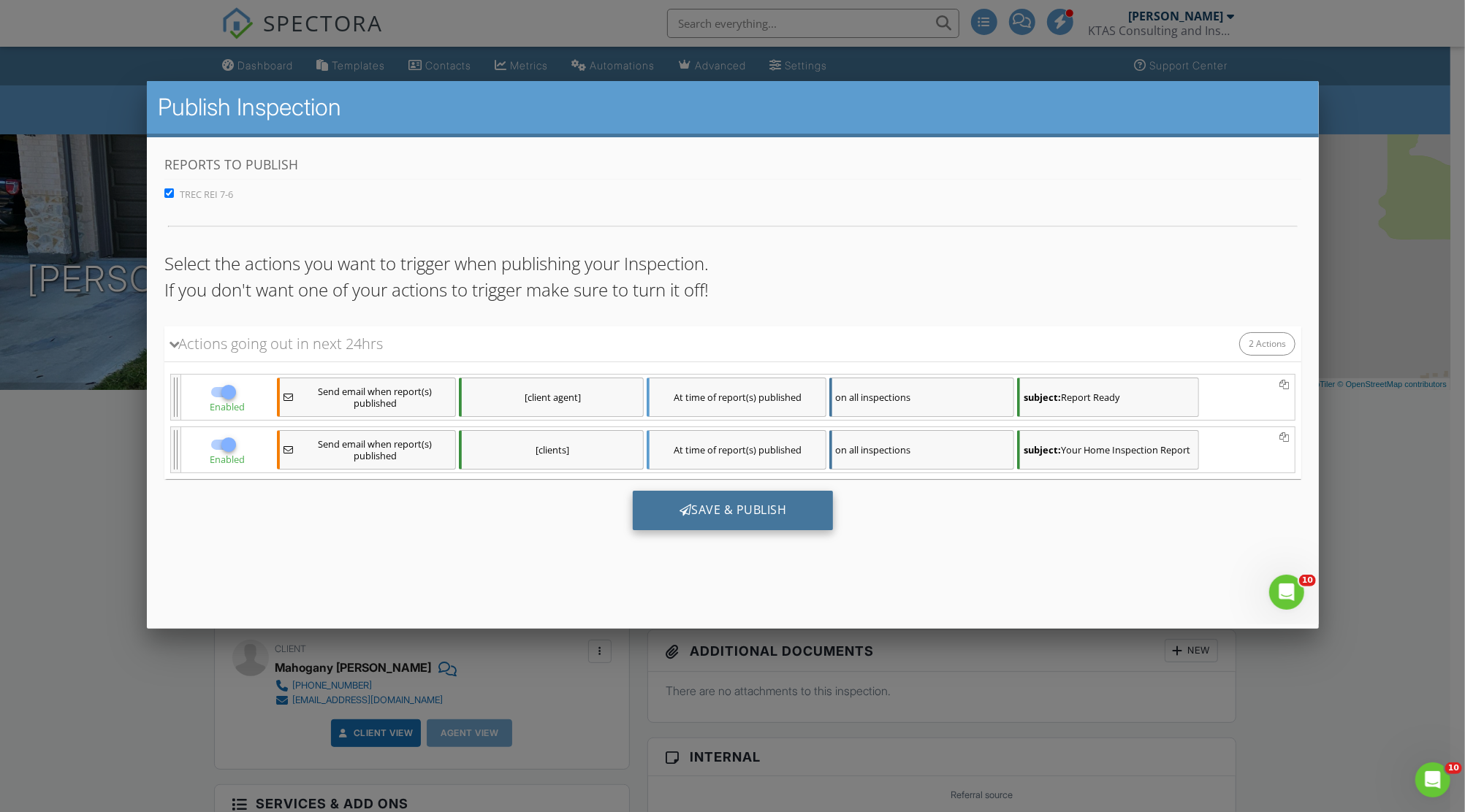
click at [728, 501] on div "Save & Publish" at bounding box center [732, 510] width 201 height 39
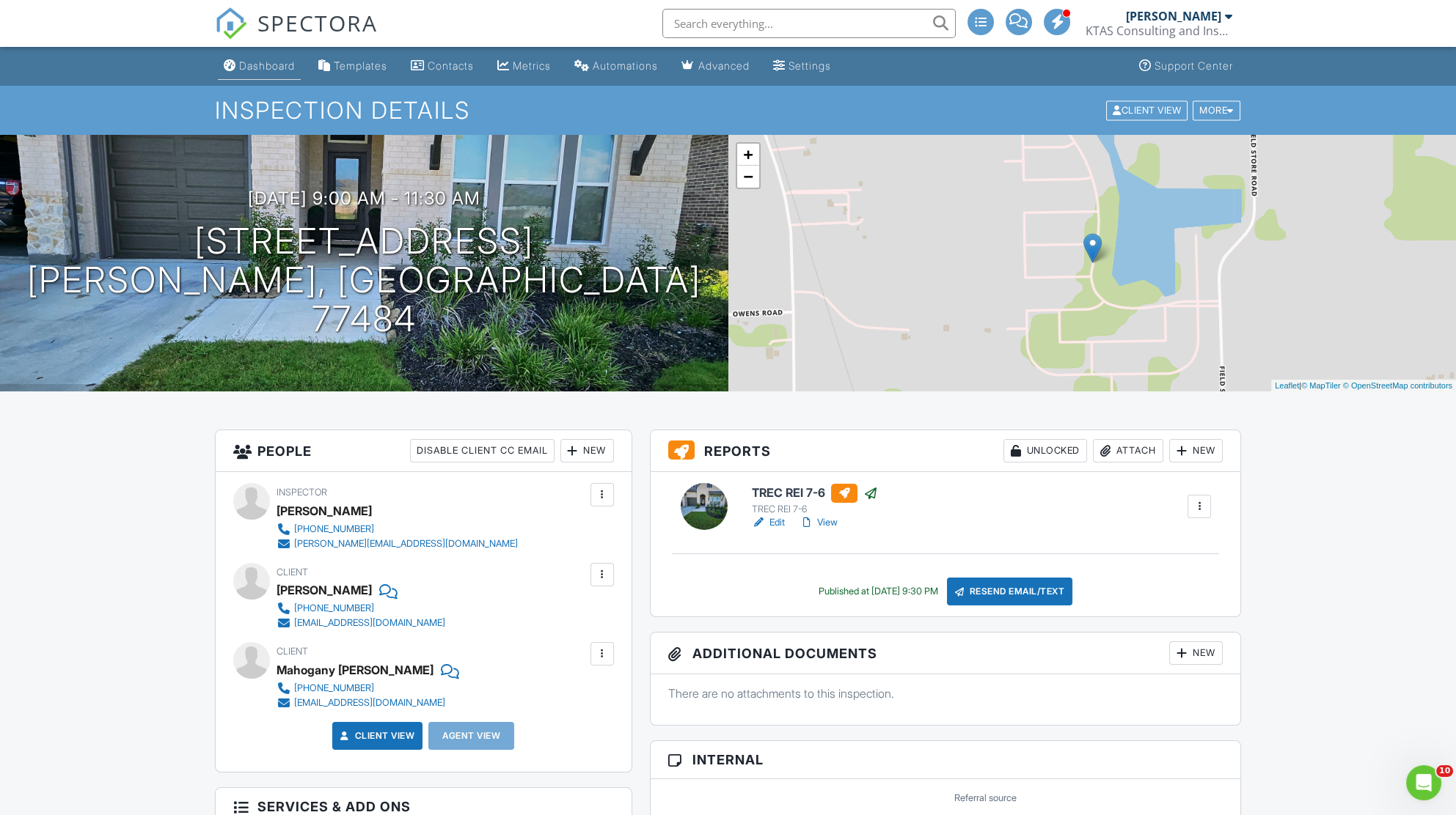
click at [267, 70] on div "Dashboard" at bounding box center [267, 65] width 56 height 12
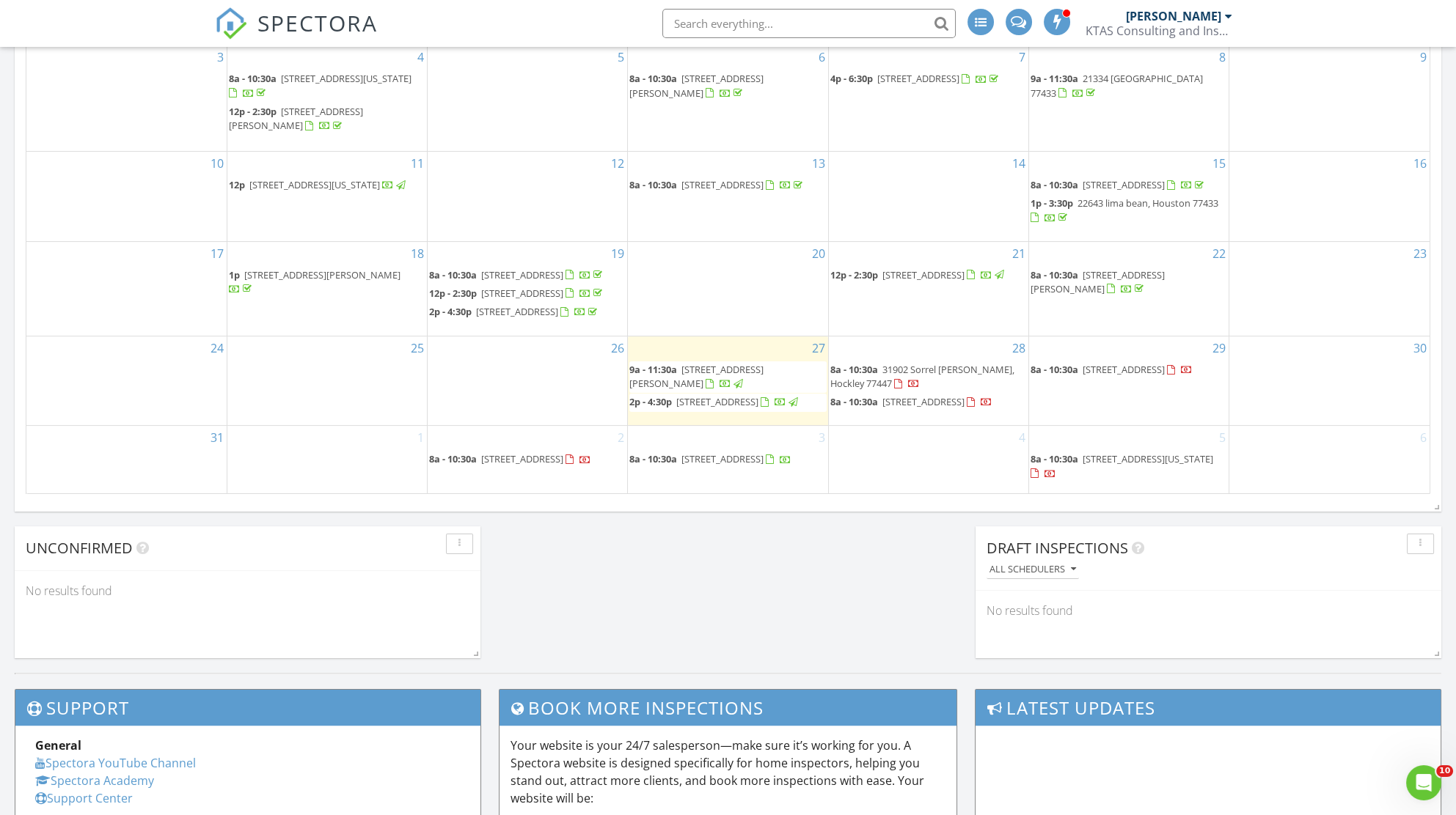
scroll to position [854, 0]
